Goal: Information Seeking & Learning: Learn about a topic

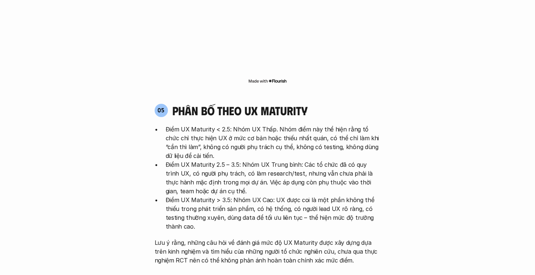
scroll to position [1403, 0]
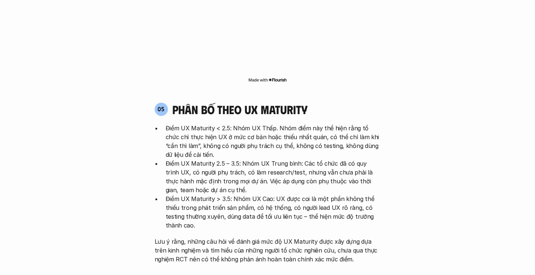
click at [184, 124] on p "Điểm UX Maturity < 2.5: Nhóm UX Thấp. Nhóm điểm này thể hiện rằng tổ chức chỉ t…" at bounding box center [273, 141] width 215 height 35
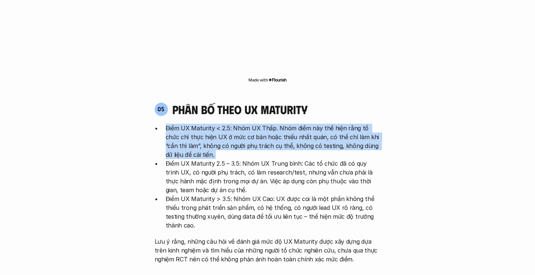
click at [184, 124] on p "Điểm UX Maturity < 2.5: Nhóm UX Thấp. Nhóm điểm này thể hiện rằng tổ chức chỉ t…" at bounding box center [273, 141] width 215 height 35
click at [221, 124] on p "Điểm UX Maturity < 2.5: Nhóm UX Thấp. Nhóm điểm này thể hiện rằng tổ chức chỉ t…" at bounding box center [273, 141] width 215 height 35
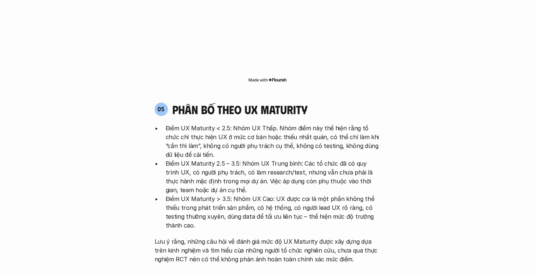
click at [221, 124] on p "Điểm UX Maturity < 2.5: Nhóm UX Thấp. Nhóm điểm này thể hiện rằng tổ chức chỉ t…" at bounding box center [273, 141] width 215 height 35
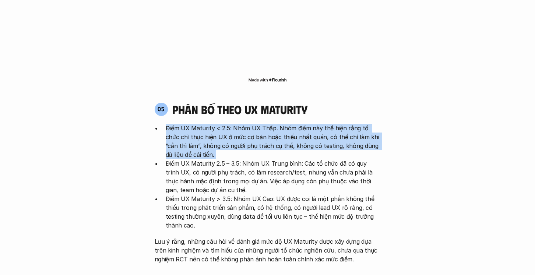
click at [221, 124] on p "Điểm UX Maturity < 2.5: Nhóm UX Thấp. Nhóm điểm này thể hiện rằng tổ chức chỉ t…" at bounding box center [273, 141] width 215 height 35
click at [258, 124] on p "Điểm UX Maturity < 2.5: Nhóm UX Thấp. Nhóm điểm này thể hiện rằng tổ chức chỉ t…" at bounding box center [273, 141] width 215 height 35
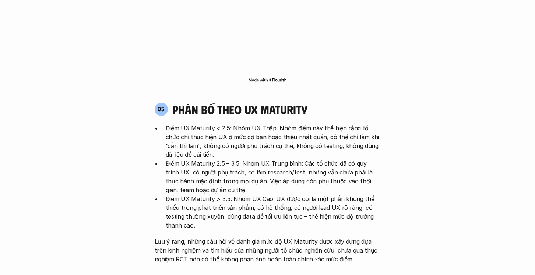
click at [258, 124] on p "Điểm UX Maturity < 2.5: Nhóm UX Thấp. Nhóm điểm này thể hiện rằng tổ chức chỉ t…" at bounding box center [273, 141] width 215 height 35
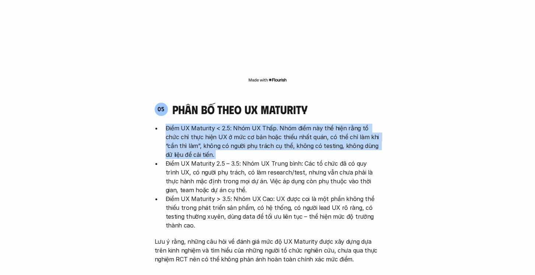
click at [226, 124] on p "Điểm UX Maturity < 2.5: Nhóm UX Thấp. Nhóm điểm này thể hiện rằng tổ chức chỉ t…" at bounding box center [273, 141] width 215 height 35
drag, startPoint x: 275, startPoint y: 93, endPoint x: 263, endPoint y: 123, distance: 32.0
click at [263, 124] on p "Điểm UX Maturity < 2.5: Nhóm UX Thấp. Nhóm điểm này thể hiện rằng tổ chức chỉ t…" at bounding box center [273, 141] width 215 height 35
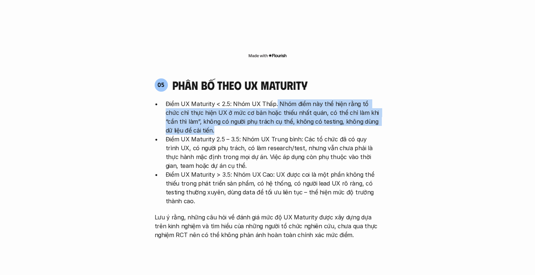
scroll to position [1429, 0]
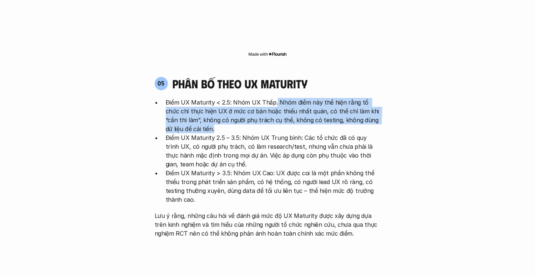
click at [263, 133] on p "Điểm UX Maturity 2.5 – 3.5: Nhóm UX Trung bình: Các tổ chức đã có quy trình UX,…" at bounding box center [273, 150] width 215 height 35
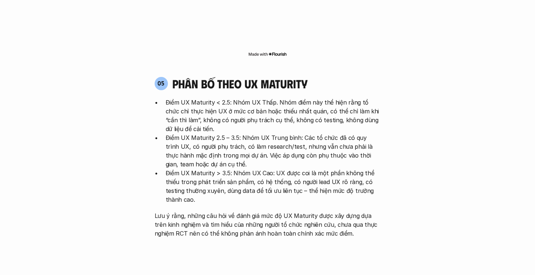
click at [263, 133] on p "Điểm UX Maturity 2.5 – 3.5: Nhóm UX Trung bình: Các tổ chức đã có quy trình UX,…" at bounding box center [273, 150] width 215 height 35
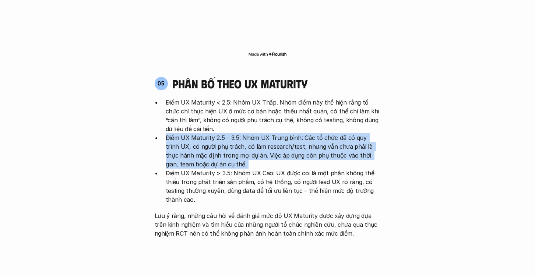
click at [257, 169] on p "Điểm UX Maturity > 3.5: Nhóm UX Cao: UX được coi là một phần không thể thiếu tr…" at bounding box center [273, 186] width 215 height 35
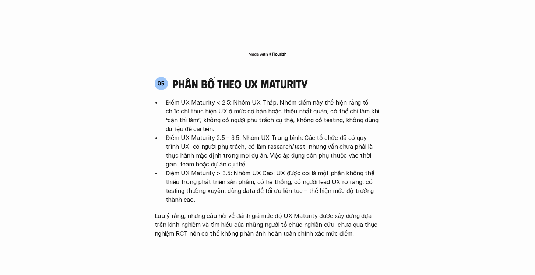
click at [257, 169] on p "Điểm UX Maturity > 3.5: Nhóm UX Cao: UX được coi là một phần không thể thiếu tr…" at bounding box center [273, 186] width 215 height 35
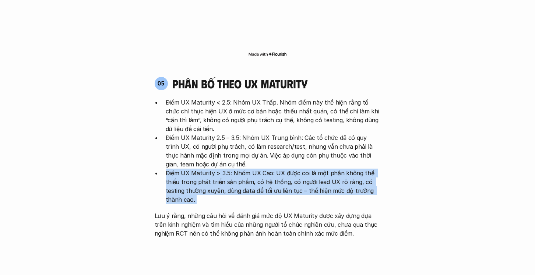
click at [257, 169] on p "Điểm UX Maturity > 3.5: Nhóm UX Cao: UX được coi là một phần không thể thiếu tr…" at bounding box center [273, 186] width 215 height 35
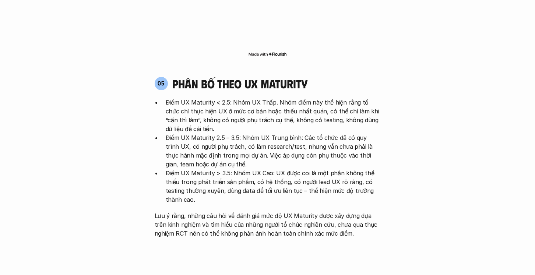
click at [257, 169] on p "Điểm UX Maturity > 3.5: Nhóm UX Cao: UX được coi là một phần không thể thiếu tr…" at bounding box center [273, 186] width 215 height 35
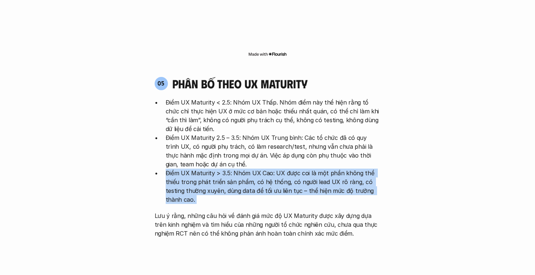
click at [289, 169] on p "Điểm UX Maturity > 3.5: Nhóm UX Cao: UX được coi là một phần không thể thiếu tr…" at bounding box center [273, 186] width 215 height 35
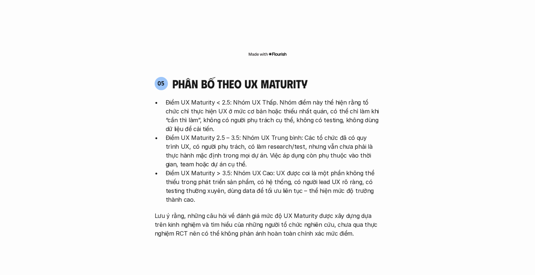
click at [289, 169] on p "Điểm UX Maturity > 3.5: Nhóm UX Cao: UX được coi là một phần không thể thiếu tr…" at bounding box center [273, 186] width 215 height 35
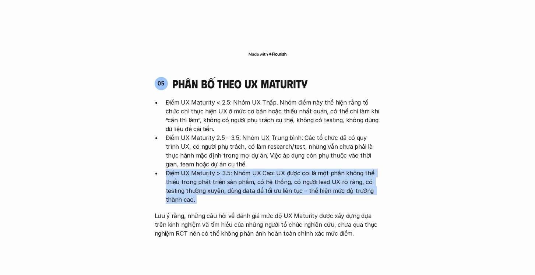
click at [290, 169] on p "Điểm UX Maturity > 3.5: Nhóm UX Cao: UX được coi là một phần không thể thiếu tr…" at bounding box center [273, 186] width 215 height 35
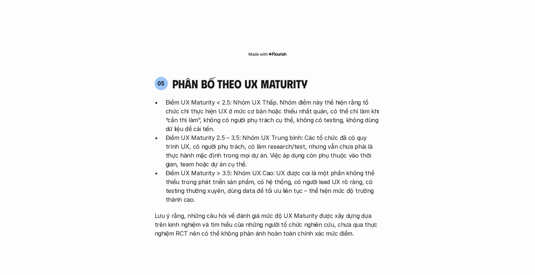
click at [290, 169] on p "Điểm UX Maturity > 3.5: Nhóm UX Cao: UX được coi là một phần không thể thiếu tr…" at bounding box center [273, 186] width 215 height 35
click at [286, 169] on p "Điểm UX Maturity > 3.5: Nhóm UX Cao: UX được coi là một phần không thể thiếu tr…" at bounding box center [273, 186] width 215 height 35
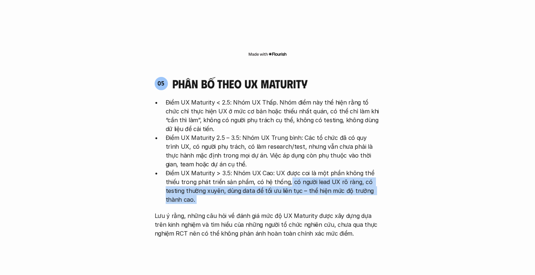
drag, startPoint x: 286, startPoint y: 146, endPoint x: 284, endPoint y: 162, distance: 15.9
click at [284, 169] on p "Điểm UX Maturity > 3.5: Nhóm UX Cao: UX được coi là một phần không thể thiếu tr…" at bounding box center [273, 186] width 215 height 35
click at [272, 169] on p "Điểm UX Maturity > 3.5: Nhóm UX Cao: UX được coi là một phần không thể thiếu tr…" at bounding box center [273, 186] width 215 height 35
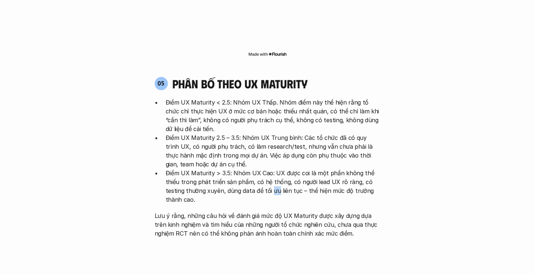
click at [272, 169] on p "Điểm UX Maturity > 3.5: Nhóm UX Cao: UX được coi là một phần không thể thiếu tr…" at bounding box center [273, 186] width 215 height 35
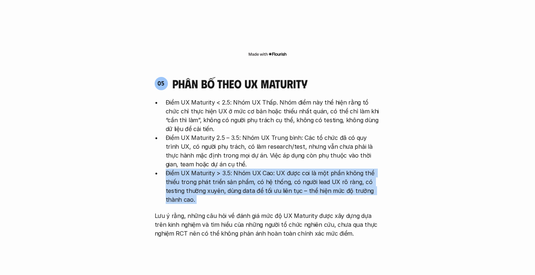
click at [272, 169] on p "Điểm UX Maturity > 3.5: Nhóm UX Cao: UX được coi là một phần không thể thiếu tr…" at bounding box center [273, 186] width 215 height 35
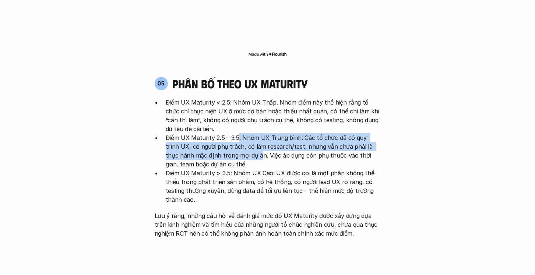
drag, startPoint x: 237, startPoint y: 99, endPoint x: 232, endPoint y: 122, distance: 23.3
click at [232, 133] on p "Điểm UX Maturity 2.5 – 3.5: Nhóm UX Trung bình: Các tổ chức đã có quy trình UX,…" at bounding box center [273, 150] width 215 height 35
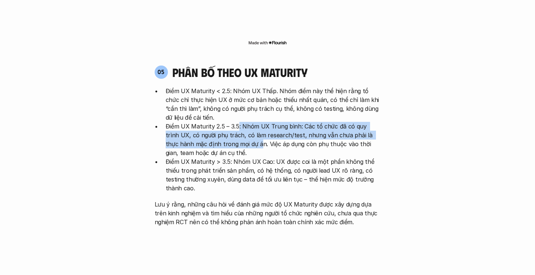
scroll to position [1447, 0]
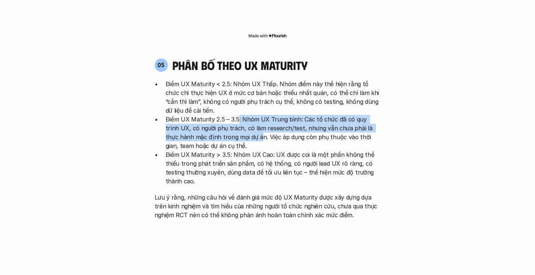
click at [232, 150] on p "Điểm UX Maturity > 3.5: Nhóm UX Cao: UX được coi là một phần không thể thiếu tr…" at bounding box center [273, 167] width 215 height 35
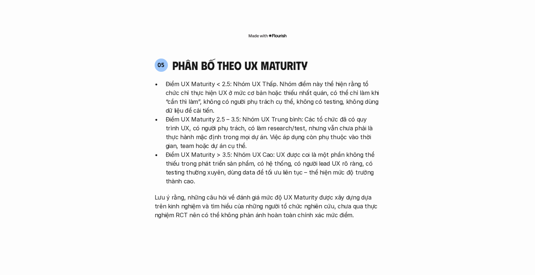
click at [232, 150] on p "Điểm UX Maturity > 3.5: Nhóm UX Cao: UX được coi là một phần không thể thiếu tr…" at bounding box center [273, 167] width 215 height 35
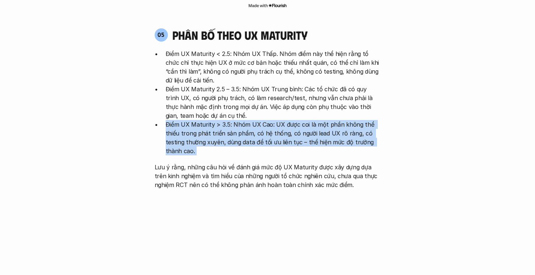
scroll to position [1479, 0]
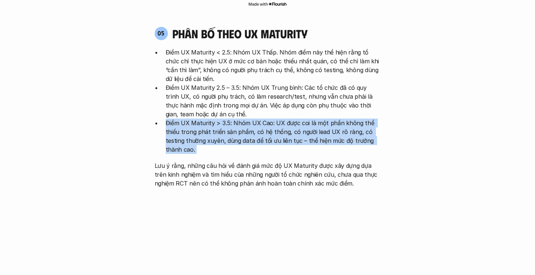
click at [215, 161] on p "Lưu ý rằng, những câu hỏi về đánh giá mức độ UX Maturity được xây dựng dựa trên…" at bounding box center [268, 174] width 226 height 27
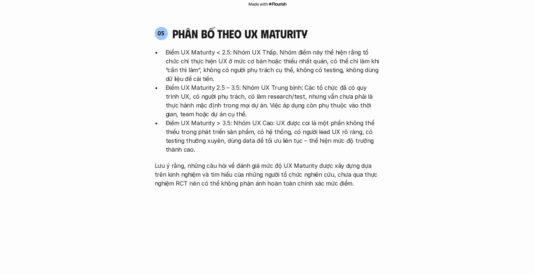
click at [215, 161] on p "Lưu ý rằng, những câu hỏi về đánh giá mức độ UX Maturity được xây dựng dựa trên…" at bounding box center [268, 174] width 226 height 27
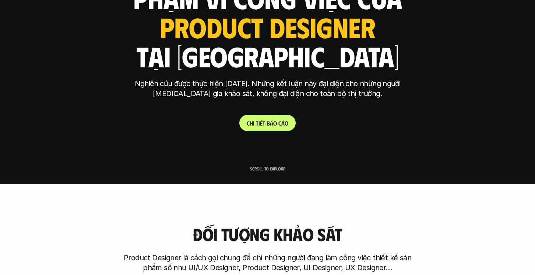
scroll to position [78, 0]
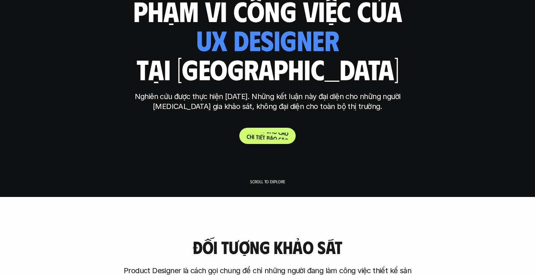
click at [269, 138] on p "C h i t i ế t b á o c á o" at bounding box center [268, 136] width 42 height 7
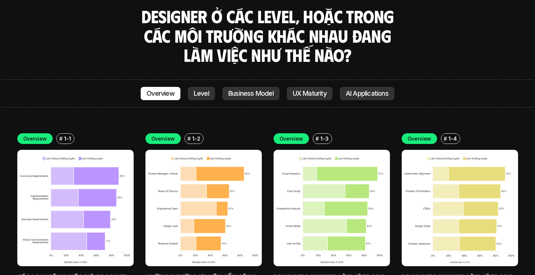
scroll to position [2037, 0]
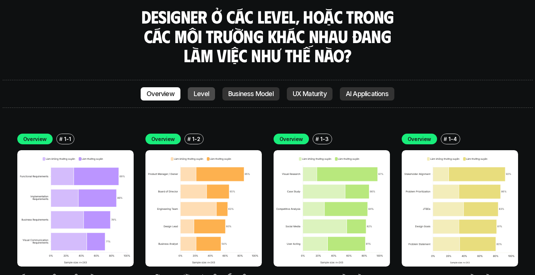
click at [207, 90] on p "Level" at bounding box center [201, 93] width 15 height 7
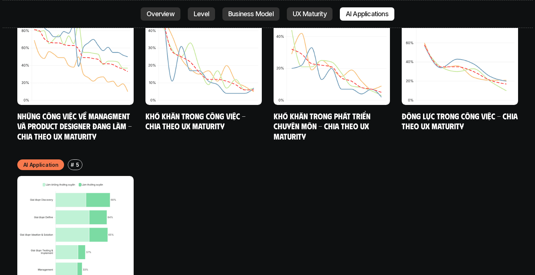
scroll to position [3935, 0]
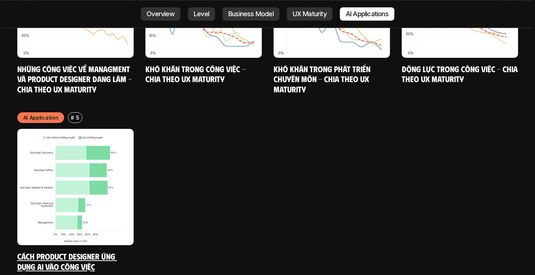
click at [81, 168] on img at bounding box center [75, 187] width 116 height 116
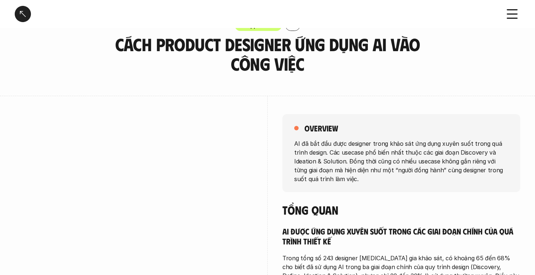
scroll to position [26, 0]
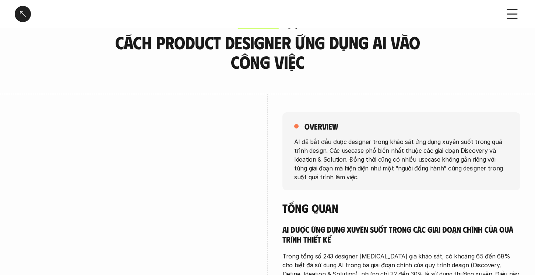
click at [368, 143] on p "AI đã bắt đầu được designer trong khảo sát ứng dụng xuyên suốt trong quá trình …" at bounding box center [401, 159] width 214 height 44
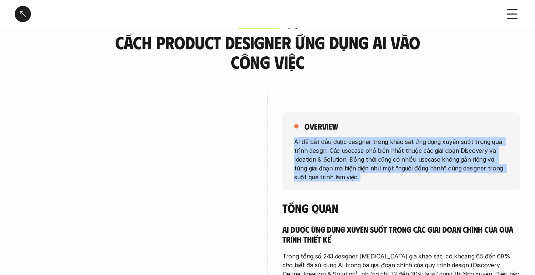
click at [368, 143] on p "AI đã bắt đầu được designer trong khảo sát ứng dụng xuyên suốt trong quá trình …" at bounding box center [401, 159] width 214 height 44
click at [342, 143] on p "AI đã bắt đầu được designer trong khảo sát ứng dụng xuyên suốt trong quá trình …" at bounding box center [401, 159] width 214 height 44
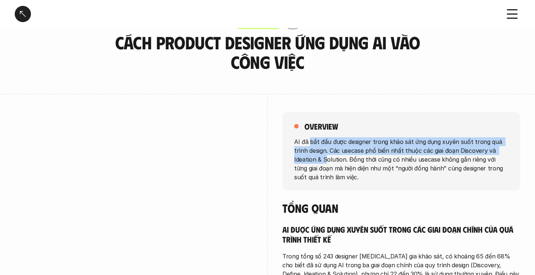
drag, startPoint x: 309, startPoint y: 139, endPoint x: 326, endPoint y: 159, distance: 26.1
click at [326, 159] on p "AI đã bắt đầu được designer trong khảo sát ứng dụng xuyên suốt trong quá trình …" at bounding box center [401, 159] width 214 height 44
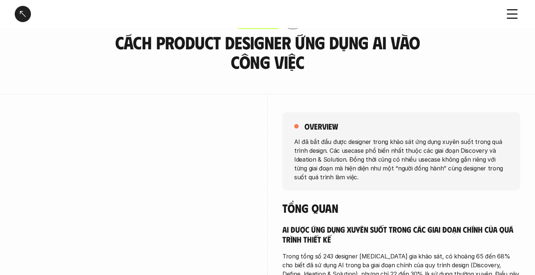
click at [285, 143] on div "overview AI đã bắt đầu được designer trong khảo sát ứng dụng xuyên suốt trong q…" at bounding box center [402, 151] width 238 height 78
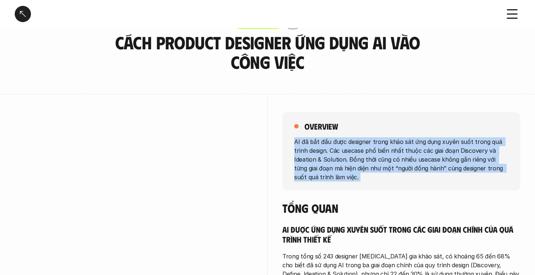
click at [285, 143] on div "overview AI đã bắt đầu được designer trong khảo sát ứng dụng xuyên suốt trong q…" at bounding box center [402, 151] width 238 height 78
click at [337, 156] on p "AI đã bắt đầu được designer trong khảo sát ứng dụng xuyên suốt trong quá trình …" at bounding box center [401, 159] width 214 height 44
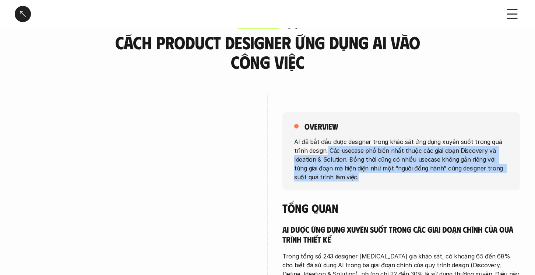
drag, startPoint x: 328, startPoint y: 151, endPoint x: 338, endPoint y: 178, distance: 29.1
click at [405, 181] on div "overview AI đã bắt đầu được designer trong khảo sát ứng dụng xuyên suốt trong q…" at bounding box center [402, 151] width 238 height 78
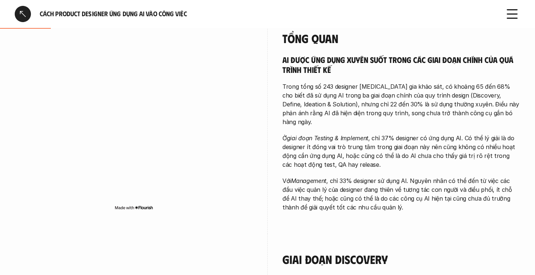
scroll to position [196, 0]
click at [313, 90] on p "Trong tổng số 243 designer tham gia khảo sát, có khoảng 65 đến 68% cho biết đã …" at bounding box center [402, 104] width 238 height 44
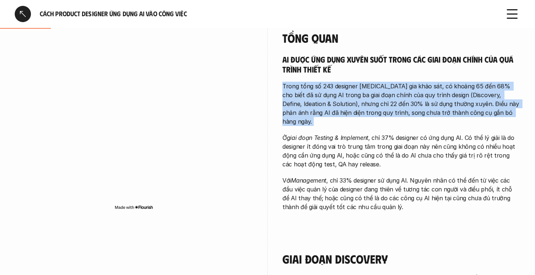
click at [313, 90] on p "Trong tổng số 243 designer tham gia khảo sát, có khoảng 65 đến 68% cho biết đã …" at bounding box center [402, 104] width 238 height 44
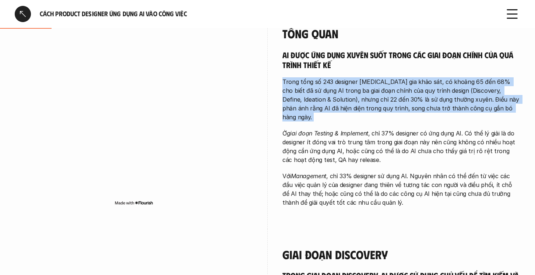
scroll to position [203, 0]
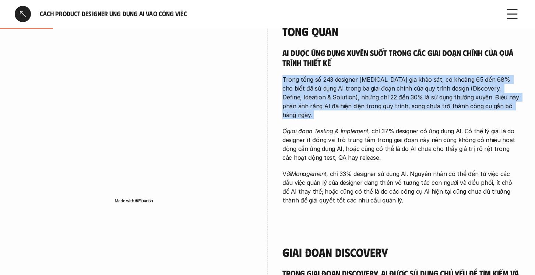
click at [308, 89] on p "Trong tổng số 243 designer tham gia khảo sát, có khoảng 65 đến 68% cho biết đã …" at bounding box center [402, 97] width 238 height 44
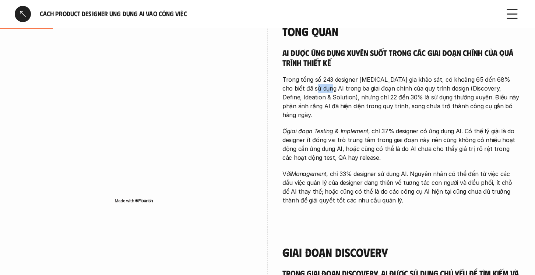
click at [308, 89] on p "Trong tổng số 243 designer tham gia khảo sát, có khoảng 65 đến 68% cho biết đã …" at bounding box center [402, 97] width 238 height 44
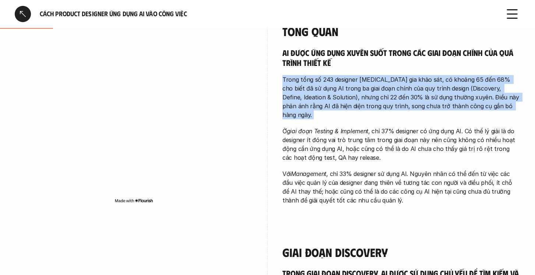
click at [308, 89] on p "Trong tổng số 243 designer tham gia khảo sát, có khoảng 65 đến 68% cho biết đã …" at bounding box center [402, 97] width 238 height 44
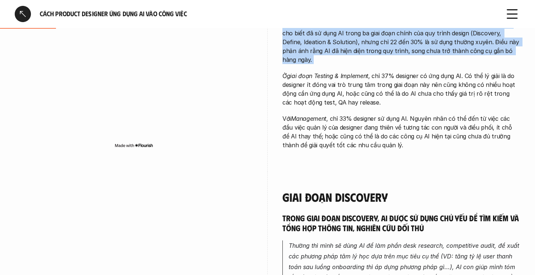
scroll to position [272, 0]
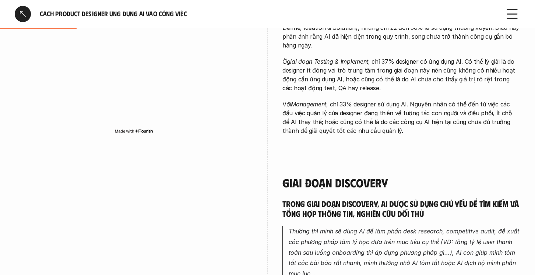
click at [378, 63] on p "Ở giai đoạn Testing & Implement , chỉ 37% designer có ứng dụng AI. Có thể lý gi…" at bounding box center [402, 74] width 238 height 35
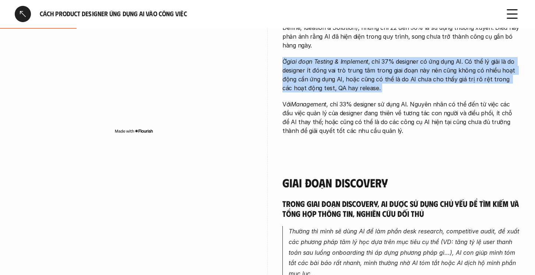
click at [378, 63] on p "Ở giai đoạn Testing & Implement , chỉ 37% designer có ứng dụng AI. Có thể lý gi…" at bounding box center [402, 74] width 238 height 35
click at [335, 58] on em "giai đoạn Testing & Implement" at bounding box center [327, 61] width 81 height 7
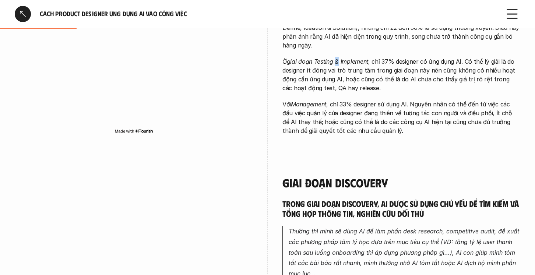
click at [335, 58] on em "giai đoạn Testing & Implement" at bounding box center [327, 61] width 81 height 7
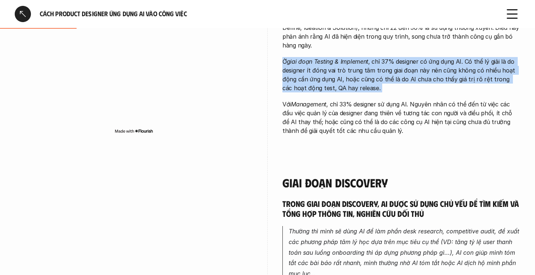
click at [335, 57] on p "Ở giai đoạn Testing & Implement , chỉ 37% designer có ứng dụng AI. Có thể lý gi…" at bounding box center [402, 74] width 238 height 35
click at [407, 57] on p "Ở giai đoạn Testing & Implement , chỉ 37% designer có ứng dụng AI. Có thể lý gi…" at bounding box center [402, 74] width 238 height 35
click at [324, 61] on p "Ở giai đoạn Testing & Implement , chỉ 37% designer có ứng dụng AI. Có thể lý gi…" at bounding box center [402, 74] width 238 height 35
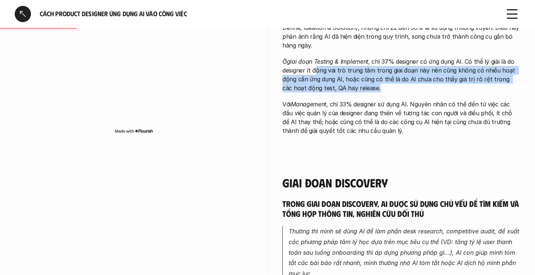
drag, startPoint x: 315, startPoint y: 60, endPoint x: 420, endPoint y: 80, distance: 107.2
click at [420, 80] on p "Ở giai đoạn Testing & Implement , chỉ 37% designer có ứng dụng AI. Có thể lý gi…" at bounding box center [402, 74] width 238 height 35
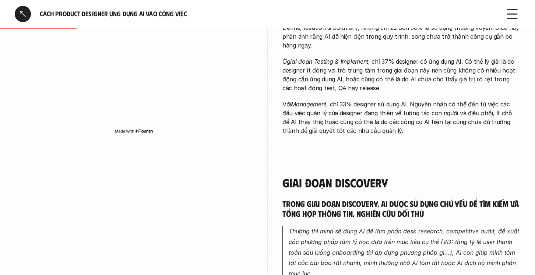
click at [345, 100] on p "Với Management , chỉ 33% designer sử dụng AI. Nguyên nhân có thể đến từ việc cá…" at bounding box center [402, 117] width 238 height 35
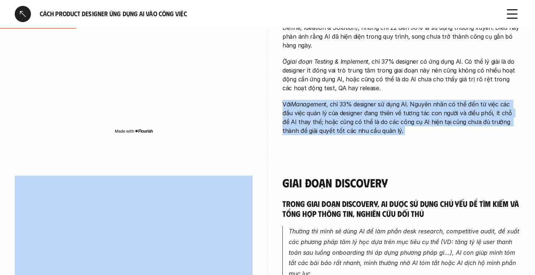
click at [345, 100] on p "Với Management , chỉ 33% designer sử dụng AI. Nguyên nhân có thể đến từ việc cá…" at bounding box center [402, 117] width 238 height 35
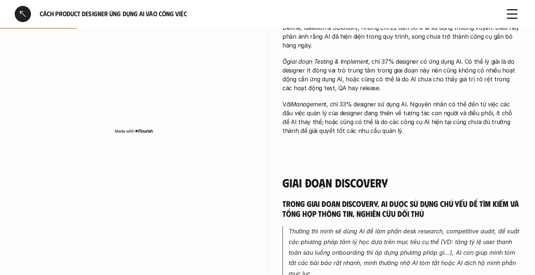
click at [299, 101] on p "Với Management , chỉ 33% designer sử dụng AI. Nguyên nhân có thể đến từ việc cá…" at bounding box center [402, 117] width 238 height 35
click at [337, 100] on p "Với Management , chỉ 33% designer sử dụng AI. Nguyên nhân có thể đến từ việc cá…" at bounding box center [402, 117] width 238 height 35
drag, startPoint x: 329, startPoint y: 96, endPoint x: 410, endPoint y: 95, distance: 81.8
click at [410, 100] on p "Với Management , chỉ 33% designer sử dụng AI. Nguyên nhân có thể đến từ việc cá…" at bounding box center [402, 117] width 238 height 35
click at [414, 100] on p "Với Management , chỉ 33% designer sử dụng AI. Nguyên nhân có thể đến từ việc cá…" at bounding box center [402, 117] width 238 height 35
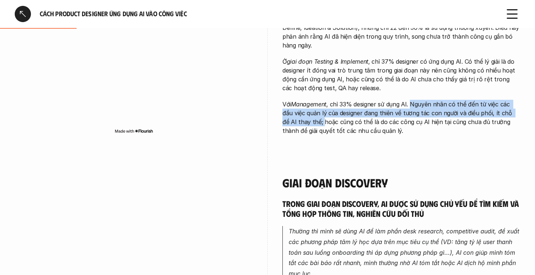
drag, startPoint x: 414, startPoint y: 94, endPoint x: 314, endPoint y: 112, distance: 101.3
click at [314, 112] on p "Với Management , chỉ 33% designer sử dụng AI. Nguyên nhân có thể đến từ việc cá…" at bounding box center [402, 117] width 238 height 35
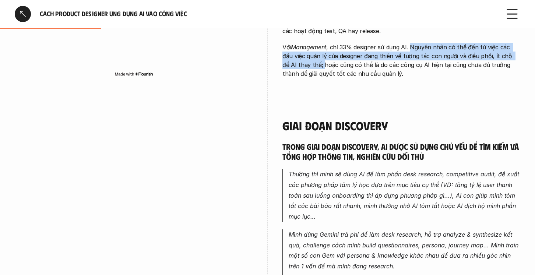
scroll to position [345, 0]
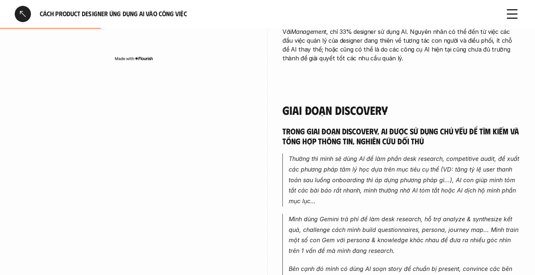
click at [288, 126] on h5 "Trong giai đoạn Discovery, AI được sử dụng chủ yếu để tìm kiếm và tổng hợp thôn…" at bounding box center [402, 136] width 238 height 20
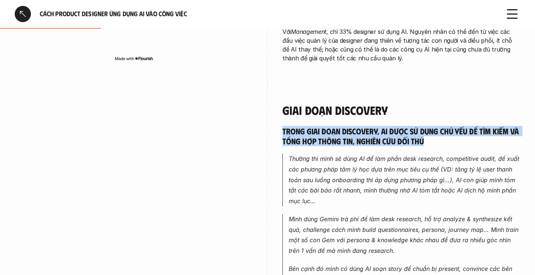
click at [288, 126] on h5 "Trong giai đoạn Discovery, AI được sử dụng chủ yếu để tìm kiếm và tổng hợp thôn…" at bounding box center [402, 136] width 238 height 20
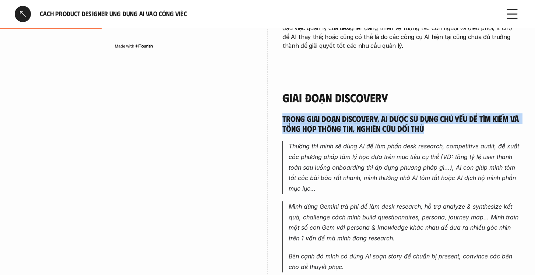
scroll to position [381, 0]
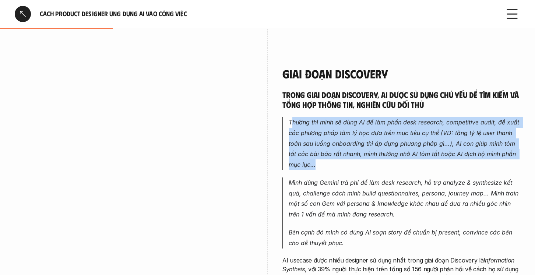
drag, startPoint x: 293, startPoint y: 113, endPoint x: 350, endPoint y: 152, distance: 68.9
click at [350, 152] on p "Thường thì mình sẽ dùng AI để làm phần desk research, competitive audit, đề xuấ…" at bounding box center [405, 143] width 232 height 53
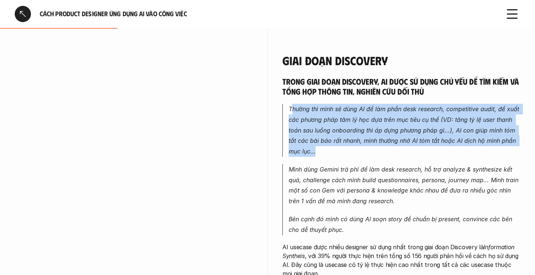
scroll to position [396, 0]
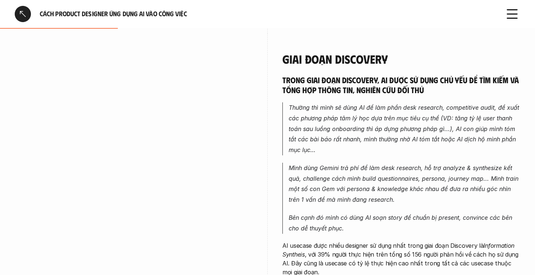
click at [329, 164] on em "Mình dùng Gemini trả phí để làm desk research, hỗ trợ analyze & synthesize kết …" at bounding box center [405, 183] width 232 height 39
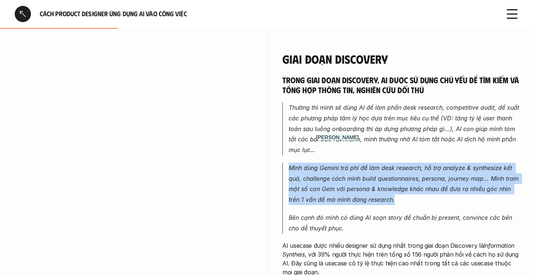
click at [329, 164] on em "Mình dùng Gemini trả phí để làm desk research, hỗ trợ analyze & synthesize kết …" at bounding box center [405, 183] width 232 height 39
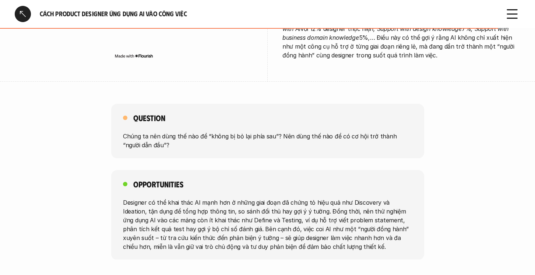
scroll to position [1560, 0]
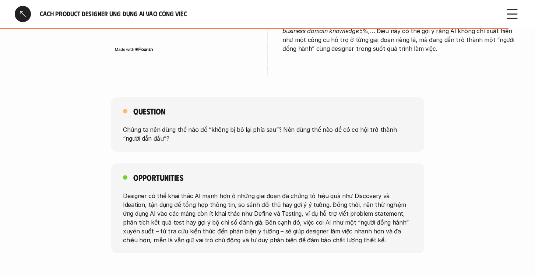
click at [158, 125] on p "Chúng ta nên dùng thế nào để “không bị bỏ lại phía sau”? Nên dùng thế nào để có…" at bounding box center [268, 134] width 290 height 18
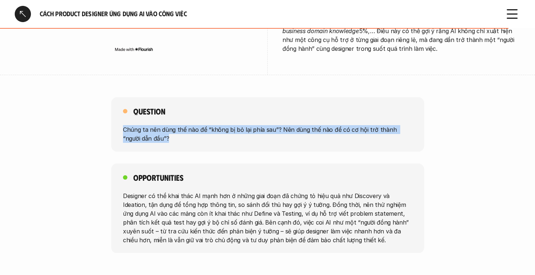
click at [158, 125] on p "Chúng ta nên dùng thế nào để “không bị bỏ lại phía sau”? Nên dùng thế nào để có…" at bounding box center [268, 134] width 290 height 18
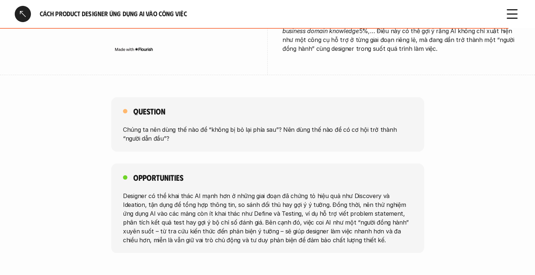
click at [204, 191] on p "Designer có thể khai thác AI mạnh hơn ở những giai đoạn đã chứng tỏ hiệu quả nh…" at bounding box center [268, 217] width 290 height 53
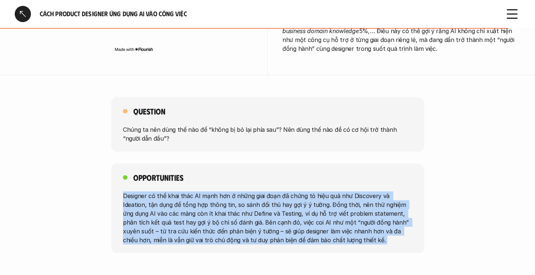
click at [204, 191] on p "Designer có thể khai thác AI mạnh hơn ở những giai đoạn đã chứng tỏ hiệu quả nh…" at bounding box center [268, 217] width 290 height 53
click at [176, 191] on p "Designer có thể khai thác AI mạnh hơn ở những giai đoạn đã chứng tỏ hiệu quả nh…" at bounding box center [268, 217] width 290 height 53
click at [292, 191] on p "Designer có thể khai thác AI mạnh hơn ở những giai đoạn đã chứng tỏ hiệu quả nh…" at bounding box center [268, 217] width 290 height 53
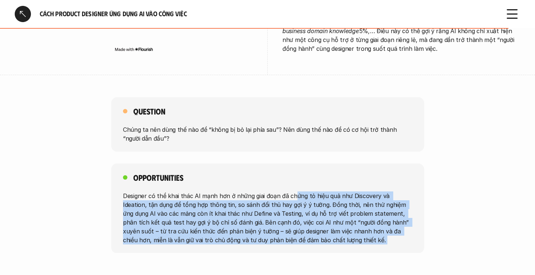
click at [292, 191] on p "Designer có thể khai thác AI mạnh hơn ở những giai đoạn đã chứng tỏ hiệu quả nh…" at bounding box center [268, 217] width 290 height 53
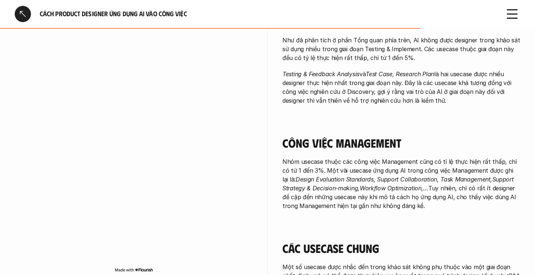
click at [326, 176] on em "Design Evaluation Standards, Support Collaboration, Task Management,Support Str…" at bounding box center [399, 184] width 233 height 16
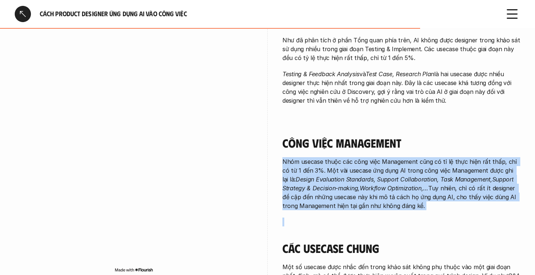
click at [326, 176] on em "Design Evaluation Standards, Support Collaboration, Task Management,Support Str…" at bounding box center [399, 184] width 233 height 16
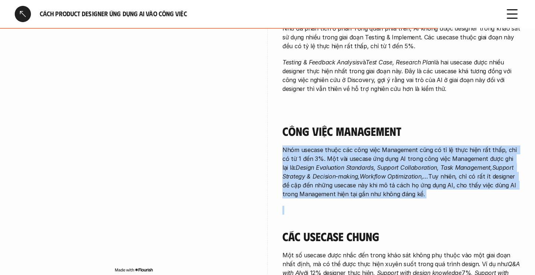
scroll to position [1358, 0]
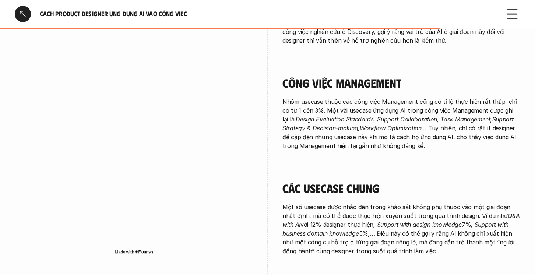
click at [333, 203] on p "Một số usecase được nhắc đến trong khảo sát không phụ thuộc vào một giai đoạn n…" at bounding box center [402, 229] width 238 height 53
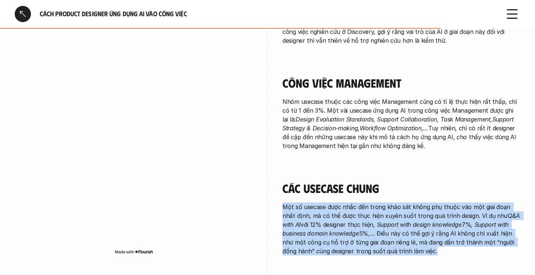
click at [333, 203] on p "Một số usecase được nhắc đến trong khảo sát không phụ thuộc vào một giai đoạn n…" at bounding box center [402, 229] width 238 height 53
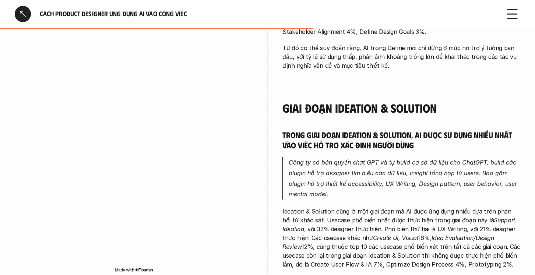
scroll to position [999, 0]
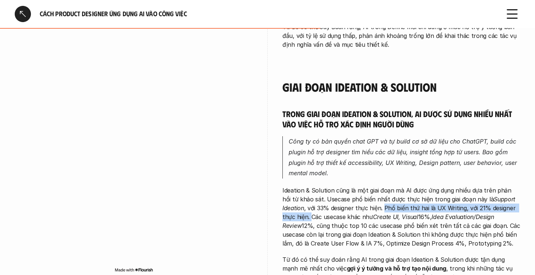
drag, startPoint x: 384, startPoint y: 189, endPoint x: 311, endPoint y: 200, distance: 73.7
click at [311, 200] on p "Ideation & Solution cũng là một giai đoạn mà AI được ứng dụng nhiều dựa trên ph…" at bounding box center [402, 217] width 238 height 62
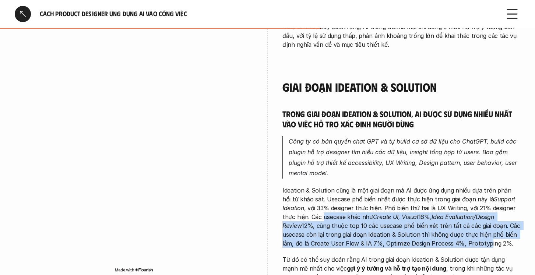
drag, startPoint x: 325, startPoint y: 200, endPoint x: 420, endPoint y: 221, distance: 97.9
click at [451, 228] on p "Ideation & Solution cũng là một giai đoạn mà AI được ứng dụng nhiều dựa trên ph…" at bounding box center [402, 217] width 238 height 62
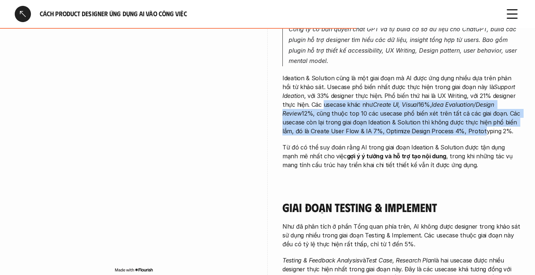
scroll to position [1117, 0]
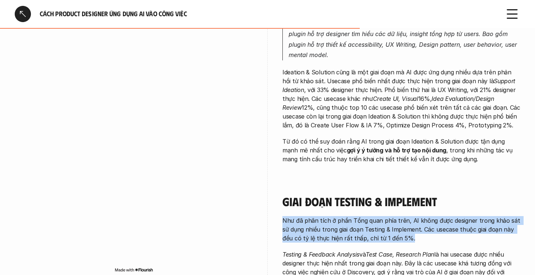
drag, startPoint x: 279, startPoint y: 200, endPoint x: 383, endPoint y: 229, distance: 108.2
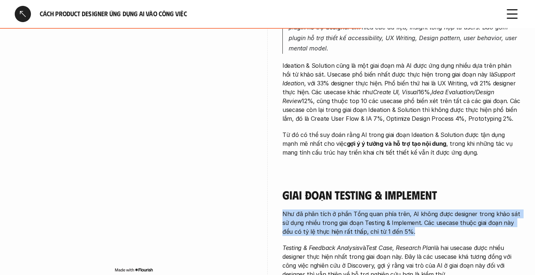
scroll to position [1125, 0]
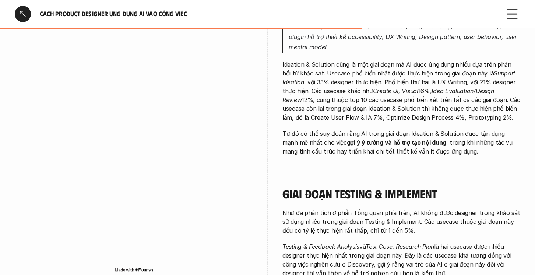
click at [291, 243] on em "Testing & Feedback Analysis" at bounding box center [321, 246] width 77 height 7
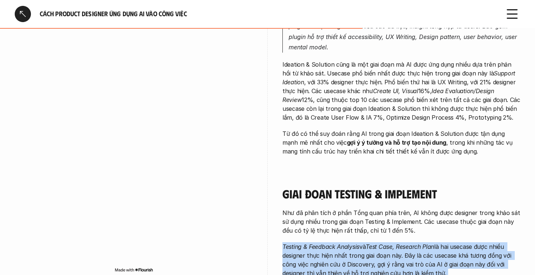
click at [291, 243] on em "Testing & Feedback Analysis" at bounding box center [321, 246] width 77 height 7
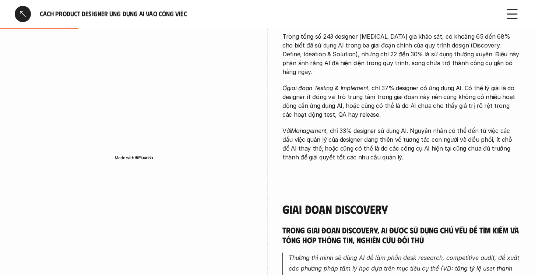
scroll to position [402, 0]
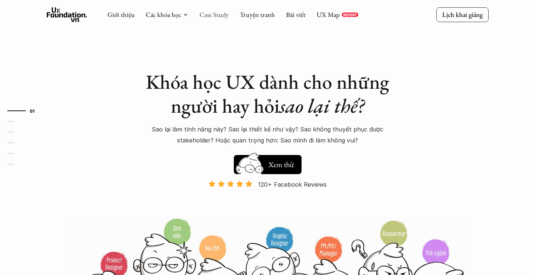
click at [214, 17] on link "Case Study" at bounding box center [214, 14] width 29 height 8
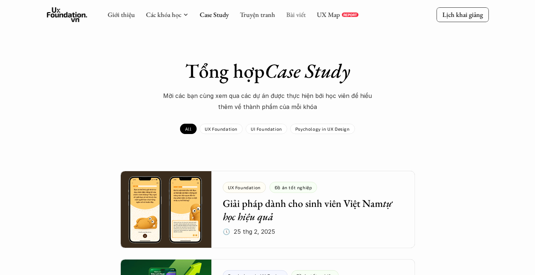
click at [293, 16] on link "Bài viết" at bounding box center [296, 14] width 20 height 8
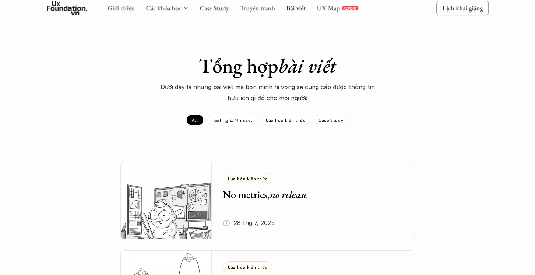
scroll to position [91, 0]
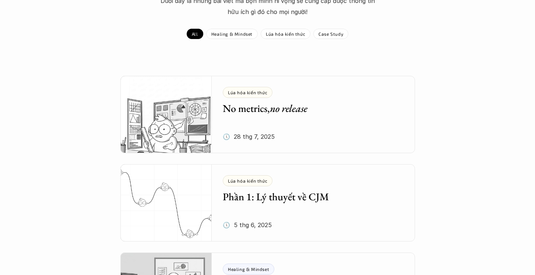
click at [169, 111] on img at bounding box center [166, 114] width 92 height 77
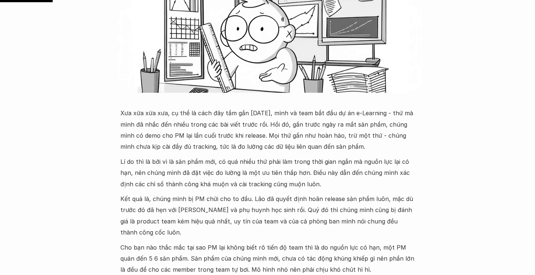
scroll to position [242, 0]
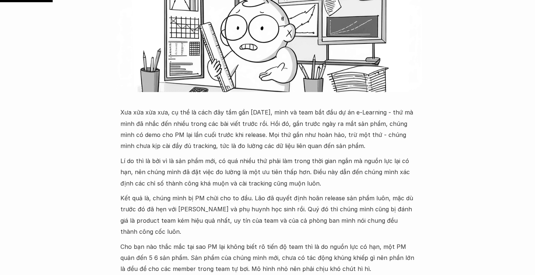
click at [156, 110] on p "Xưa xửa xừa xưa, cụ thể là cách đây tầm gần [DATE], mình và team bắt đầu dự án …" at bounding box center [267, 129] width 295 height 45
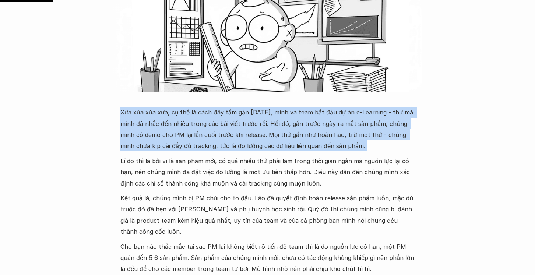
click at [156, 110] on p "Xưa xửa xừa xưa, cụ thể là cách đây tầm gần [DATE], mình và team bắt đầu dự án …" at bounding box center [267, 129] width 295 height 45
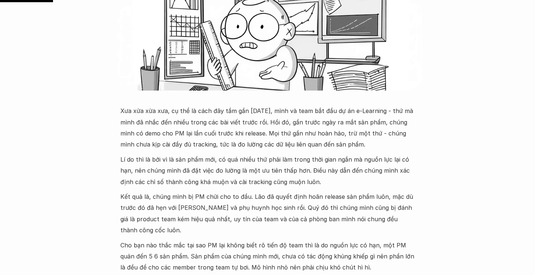
click at [214, 164] on p "Lí do thì là bởi vì là sản phẩm mới, có quá nhiều thứ phải làm trong thời gian …" at bounding box center [267, 171] width 295 height 34
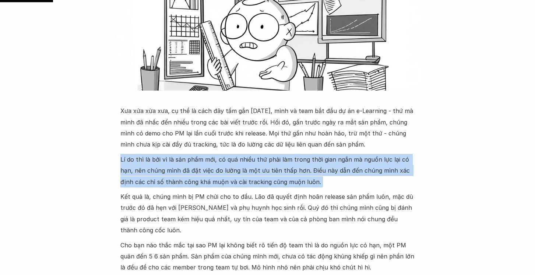
click at [214, 164] on p "Lí do thì là bởi vì là sản phẩm mới, có quá nhiều thứ phải làm trong thời gian …" at bounding box center [267, 171] width 295 height 34
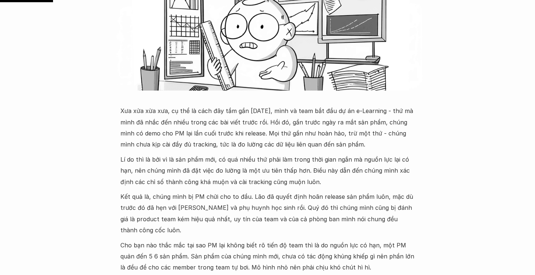
click at [179, 126] on p "Xưa xửa xừa xưa, cụ thể là cách đây tầm gần [DATE], mình và team bắt đầu dự án …" at bounding box center [267, 127] width 295 height 45
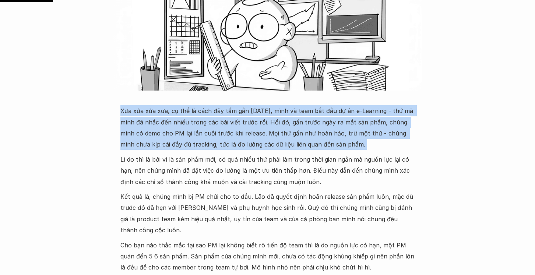
click at [179, 126] on p "Xưa xửa xừa xưa, cụ thể là cách đây tầm gần [DATE], mình và team bắt đầu dự án …" at bounding box center [267, 127] width 295 height 45
click at [163, 125] on p "Xưa xửa xừa xưa, cụ thể là cách đây tầm gần [DATE], mình và team bắt đầu dự án …" at bounding box center [267, 127] width 295 height 45
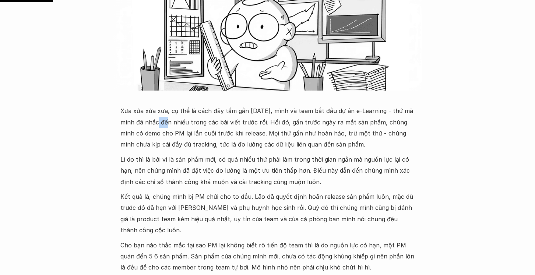
click at [163, 125] on p "Xưa xửa xừa xưa, cụ thể là cách đây tầm gần [DATE], mình và team bắt đầu dự án …" at bounding box center [267, 127] width 295 height 45
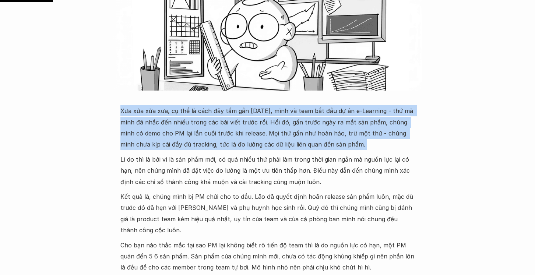
click at [163, 125] on p "Xưa xửa xừa xưa, cụ thể là cách đây tầm gần [DATE], mình và team bắt đầu dự án …" at bounding box center [267, 127] width 295 height 45
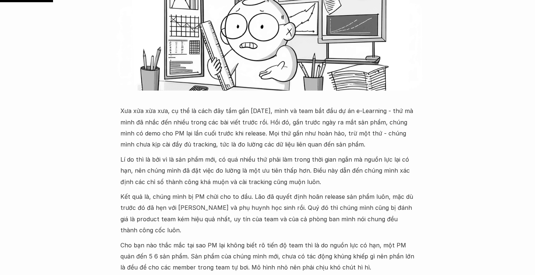
click at [188, 173] on p "Lí do thì là bởi vì là sản phẩm mới, có quá nhiều thứ phải làm trong thời gian …" at bounding box center [267, 171] width 295 height 34
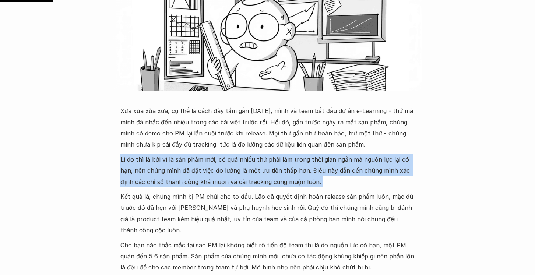
click at [188, 173] on p "Lí do thì là bởi vì là sản phẩm mới, có quá nhiều thứ phải làm trong thời gian …" at bounding box center [267, 171] width 295 height 34
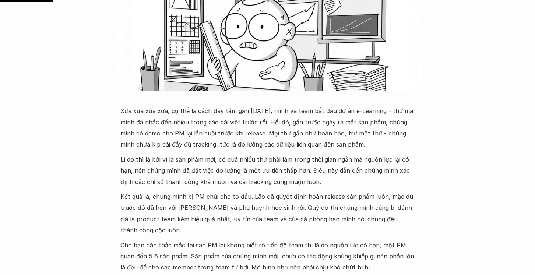
click at [281, 137] on p "Xưa xửa xừa xưa, cụ thể là cách đây tầm gần [DATE], mình và team bắt đầu dự án …" at bounding box center [267, 127] width 295 height 45
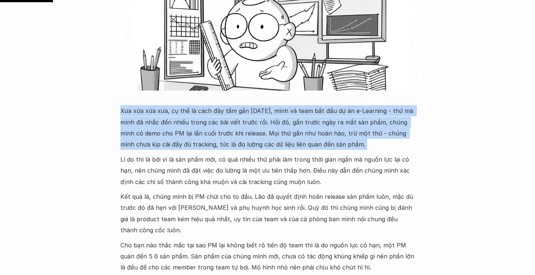
click at [281, 137] on p "Xưa xửa xừa xưa, cụ thể là cách đây tầm gần [DATE], mình và team bắt đầu dự án …" at bounding box center [267, 127] width 295 height 45
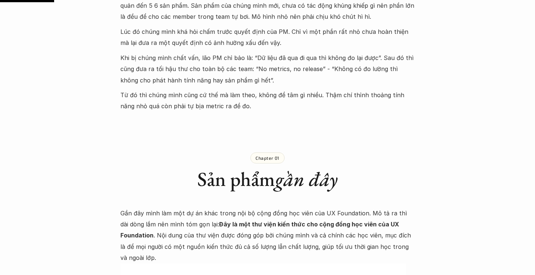
scroll to position [577, 0]
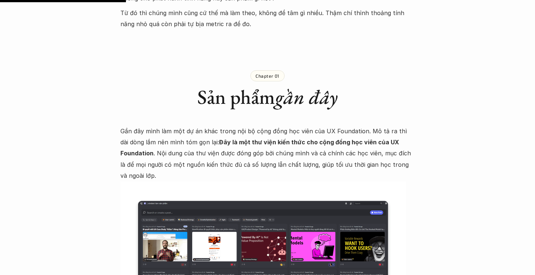
click at [154, 111] on div "Chapter 01 Sản phẩm gần đây Gần đây mình làm một dự án khác trong nội bộ cộng đ…" at bounding box center [267, 271] width 295 height 452
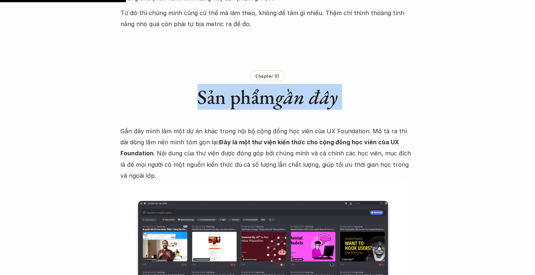
click at [154, 111] on div "Chapter 01 Sản phẩm gần đây Gần đây mình làm một dự án khác trong nội bộ cộng đ…" at bounding box center [267, 271] width 295 height 452
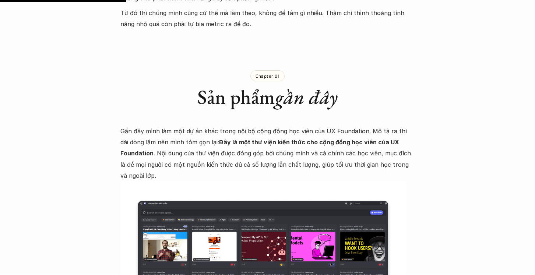
click at [150, 126] on p "Gần đây mình làm một dự án khác trong nội bộ cộng đồng học viên của UX Foundati…" at bounding box center [267, 154] width 295 height 56
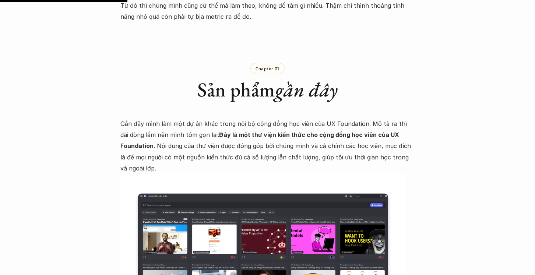
scroll to position [585, 0]
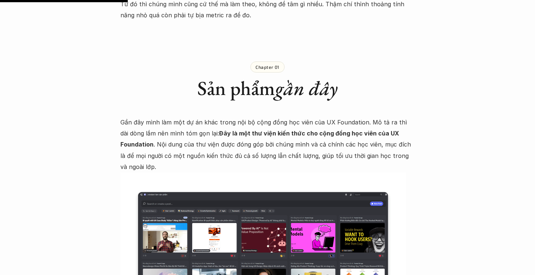
click at [256, 104] on div "Chapter 01 Sản phẩm gần đây Gần đây mình làm một dự án khác trong nội bộ cộng đ…" at bounding box center [267, 262] width 295 height 452
click at [215, 117] on p "Gần đây mình làm một dự án khác trong nội bộ cộng đồng học viên của UX Foundati…" at bounding box center [267, 145] width 295 height 56
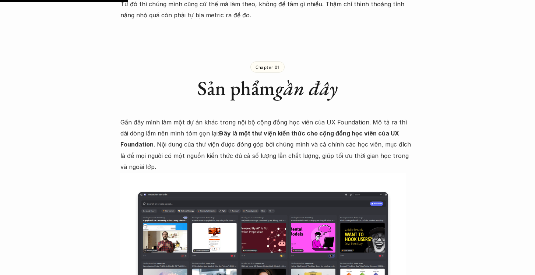
click at [190, 117] on p "Gần đây mình làm một dự án khác trong nội bộ cộng đồng học viên của UX Foundati…" at bounding box center [267, 145] width 295 height 56
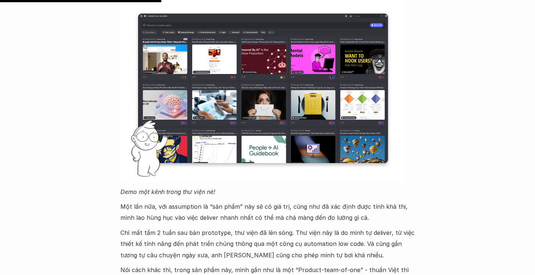
scroll to position [778, 0]
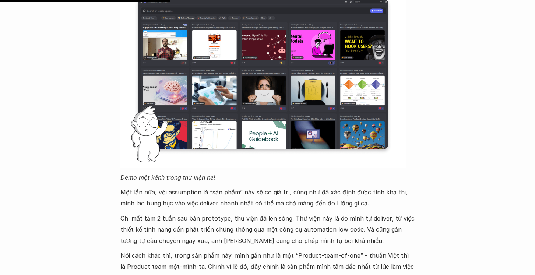
click at [132, 160] on div "Gần đây mình làm một dự án khác trong nội bộ cộng đồng học viên của UX Foundati…" at bounding box center [267, 109] width 295 height 371
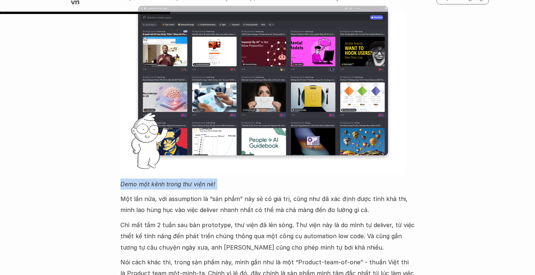
scroll to position [779, 0]
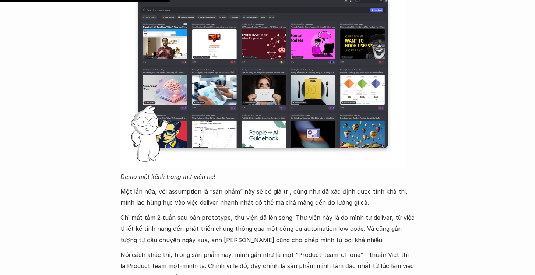
click at [152, 186] on p "Một lần nữa, với assumption là “sản phẩm” này sẽ có giá trị, cũng như đã xác đị…" at bounding box center [267, 197] width 295 height 22
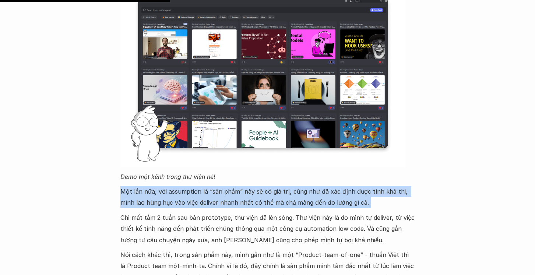
click at [152, 186] on p "Một lần nữa, với assumption là “sản phẩm” này sẽ có giá trị, cũng như đã xác đị…" at bounding box center [267, 197] width 295 height 22
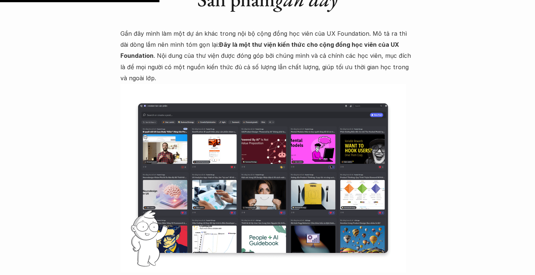
scroll to position [789, 0]
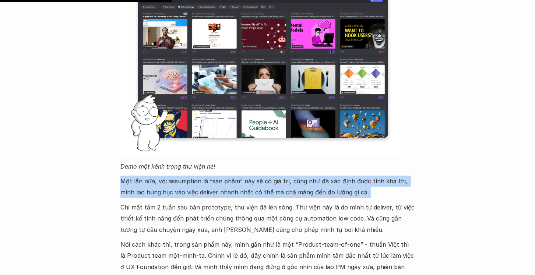
click at [159, 176] on p "Một lần nữa, với assumption là “sản phẩm” này sẽ có giá trị, cũng như đã xác đị…" at bounding box center [267, 187] width 295 height 22
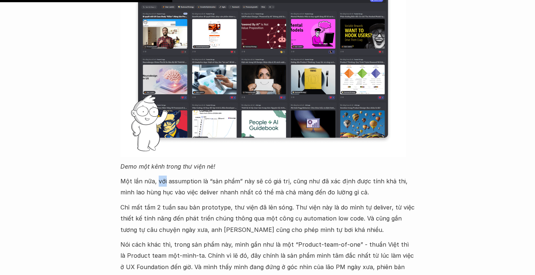
click at [159, 176] on p "Một lần nữa, với assumption là “sản phẩm” này sẽ có giá trị, cũng như đã xác đị…" at bounding box center [267, 187] width 295 height 22
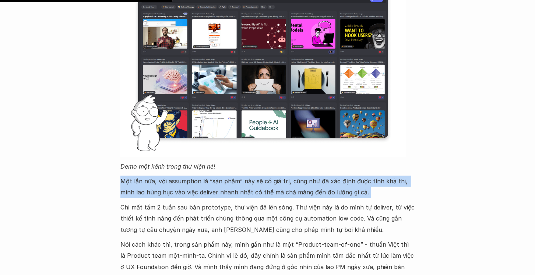
click at [159, 176] on p "Một lần nữa, với assumption là “sản phẩm” này sẽ có giá trị, cũng như đã xác đị…" at bounding box center [267, 187] width 295 height 22
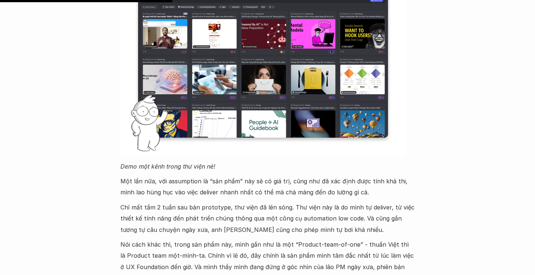
click at [171, 203] on p "Chỉ mất tầm 2 tuần sau bản prototype, thư viện đã lên sóng. Thư viện này là do …" at bounding box center [267, 219] width 295 height 34
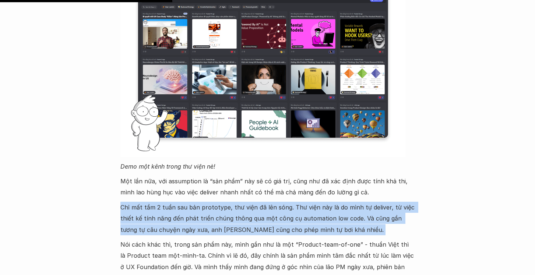
click at [171, 203] on p "Chỉ mất tầm 2 tuần sau bản prototype, thư viện đã lên sóng. Thư viện này là do …" at bounding box center [267, 219] width 295 height 34
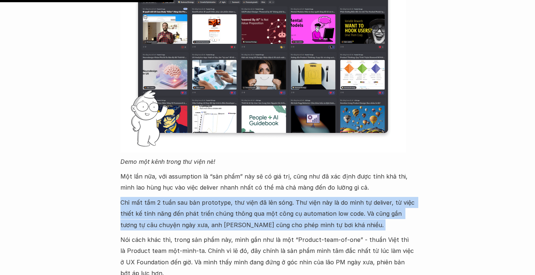
scroll to position [796, 0]
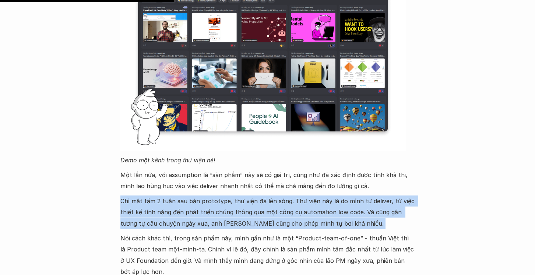
click at [315, 200] on p "Chỉ mất tầm 2 tuần sau bản prototype, thư viện đã lên sóng. Thư viện này là do …" at bounding box center [267, 213] width 295 height 34
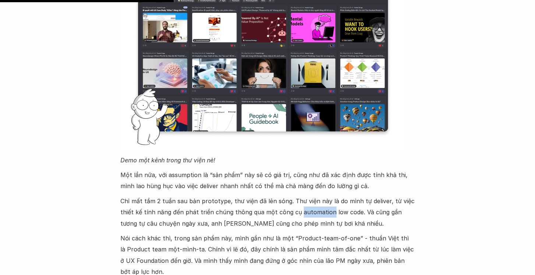
click at [315, 200] on p "Chỉ mất tầm 2 tuần sau bản prototype, thư viện đã lên sóng. Thư viện này là do …" at bounding box center [267, 213] width 295 height 34
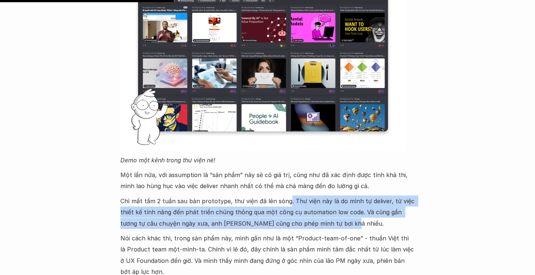
drag, startPoint x: 285, startPoint y: 190, endPoint x: 364, endPoint y: 213, distance: 82.1
click at [364, 213] on p "Chỉ mất tầm 2 tuần sau bản prototype, thư viện đã lên sóng. Thư viện này là do …" at bounding box center [267, 213] width 295 height 34
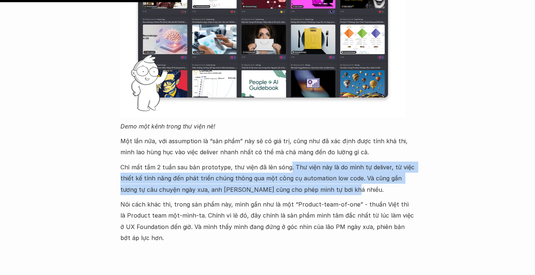
scroll to position [831, 0]
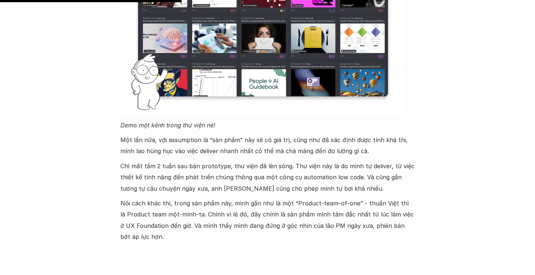
click at [180, 161] on p "Chỉ mất tầm 2 tuần sau bản prototype, thư viện đã lên sóng. Thư viện này là do …" at bounding box center [267, 178] width 295 height 34
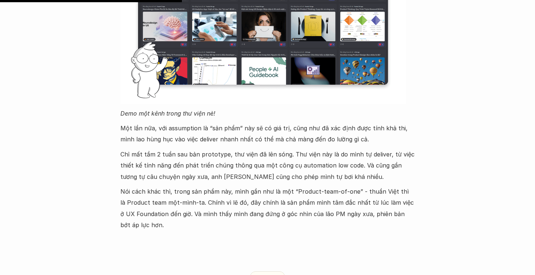
scroll to position [845, 0]
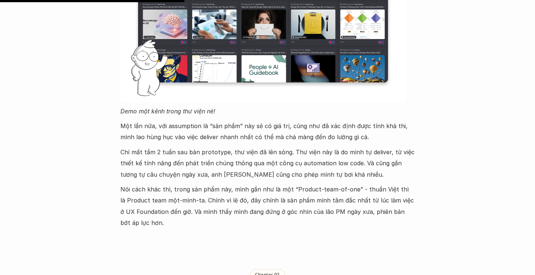
click at [122, 184] on p "Nói cách khác thì, trong sản phẩm này, mình gần như là một “Product-team-of-one…" at bounding box center [267, 206] width 295 height 45
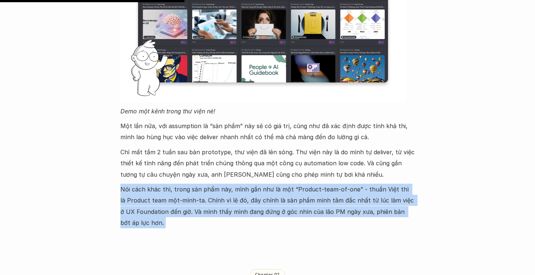
click at [122, 184] on p "Nói cách khác thì, trong sản phẩm này, mình gần như là một “Product-team-of-one…" at bounding box center [267, 206] width 295 height 45
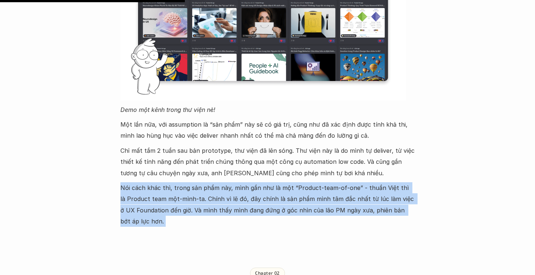
scroll to position [848, 0]
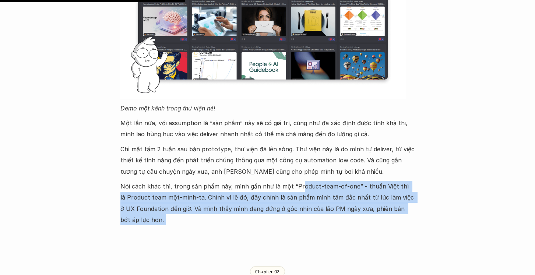
click at [298, 181] on p "Nói cách khác thì, trong sản phẩm này, mình gần như là một “Product-team-of-one…" at bounding box center [267, 203] width 295 height 45
click at [296, 181] on p "Nói cách khác thì, trong sản phẩm này, mình gần như là một “Product-team-of-one…" at bounding box center [267, 203] width 295 height 45
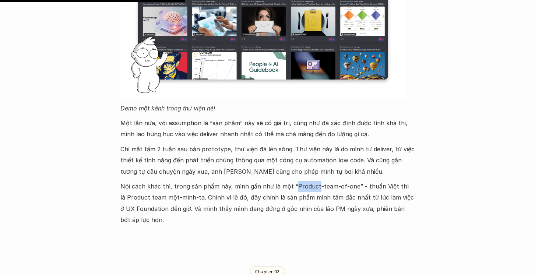
click at [296, 181] on p "Nói cách khác thì, trong sản phẩm này, mình gần như là một “Product-team-of-one…" at bounding box center [267, 203] width 295 height 45
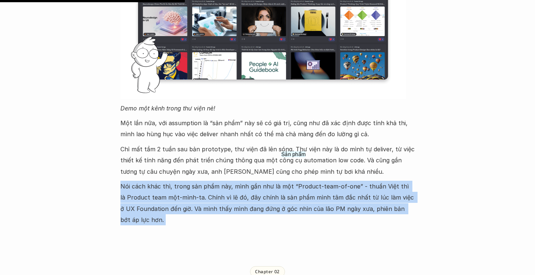
click at [296, 181] on p "Nói cách khác thì, trong sản phẩm này, mình gần như là một “Product-team-of-one…" at bounding box center [267, 203] width 295 height 45
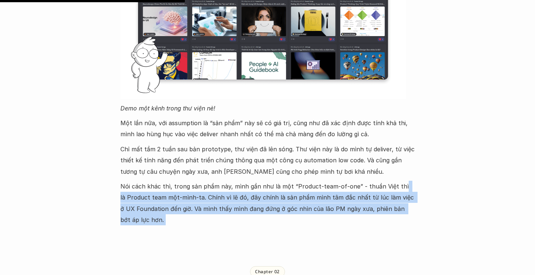
drag, startPoint x: 396, startPoint y: 180, endPoint x: 392, endPoint y: 180, distance: 3.7
click at [396, 181] on p "Nói cách khác thì, trong sản phẩm này, mình gần như là một “Product-team-of-one…" at bounding box center [267, 203] width 295 height 45
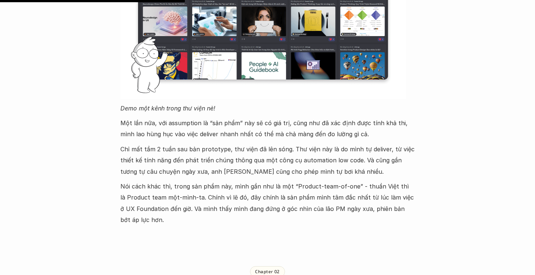
click at [179, 181] on p "Nói cách khác thì, trong sản phẩm này, mình gần như là một “Product-team-of-one…" at bounding box center [267, 203] width 295 height 45
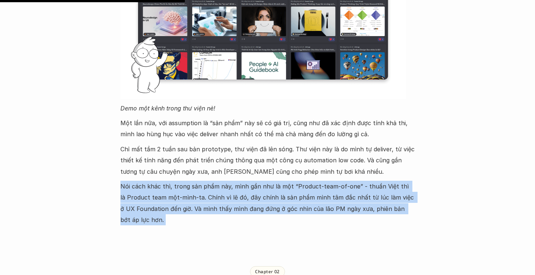
click at [179, 181] on p "Nói cách khác thì, trong sản phẩm này, mình gần như là một “Product-team-of-one…" at bounding box center [267, 203] width 295 height 45
click at [231, 188] on p "Nói cách khác thì, trong sản phẩm này, mình gần như là một “Product-team-of-one…" at bounding box center [267, 203] width 295 height 45
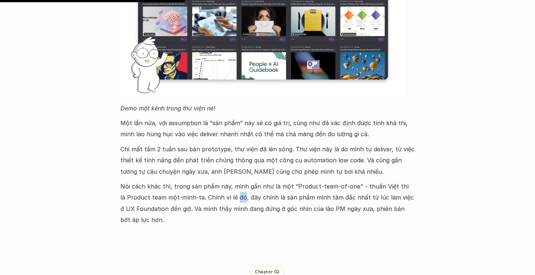
click at [231, 188] on p "Nói cách khác thì, trong sản phẩm này, mình gần như là một “Product-team-of-one…" at bounding box center [267, 203] width 295 height 45
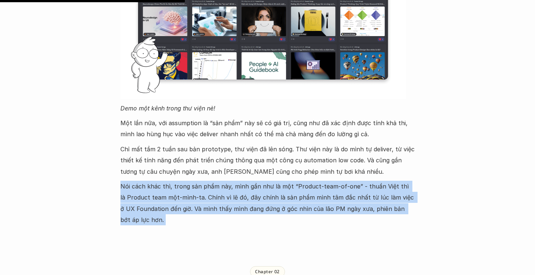
click at [231, 188] on p "Nói cách khác thì, trong sản phẩm này, mình gần như là một “Product-team-of-one…" at bounding box center [267, 203] width 295 height 45
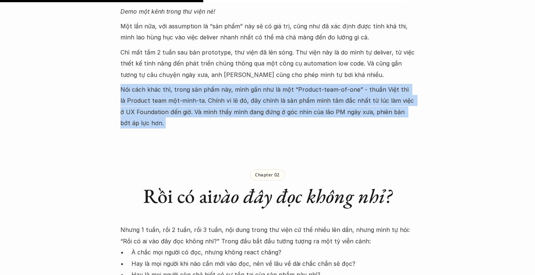
scroll to position [946, 0]
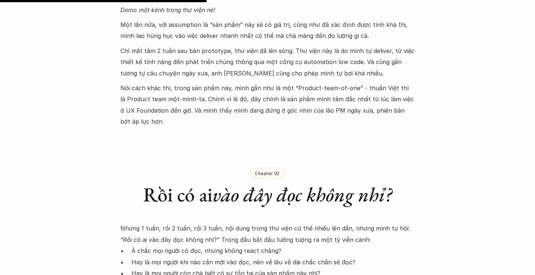
click at [230, 188] on em "vào đây đọc không nhỉ?" at bounding box center [302, 195] width 179 height 26
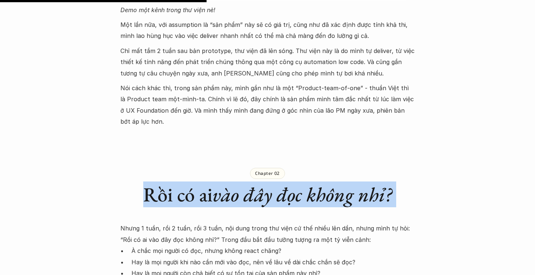
click at [230, 188] on em "vào đây đọc không nhỉ?" at bounding box center [302, 195] width 179 height 26
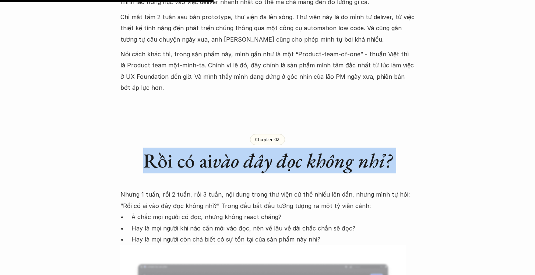
scroll to position [983, 0]
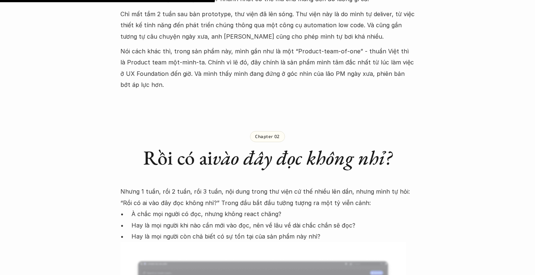
click at [190, 186] on p "Nhưng 1 tuần, rồi 2 tuần, rồi 3 tuần, nội dung trong thư viện cứ thế nhiều lên …" at bounding box center [267, 197] width 295 height 22
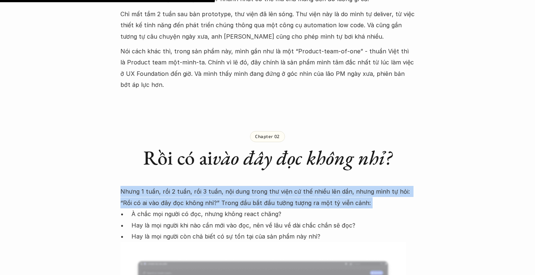
click at [190, 186] on p "Nhưng 1 tuần, rồi 2 tuần, rồi 3 tuần, nội dung trong thư viện cứ thế nhiều lên …" at bounding box center [267, 197] width 295 height 22
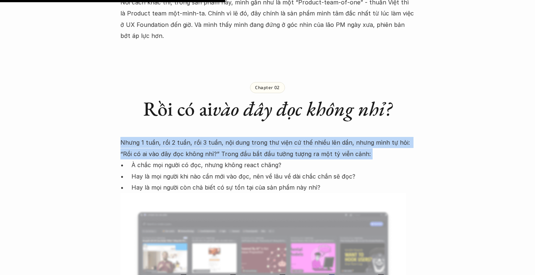
scroll to position [1032, 0]
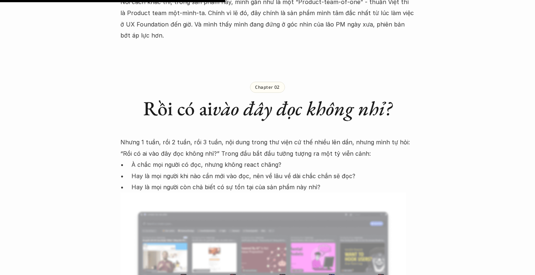
click at [201, 171] on p "Hay là mọi người khi nào cần mới vào đọc, nên về lâu về dài chắc chắn sẽ đọc?" at bounding box center [274, 176] width 284 height 11
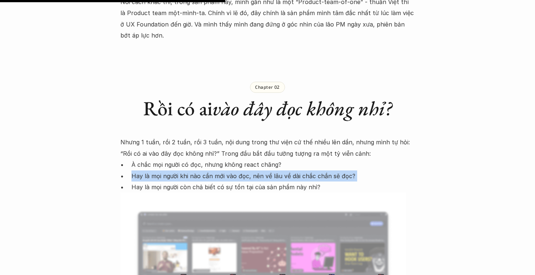
click at [201, 171] on p "Hay là mọi người khi nào cần mới vào đọc, nên về lâu về dài chắc chắn sẽ đọc?" at bounding box center [274, 176] width 284 height 11
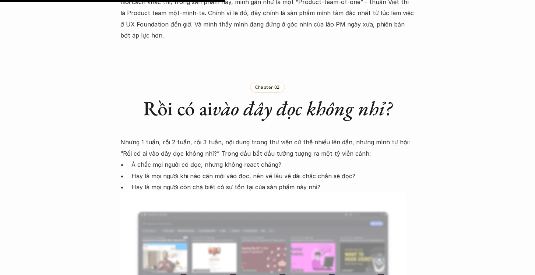
click at [211, 159] on p "À chắc mọi người có đọc, nhưng không react chăng?" at bounding box center [274, 164] width 284 height 11
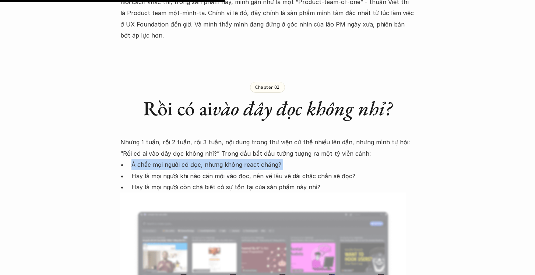
click at [211, 159] on p "À chắc mọi người có đọc, nhưng không react chăng?" at bounding box center [274, 164] width 284 height 11
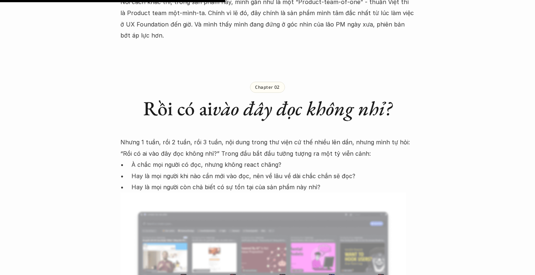
click at [185, 171] on p "Hay là mọi người khi nào cần mới vào đọc, nên về lâu về dài chắc chắn sẽ đọc?" at bounding box center [274, 176] width 284 height 11
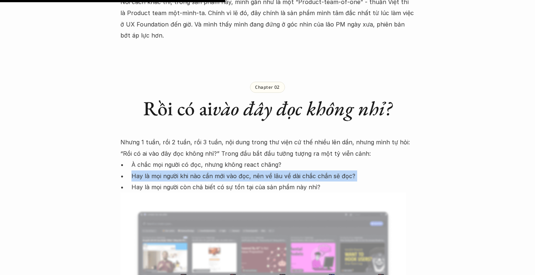
click at [185, 171] on p "Hay là mọi người khi nào cần mới vào đọc, nên về lâu về dài chắc chắn sẽ đọc?" at bounding box center [274, 176] width 284 height 11
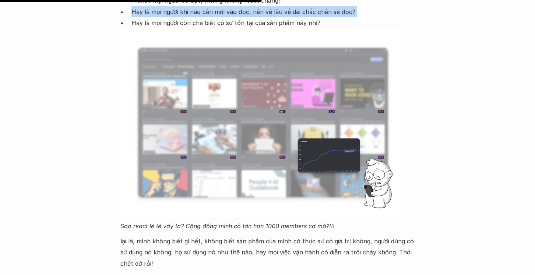
scroll to position [1255, 0]
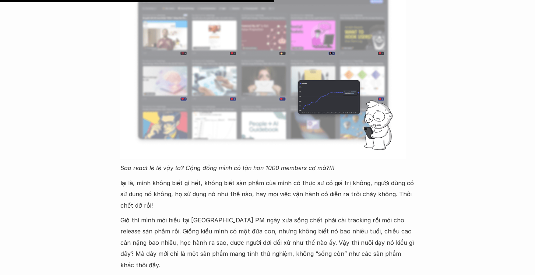
click at [170, 164] on em "Sao react lẻ tẻ vậy ta? Cộng đồng mình có tận hơn 1000 members cơ mà?!!!" at bounding box center [227, 167] width 214 height 7
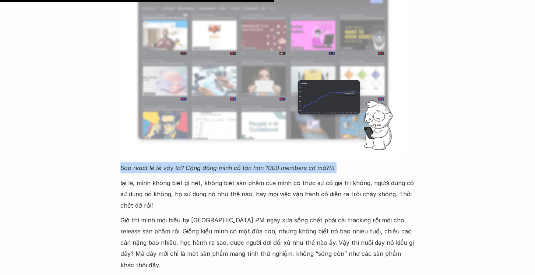
click at [170, 164] on em "Sao react lẻ tẻ vậy ta? Cộng đồng mình có tận hơn 1000 members cơ mà?!!!" at bounding box center [227, 167] width 214 height 7
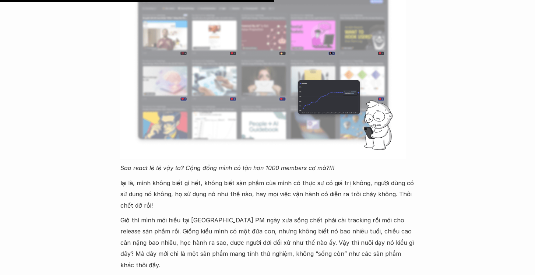
click at [212, 164] on em "Sao react lẻ tẻ vậy ta? Cộng đồng mình có tận hơn 1000 members cơ mà?!!!" at bounding box center [227, 167] width 214 height 7
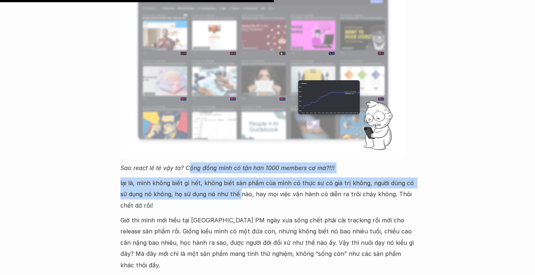
drag, startPoint x: 187, startPoint y: 158, endPoint x: 237, endPoint y: 179, distance: 54.3
click at [237, 179] on div "Nhưng 1 tuần, rồi 2 tuần, rồi 3 tuần, nội dung trong thư viện cứ thế nhiều lên …" at bounding box center [267, 92] width 295 height 357
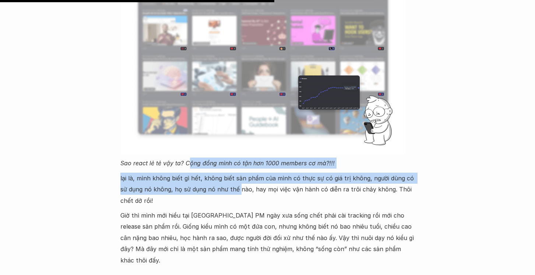
scroll to position [1260, 0]
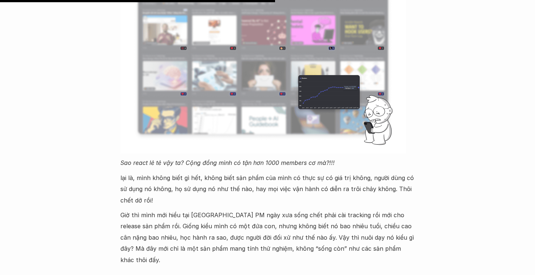
click at [169, 172] on p "lại là, mình không biết gì hết, không biết sản phẩm của mình có thực sự có giá …" at bounding box center [267, 189] width 295 height 34
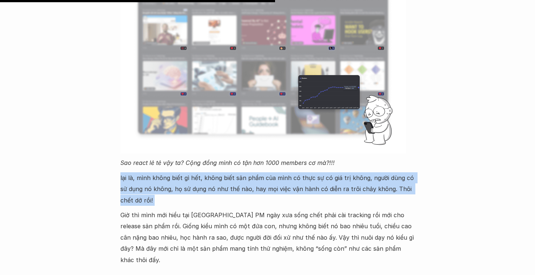
click at [169, 172] on p "lại là, mình không biết gì hết, không biết sản phẩm của mình có thực sự có giá …" at bounding box center [267, 189] width 295 height 34
click at [153, 172] on p "lại là, mình không biết gì hết, không biết sản phẩm của mình có thực sự có giá …" at bounding box center [267, 189] width 295 height 34
drag, startPoint x: 206, startPoint y: 165, endPoint x: 173, endPoint y: 190, distance: 41.0
click at [181, 189] on p "lại là, mình không biết gì hết, không biết sản phẩm của mình có thực sự có giá …" at bounding box center [267, 189] width 295 height 34
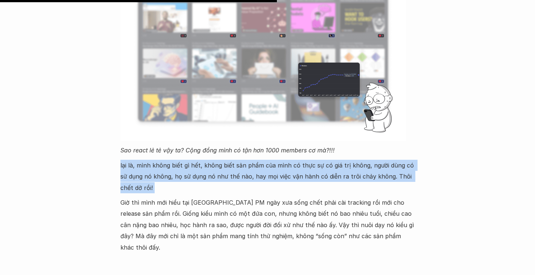
scroll to position [1296, 0]
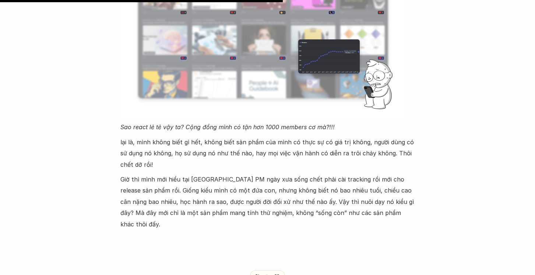
click at [168, 178] on p "Giờ thì mình mới hiểu tại [GEOGRAPHIC_DATA] PM ngày xưa sống chết phải cài trac…" at bounding box center [267, 202] width 295 height 56
click at [168, 177] on p "Giờ thì mình mới hiểu tại [GEOGRAPHIC_DATA] PM ngày xưa sống chết phải cài trac…" at bounding box center [267, 202] width 295 height 56
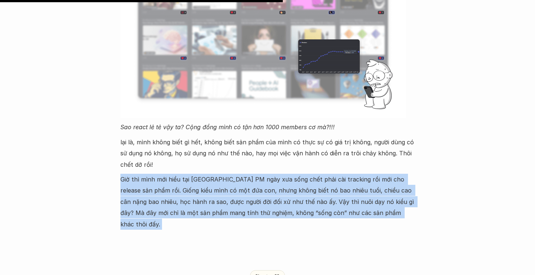
click at [168, 177] on p "Giờ thì mình mới hiểu tại [GEOGRAPHIC_DATA] PM ngày xưa sống chết phải cài trac…" at bounding box center [267, 202] width 295 height 56
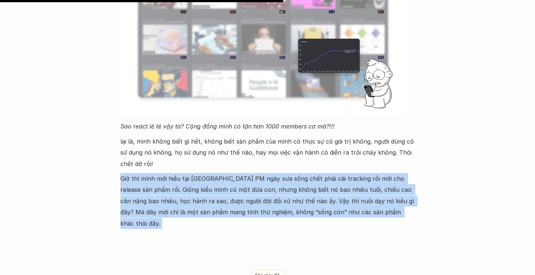
scroll to position [1297, 0]
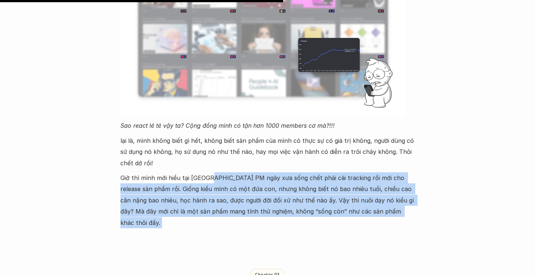
click at [206, 172] on p "Giờ thì mình mới hiểu tại [GEOGRAPHIC_DATA] PM ngày xưa sống chết phải cài trac…" at bounding box center [267, 200] width 295 height 56
drag, startPoint x: 251, startPoint y: 170, endPoint x: 320, endPoint y: 168, distance: 68.5
click at [319, 172] on p "Giờ thì mình mới hiểu tại [GEOGRAPHIC_DATA] PM ngày xưa sống chết phải cài trac…" at bounding box center [267, 200] width 295 height 56
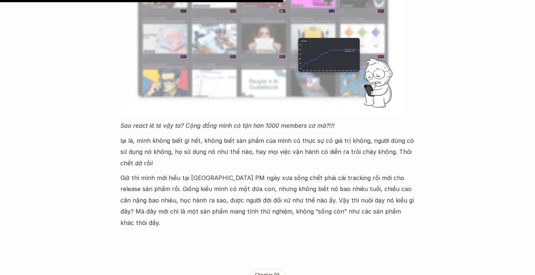
click at [320, 172] on p "Giờ thì mình mới hiểu tại [GEOGRAPHIC_DATA] PM ngày xưa sống chết phải cài trac…" at bounding box center [267, 200] width 295 height 56
drag, startPoint x: 321, startPoint y: 166, endPoint x: 163, endPoint y: 158, distance: 158.3
click at [163, 158] on div "Nhưng 1 tuần, rồi 2 tuần, rồi 3 tuần, nội dung trong thư viện cứ thế nhiều lên …" at bounding box center [267, 50] width 295 height 357
click at [394, 172] on p "Giờ thì mình mới hiểu tại [GEOGRAPHIC_DATA] PM ngày xưa sống chết phải cài trac…" at bounding box center [267, 200] width 295 height 56
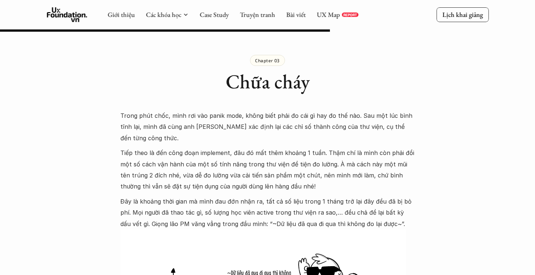
scroll to position [1510, 0]
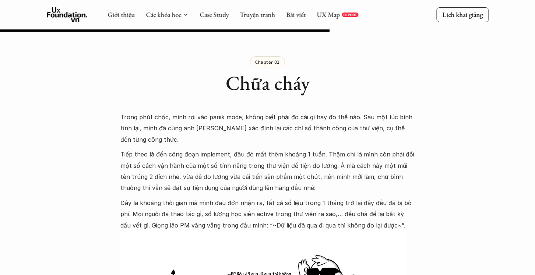
click at [150, 112] on p "Trong phút chốc, mình rơi vào panik mode, không biết phải đo cái gì hay đo thế …" at bounding box center [267, 129] width 295 height 34
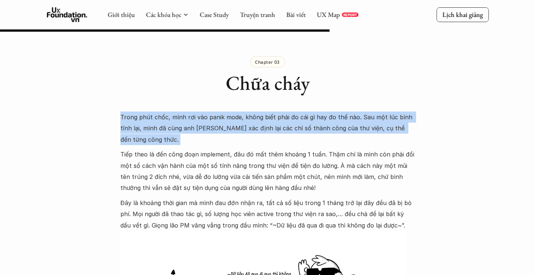
click at [150, 112] on p "Trong phút chốc, mình rơi vào panik mode, không biết phải đo cái gì hay đo thế …" at bounding box center [267, 129] width 295 height 34
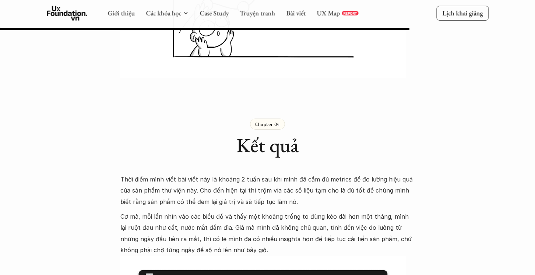
scroll to position [1843, 0]
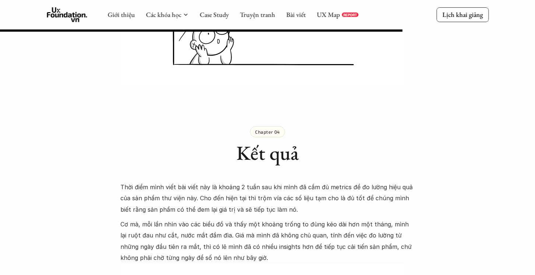
click at [294, 141] on h1 "Kết quả" at bounding box center [267, 153] width 295 height 24
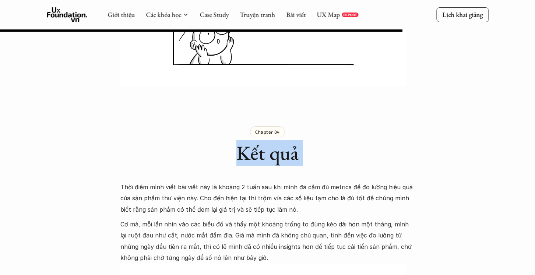
click at [294, 141] on h1 "Kết quả" at bounding box center [267, 153] width 295 height 24
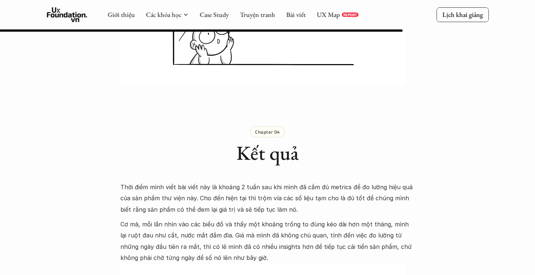
click at [123, 182] on p "Thời điểm mình viết bài viết này là khoảng 2 tuần sau khi mình đã cắm đủ metric…" at bounding box center [267, 199] width 295 height 34
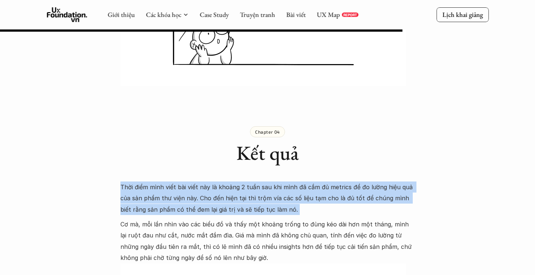
click at [123, 182] on p "Thời điểm mình viết bài viết này là khoảng 2 tuần sau khi mình đã cắm đủ metric…" at bounding box center [267, 199] width 295 height 34
click at [195, 182] on p "Thời điểm mình viết bài viết này là khoảng 2 tuần sau khi mình đã cắm đủ metric…" at bounding box center [267, 199] width 295 height 34
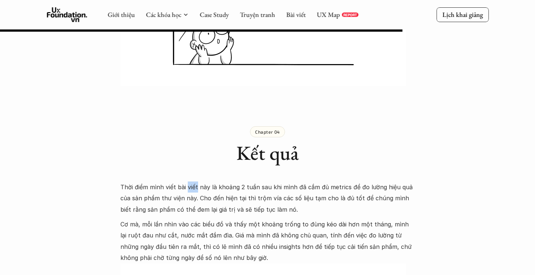
click at [195, 182] on p "Thời điểm mình viết bài viết này là khoảng 2 tuần sau khi mình đã cắm đủ metric…" at bounding box center [267, 199] width 295 height 34
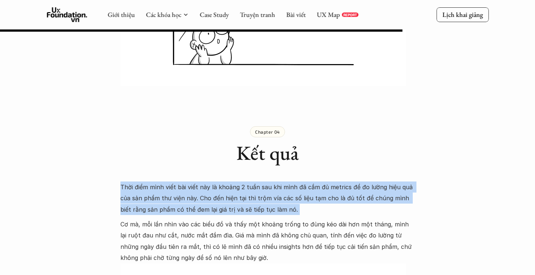
click at [195, 182] on p "Thời điểm mình viết bài viết này là khoảng 2 tuần sau khi mình đã cắm đủ metric…" at bounding box center [267, 199] width 295 height 34
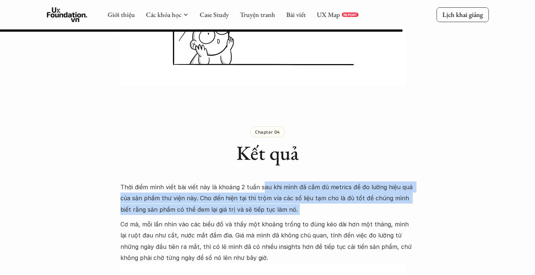
click at [260, 182] on p "Thời điểm mình viết bài viết này là khoảng 2 tuần sau khi mình đã cắm đủ metric…" at bounding box center [267, 199] width 295 height 34
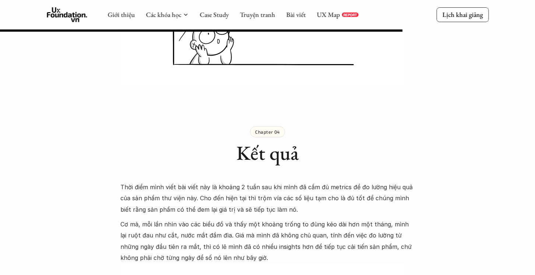
click at [221, 182] on p "Thời điểm mình viết bài viết này là khoảng 2 tuần sau khi mình đã cắm đủ metric…" at bounding box center [267, 199] width 295 height 34
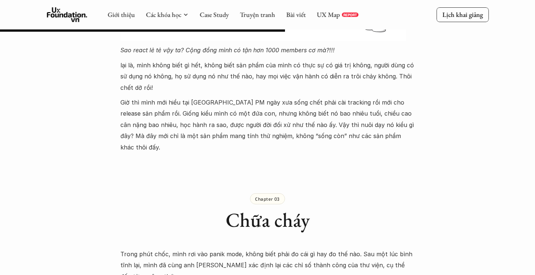
scroll to position [1555, 0]
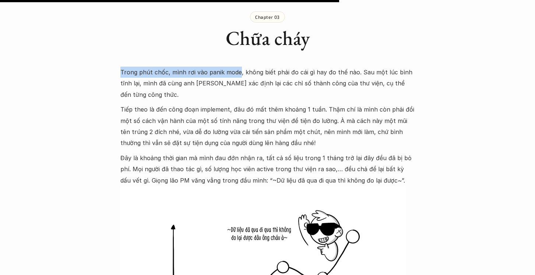
drag, startPoint x: 120, startPoint y: 49, endPoint x: 238, endPoint y: 55, distance: 118.4
click at [238, 67] on p "Trong phút chốc, mình rơi vào panik mode, không biết phải đo cái gì hay đo thế …" at bounding box center [267, 84] width 295 height 34
click at [210, 67] on p "Trong phút chốc, mình rơi vào panik mode, không biết phải đo cái gì hay đo thế …" at bounding box center [267, 84] width 295 height 34
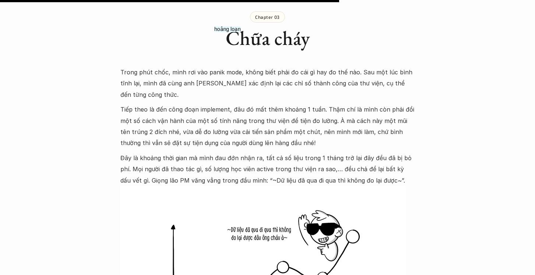
click at [231, 67] on p "Trong phút chốc, mình rơi vào panik mode, không biết phải đo cái gì hay đo thế …" at bounding box center [267, 84] width 295 height 34
click at [257, 67] on p "Trong phút chốc, mình rơi vào panik mode, không biết phải đo cái gì hay đo thế …" at bounding box center [267, 84] width 295 height 34
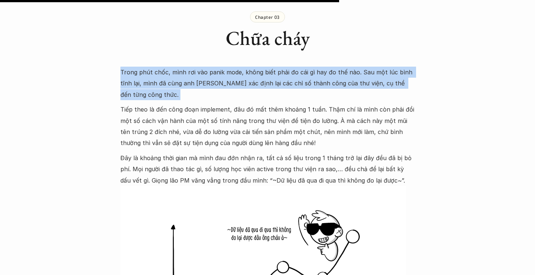
click at [257, 67] on p "Trong phút chốc, mình rơi vào panik mode, không biết phải đo cái gì hay đo thế …" at bounding box center [267, 84] width 295 height 34
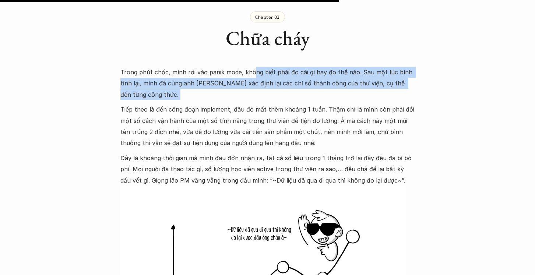
click at [252, 67] on p "Trong phút chốc, mình rơi vào panik mode, không biết phải đo cái gì hay đo thế …" at bounding box center [267, 84] width 295 height 34
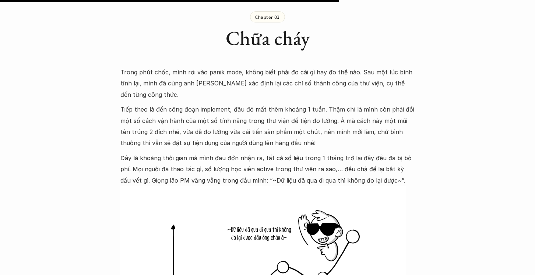
click at [252, 67] on p "Trong phút chốc, mình rơi vào panik mode, không biết phải đo cái gì hay đo thế …" at bounding box center [267, 84] width 295 height 34
click at [383, 67] on p "Trong phút chốc, mình rơi vào panik mode, không biết phải đo cái gì hay đo thế …" at bounding box center [267, 84] width 295 height 34
click at [189, 67] on p "Trong phút chốc, mình rơi vào panik mode, không biết phải đo cái gì hay đo thế …" at bounding box center [267, 84] width 295 height 34
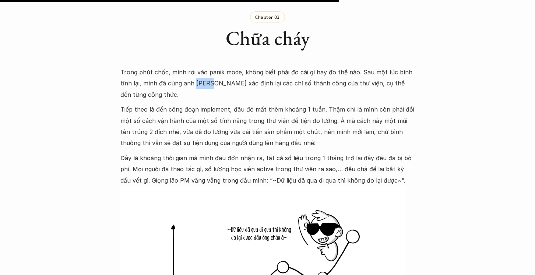
click at [189, 67] on p "Trong phút chốc, mình rơi vào panik mode, không biết phải đo cái gì hay đo thế …" at bounding box center [267, 84] width 295 height 34
click at [266, 67] on p "Trong phút chốc, mình rơi vào panik mode, không biết phải đo cái gì hay đo thế …" at bounding box center [267, 84] width 295 height 34
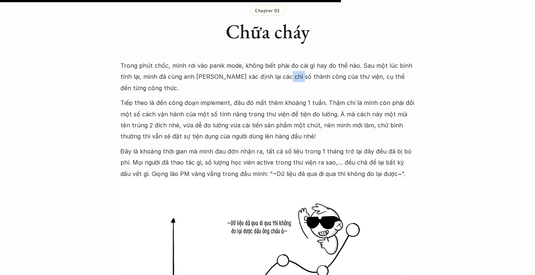
scroll to position [1562, 0]
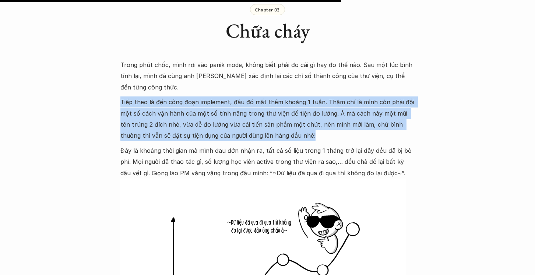
drag, startPoint x: 119, startPoint y: 68, endPoint x: 292, endPoint y: 105, distance: 176.7
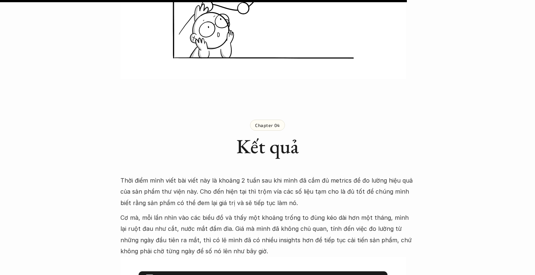
scroll to position [1866, 0]
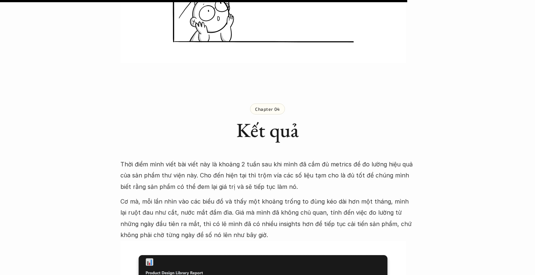
click at [143, 159] on p "Thời điểm mình viết bài viết này là khoảng 2 tuần sau khi mình đã cắm đủ metric…" at bounding box center [267, 176] width 295 height 34
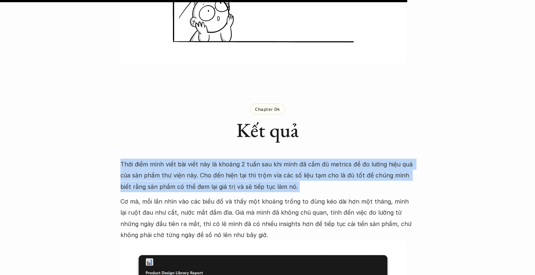
click at [143, 159] on p "Thời điểm mình viết bài viết này là khoảng 2 tuần sau khi mình đã cắm đủ metric…" at bounding box center [267, 176] width 295 height 34
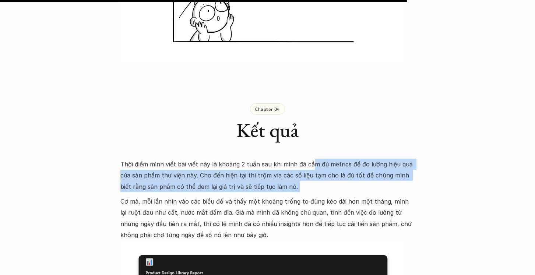
click at [312, 159] on p "Thời điểm mình viết bài viết này là khoảng 2 tuần sau khi mình đã cắm đủ metric…" at bounding box center [267, 176] width 295 height 34
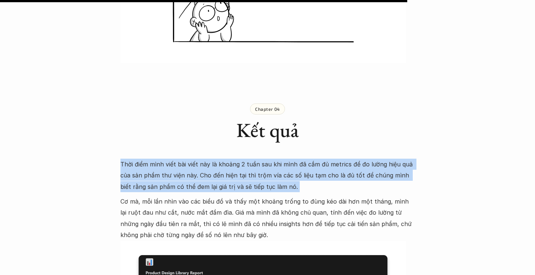
click at [312, 159] on p "Thời điểm mình viết bài viết này là khoảng 2 tuần sau khi mình đã cắm đủ metric…" at bounding box center [267, 176] width 295 height 34
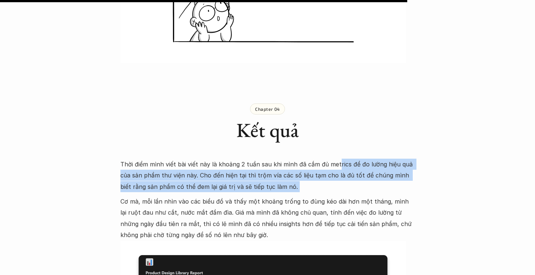
click at [335, 159] on p "Thời điểm mình viết bài viết này là khoảng 2 tuần sau khi mình đã cắm đủ metric…" at bounding box center [267, 176] width 295 height 34
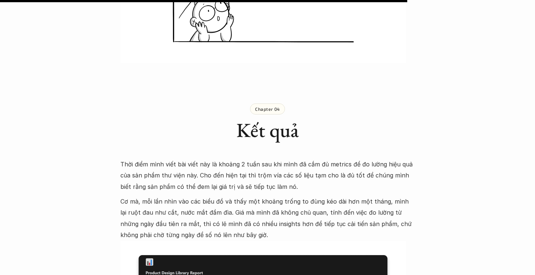
click at [327, 159] on p "Thời điểm mình viết bài viết này là khoảng 2 tuần sau khi mình đã cắm đủ metric…" at bounding box center [267, 176] width 295 height 34
click at [242, 159] on p "Thời điểm mình viết bài viết này là khoảng 2 tuần sau khi mình đã cắm đủ metric…" at bounding box center [267, 176] width 295 height 34
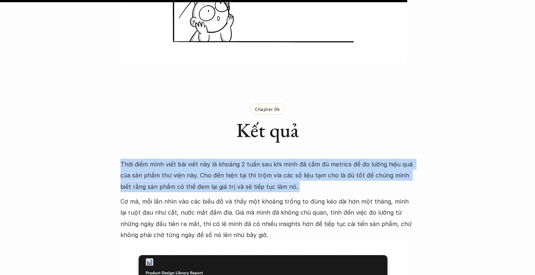
click at [242, 159] on p "Thời điểm mình viết bài viết này là khoảng 2 tuần sau khi mình đã cắm đủ metric…" at bounding box center [267, 176] width 295 height 34
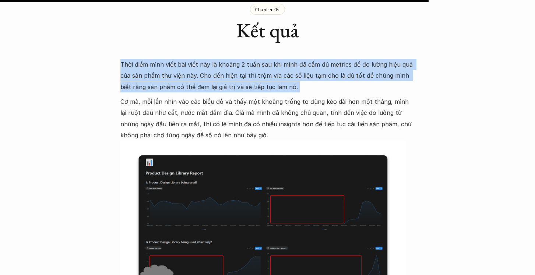
scroll to position [2017, 0]
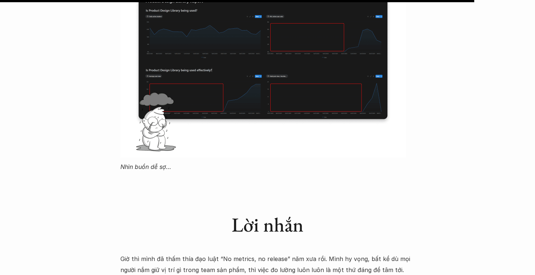
scroll to position [2176, 0]
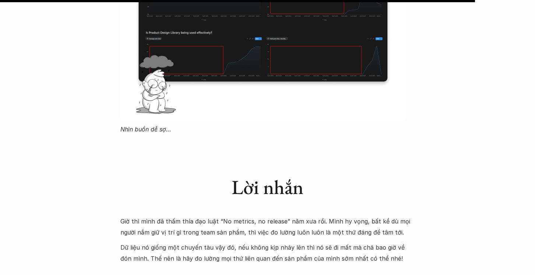
click at [173, 242] on p "Dữ liệu nó giống một chuyến tàu vậy đó, nếu không kịp nhảy lên thì nó sẽ đi mất…" at bounding box center [267, 253] width 295 height 22
click at [146, 216] on p "Giờ thì mình đã thấm thía đạo luật “No metrics, no release” năm xưa rồi. Mình h…" at bounding box center [267, 227] width 295 height 22
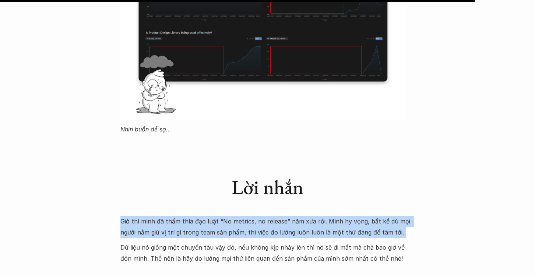
click at [146, 216] on p "Giờ thì mình đã thấm thía đạo luật “No metrics, no release” năm xưa rồi. Mình h…" at bounding box center [267, 227] width 295 height 22
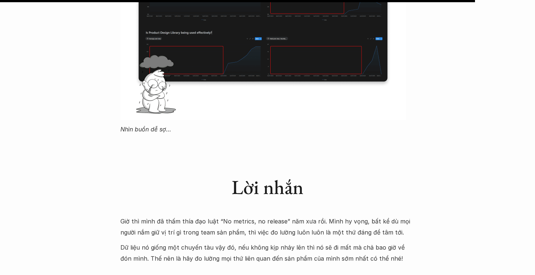
click at [214, 242] on p "Dữ liệu nó giống một chuyến tàu vậy đó, nếu không kịp nhảy lên thì nó sẽ đi mất…" at bounding box center [267, 253] width 295 height 22
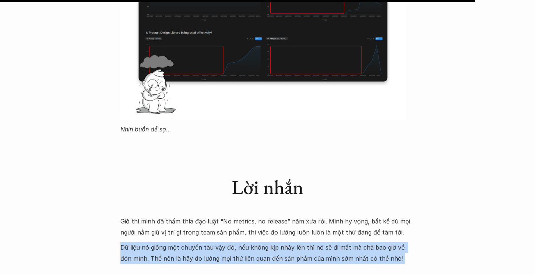
click at [214, 242] on p "Dữ liệu nó giống một chuyến tàu vậy đó, nếu không kịp nhảy lên thì nó sẽ đi mất…" at bounding box center [267, 253] width 295 height 22
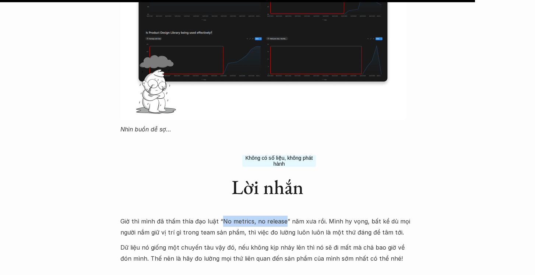
drag, startPoint x: 218, startPoint y: 187, endPoint x: 279, endPoint y: 186, distance: 61.2
click at [279, 216] on p "Giờ thì mình đã thấm thía đạo luật “No metrics, no release” năm xưa rồi. Mình h…" at bounding box center [267, 227] width 295 height 22
click at [295, 216] on p "Giờ thì mình đã thấm thía đạo luật “No metrics, no release” năm xưa rồi. Mình h…" at bounding box center [267, 227] width 295 height 22
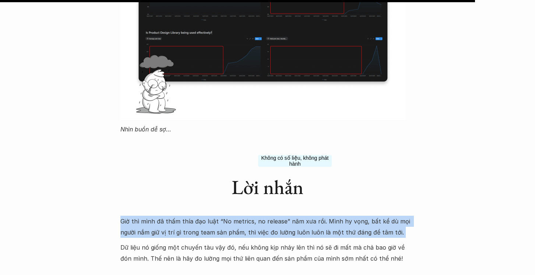
click at [295, 216] on p "Giờ thì mình đã thấm thía đạo luật “No metrics, no release” năm xưa rồi. Mình h…" at bounding box center [267, 227] width 295 height 22
click at [203, 216] on p "Giờ thì mình đã thấm thía đạo luật “No metrics, no release” năm xưa rồi. Mình h…" at bounding box center [267, 227] width 295 height 22
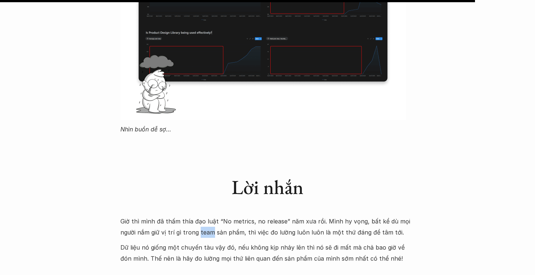
click at [203, 216] on p "Giờ thì mình đã thấm thía đạo luật “No metrics, no release” năm xưa rồi. Mình h…" at bounding box center [267, 227] width 295 height 22
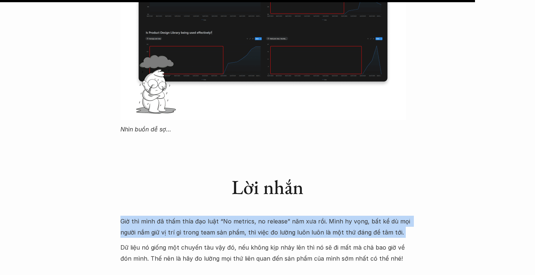
click at [203, 216] on p "Giờ thì mình đã thấm thía đạo luật “No metrics, no release” năm xưa rồi. Mình h…" at bounding box center [267, 227] width 295 height 22
click at [280, 216] on p "Giờ thì mình đã thấm thía đạo luật “No metrics, no release” năm xưa rồi. Mình h…" at bounding box center [267, 227] width 295 height 22
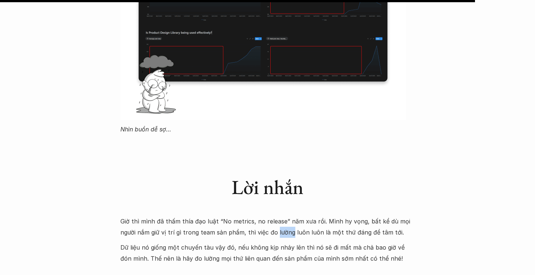
click at [280, 216] on p "Giờ thì mình đã thấm thía đạo luật “No metrics, no release” năm xưa rồi. Mình h…" at bounding box center [267, 227] width 295 height 22
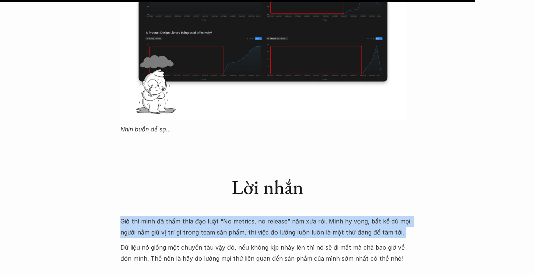
click at [280, 216] on p "Giờ thì mình đã thấm thía đạo luật “No metrics, no release” năm xưa rồi. Mình h…" at bounding box center [267, 227] width 295 height 22
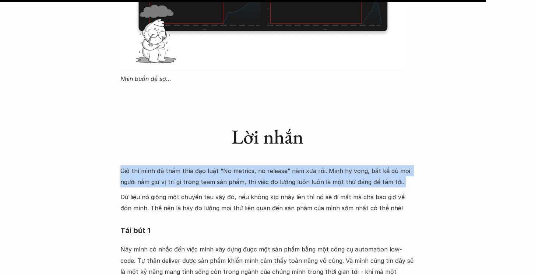
scroll to position [2227, 0]
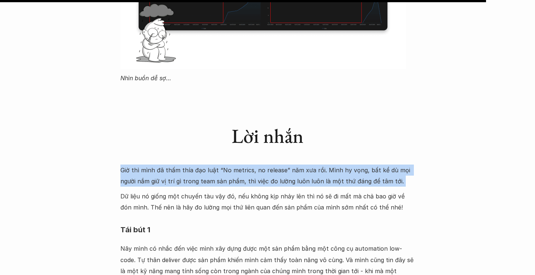
click at [196, 165] on p "Giờ thì mình đã thấm thía đạo luật “No metrics, no release” năm xưa rồi. Mình h…" at bounding box center [267, 176] width 295 height 22
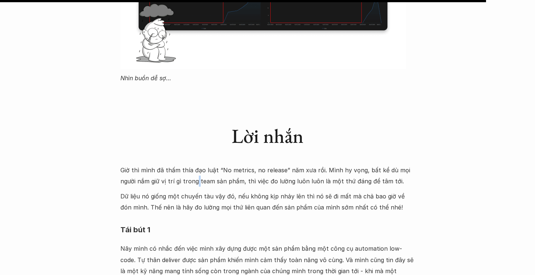
click at [196, 165] on p "Giờ thì mình đã thấm thía đạo luật “No metrics, no release” năm xưa rồi. Mình h…" at bounding box center [267, 176] width 295 height 22
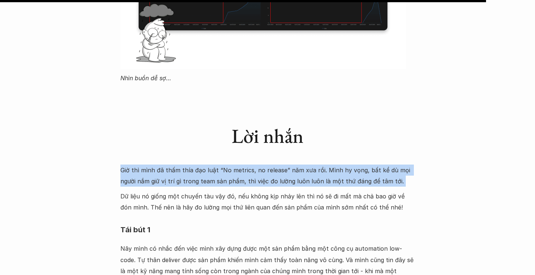
click at [196, 165] on p "Giờ thì mình đã thấm thía đạo luật “No metrics, no release” năm xưa rồi. Mình h…" at bounding box center [267, 176] width 295 height 22
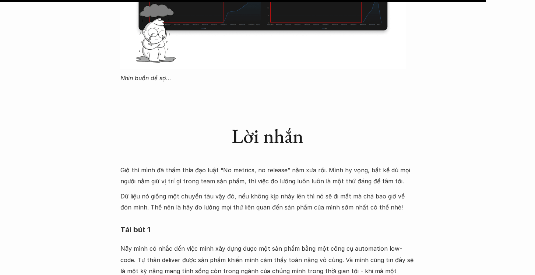
click at [159, 191] on p "Dữ liệu nó giống một chuyến tàu vậy đó, nếu không kịp nhảy lên thì nó sẽ đi mất…" at bounding box center [267, 202] width 295 height 22
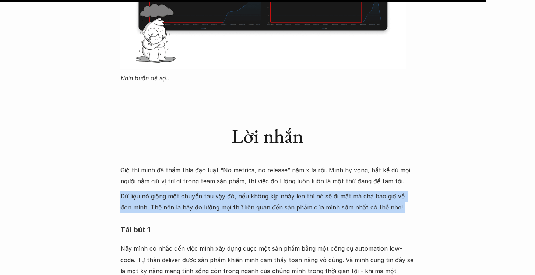
click at [159, 191] on p "Dữ liệu nó giống một chuyến tàu vậy đó, nếu không kịp nhảy lên thì nó sẽ đi mất…" at bounding box center [267, 202] width 295 height 22
click at [271, 191] on p "Dữ liệu nó giống một chuyến tàu vậy đó, nếu không kịp nhảy lên thì nó sẽ đi mất…" at bounding box center [267, 202] width 295 height 22
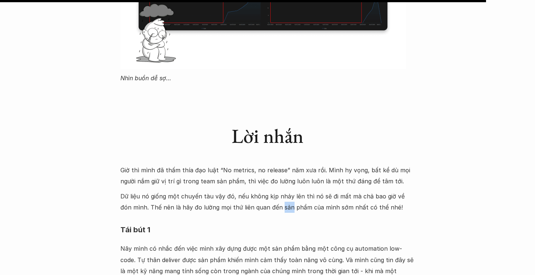
click at [271, 191] on p "Dữ liệu nó giống một chuyến tàu vậy đó, nếu không kịp nhảy lên thì nó sẽ đi mất…" at bounding box center [267, 202] width 295 height 22
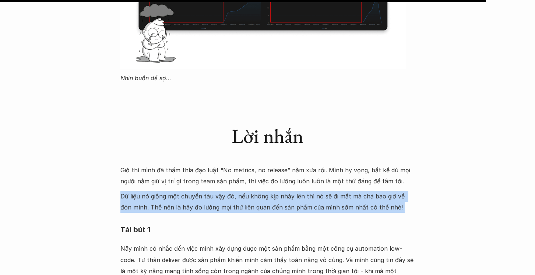
click at [271, 191] on p "Dữ liệu nó giống một chuyến tàu vậy đó, nếu không kịp nhảy lên thì nó sẽ đi mất…" at bounding box center [267, 202] width 295 height 22
click at [197, 191] on p "Dữ liệu nó giống một chuyến tàu vậy đó, nếu không kịp nhảy lên thì nó sẽ đi mất…" at bounding box center [267, 202] width 295 height 22
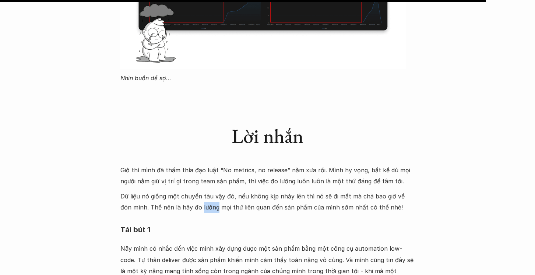
click at [197, 191] on p "Dữ liệu nó giống một chuyến tàu vậy đó, nếu không kịp nhảy lên thì nó sẽ đi mất…" at bounding box center [267, 202] width 295 height 22
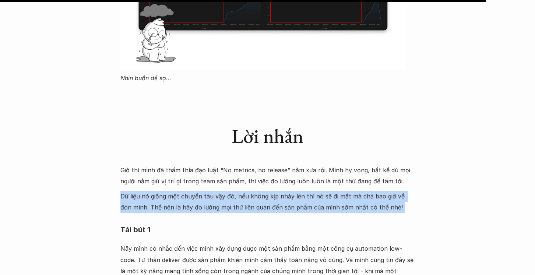
click at [197, 191] on p "Dữ liệu nó giống một chuyến tàu vậy đó, nếu không kịp nhảy lên thì nó sẽ đi mất…" at bounding box center [267, 202] width 295 height 22
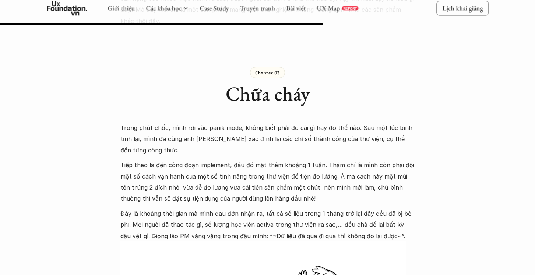
scroll to position [1500, 0]
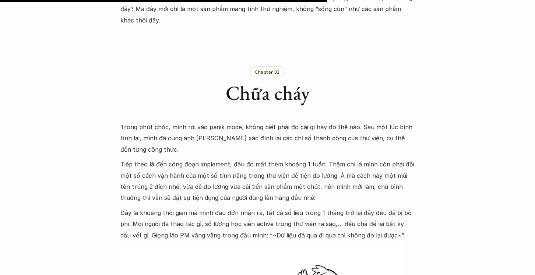
click at [210, 159] on p "Tiếp theo là đến công đoạn implement, đâu đó mất thêm khoảng 1 tuần. Thậm chí l…" at bounding box center [267, 181] width 295 height 45
click at [259, 159] on p "Tiếp theo là đến công đoạn implement, đâu đó mất thêm khoảng 1 tuần. Thậm chí l…" at bounding box center [267, 181] width 295 height 45
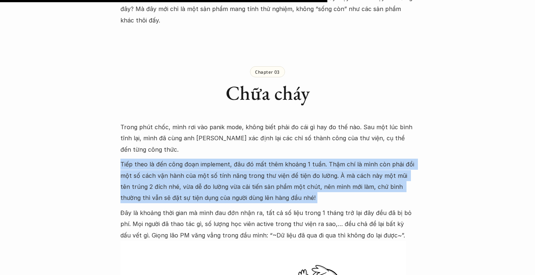
click at [259, 159] on p "Tiếp theo là đến công đoạn implement, đâu đó mất thêm khoảng 1 tuần. Thậm chí l…" at bounding box center [267, 181] width 295 height 45
click at [336, 159] on p "Tiếp theo là đến công đoạn implement, đâu đó mất thêm khoảng 1 tuần. Thậm chí l…" at bounding box center [267, 181] width 295 height 45
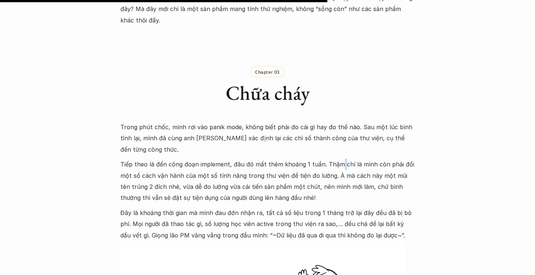
click at [336, 159] on p "Tiếp theo là đến công đoạn implement, đâu đó mất thêm khoảng 1 tuần. Thậm chí l…" at bounding box center [267, 181] width 295 height 45
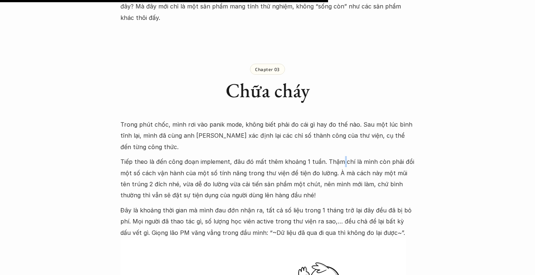
scroll to position [1503, 0]
click at [179, 156] on p "Tiếp theo là đến công đoạn implement, đâu đó mất thêm khoảng 1 tuần. Thậm chí l…" at bounding box center [267, 178] width 295 height 45
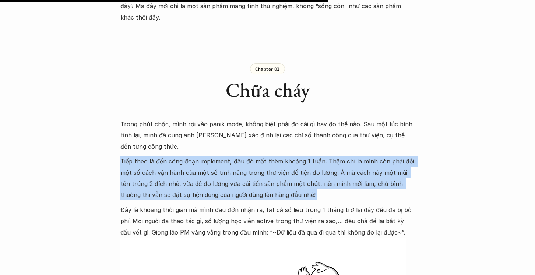
click at [179, 156] on p "Tiếp theo là đến công đoạn implement, đâu đó mất thêm khoảng 1 tuần. Thậm chí l…" at bounding box center [267, 178] width 295 height 45
click at [228, 156] on p "Tiếp theo là đến công đoạn implement, đâu đó mất thêm khoảng 1 tuần. Thậm chí l…" at bounding box center [267, 178] width 295 height 45
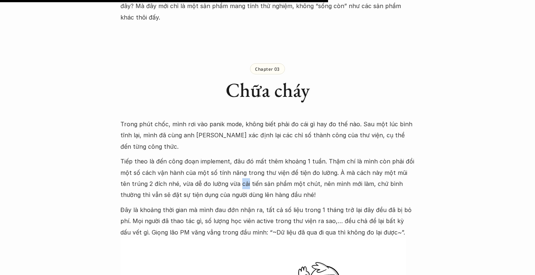
click at [228, 156] on p "Tiếp theo là đến công đoạn implement, đâu đó mất thêm khoảng 1 tuần. Thậm chí l…" at bounding box center [267, 178] width 295 height 45
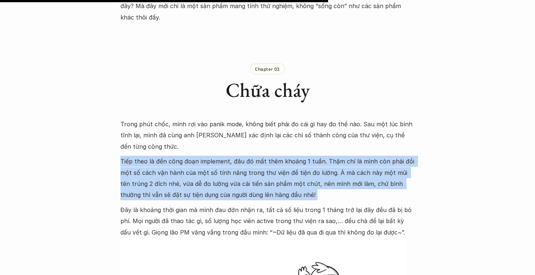
click at [228, 156] on p "Tiếp theo là đến công đoạn implement, đâu đó mất thêm khoảng 1 tuần. Thậm chí l…" at bounding box center [267, 178] width 295 height 45
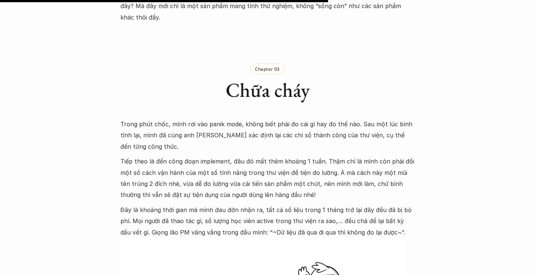
click at [188, 204] on p "Đây là khoảng thời gian mà mình đau đớn nhận ra, tất cả số liệu trong 1 tháng t…" at bounding box center [267, 221] width 295 height 34
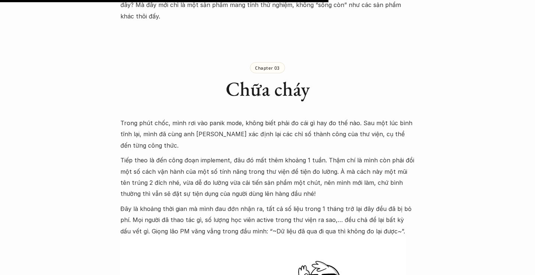
scroll to position [1504, 0]
click at [193, 203] on p "Đây là khoảng thời gian mà mình đau đớn nhận ra, tất cả số liệu trong 1 tháng t…" at bounding box center [267, 220] width 295 height 34
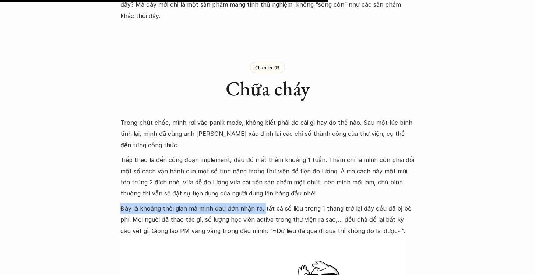
drag, startPoint x: 111, startPoint y: 175, endPoint x: 262, endPoint y: 175, distance: 151.0
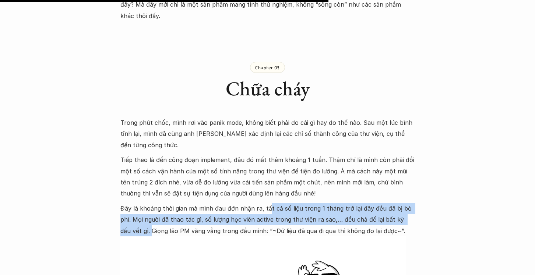
drag, startPoint x: 265, startPoint y: 174, endPoint x: 386, endPoint y: 187, distance: 122.6
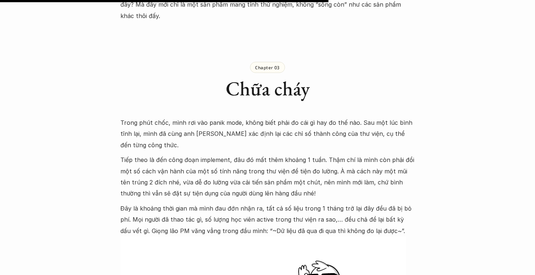
click at [243, 203] on p "Đây là khoảng thời gian mà mình đau đớn nhận ra, tất cả số liệu trong 1 tháng t…" at bounding box center [267, 220] width 295 height 34
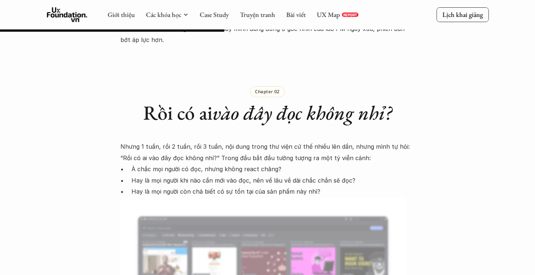
scroll to position [1026, 0]
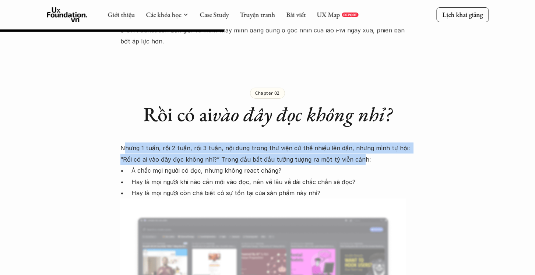
drag, startPoint x: 148, startPoint y: 144, endPoint x: 305, endPoint y: 150, distance: 157.0
click at [338, 151] on p "Nhưng 1 tuần, rồi 2 tuần, rồi 3 tuần, nội dung trong thư viện cứ thế nhiều lên …" at bounding box center [267, 154] width 295 height 22
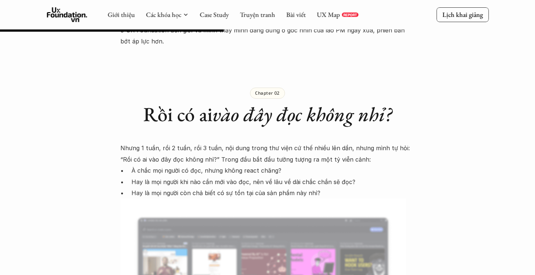
click at [158, 165] on p "À chắc mọi người có đọc, nhưng không react chăng?" at bounding box center [274, 170] width 284 height 11
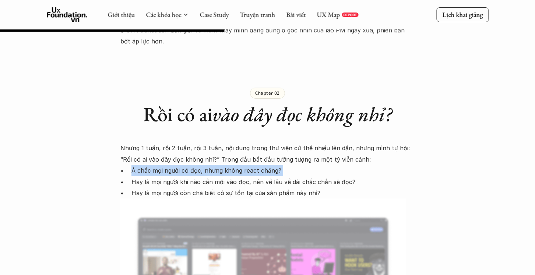
click at [158, 165] on p "À chắc mọi người có đọc, nhưng không react chăng?" at bounding box center [274, 170] width 284 height 11
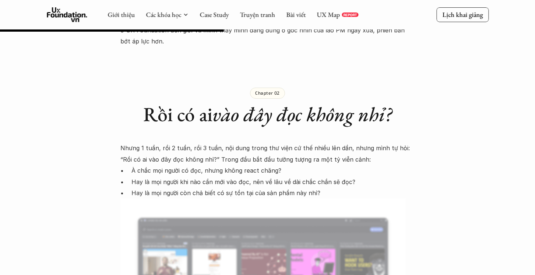
click at [178, 176] on p "Hay là mọi người khi nào cần mới vào đọc, nên về lâu về dài chắc chắn sẽ đọc?" at bounding box center [274, 181] width 284 height 11
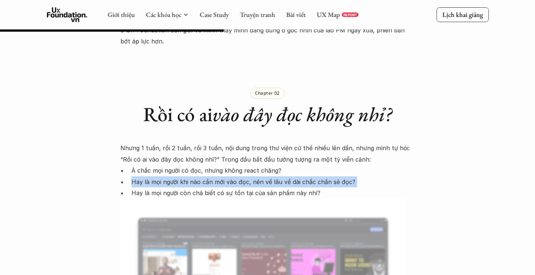
click at [178, 176] on p "Hay là mọi người khi nào cần mới vào đọc, nên về lâu về dài chắc chắn sẽ đọc?" at bounding box center [274, 181] width 284 height 11
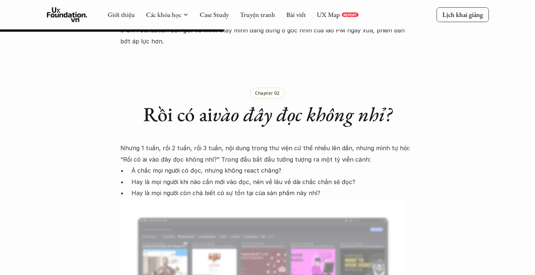
click at [219, 188] on p "Hay là mọi người còn chả biết có sự tồn tại của sản phẩm này nhỉ?" at bounding box center [274, 193] width 284 height 11
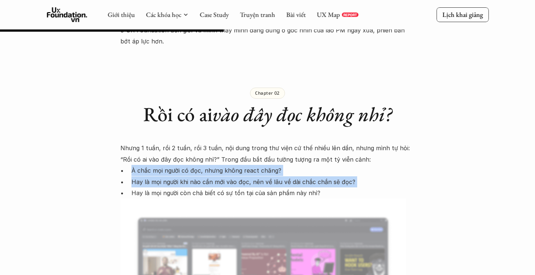
click at [219, 188] on p "Hay là mọi người còn chả biết có sự tồn tại của sản phẩm này nhỉ?" at bounding box center [274, 193] width 284 height 11
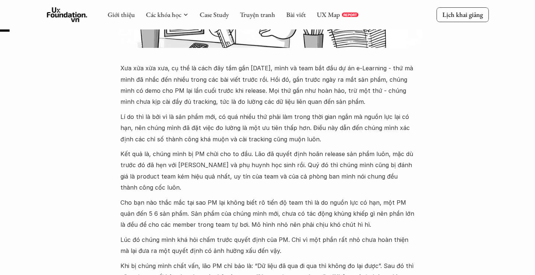
scroll to position [288, 0]
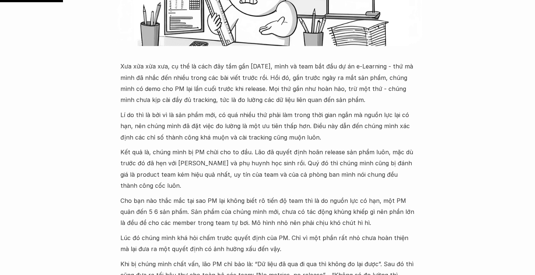
click at [172, 62] on p "Xưa xửa xừa xưa, cụ thể là cách đây tầm gần [DATE], mình và team bắt đầu dự án …" at bounding box center [267, 83] width 295 height 45
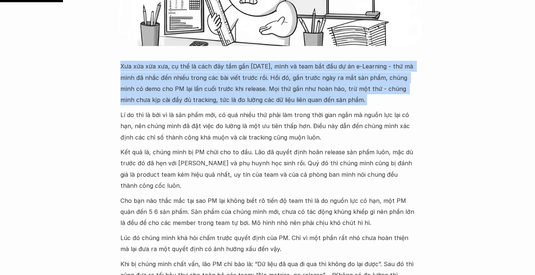
click at [172, 62] on p "Xưa xửa xừa xưa, cụ thể là cách đây tầm gần [DATE], mình và team bắt đầu dự án …" at bounding box center [267, 83] width 295 height 45
click at [173, 80] on p "Xưa xửa xừa xưa, cụ thể là cách đây tầm gần [DATE], mình và team bắt đầu dự án …" at bounding box center [267, 83] width 295 height 45
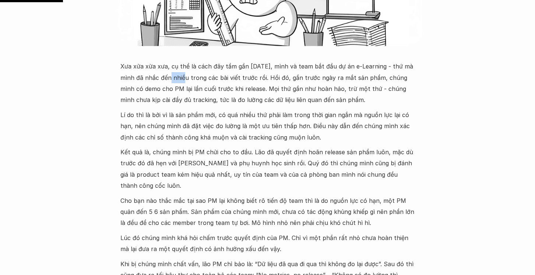
click at [173, 80] on p "Xưa xửa xừa xưa, cụ thể là cách đây tầm gần [DATE], mình và team bắt đầu dự án …" at bounding box center [267, 83] width 295 height 45
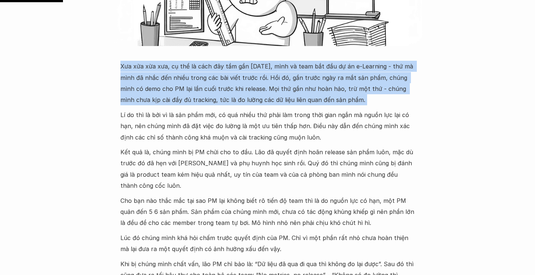
click at [173, 80] on p "Xưa xửa xừa xưa, cụ thể là cách đây tầm gần [DATE], mình và team bắt đầu dự án …" at bounding box center [267, 83] width 295 height 45
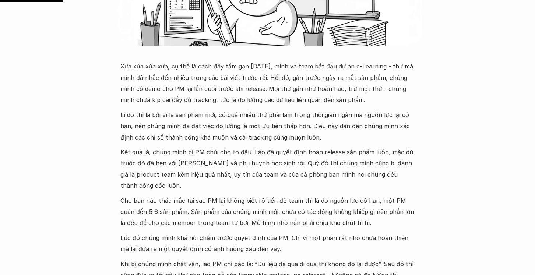
click at [268, 76] on p "Xưa xửa xừa xưa, cụ thể là cách đây tầm gần [DATE], mình và team bắt đầu dự án …" at bounding box center [267, 83] width 295 height 45
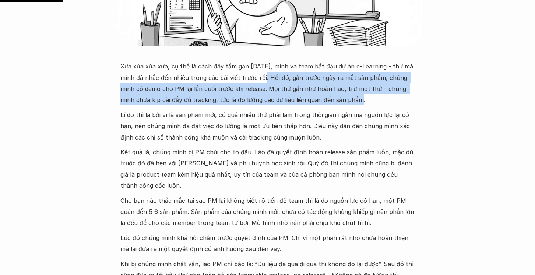
drag, startPoint x: 272, startPoint y: 77, endPoint x: 341, endPoint y: 100, distance: 72.9
click at [341, 100] on p "Xưa xửa xừa xưa, cụ thể là cách đây tầm gần [DATE], mình và team bắt đầu dự án …" at bounding box center [267, 83] width 295 height 45
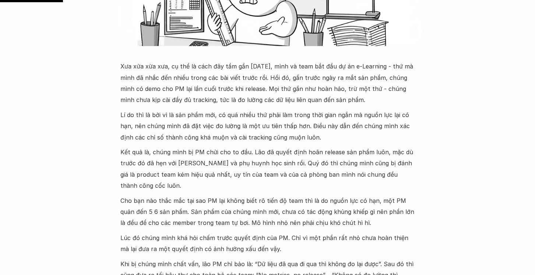
click at [149, 116] on p "Lí do thì là bởi vì là sản phẩm mới, có quá nhiều thứ phải làm trong thời gian …" at bounding box center [267, 126] width 295 height 34
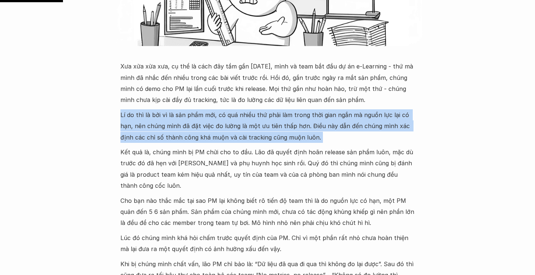
click at [149, 116] on p "Lí do thì là bởi vì là sản phẩm mới, có quá nhiều thứ phải làm trong thời gian …" at bounding box center [267, 126] width 295 height 34
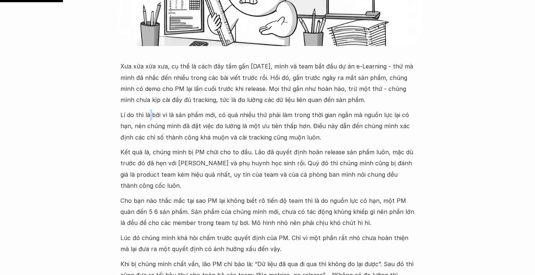
click at [149, 116] on p "Lí do thì là bởi vì là sản phẩm mới, có quá nhiều thứ phải làm trong thời gian …" at bounding box center [267, 126] width 295 height 34
drag, startPoint x: 119, startPoint y: 113, endPoint x: 215, endPoint y: 118, distance: 96.3
click at [218, 117] on p "Lí do thì là bởi vì là sản phẩm mới, có quá nhiều thứ phải làm trong thời gian …" at bounding box center [267, 126] width 295 height 34
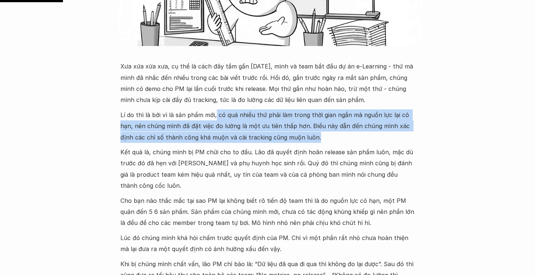
drag, startPoint x: 243, startPoint y: 117, endPoint x: 315, endPoint y: 144, distance: 77.3
click at [315, 144] on div "Xưa xửa xừa xưa, cụ thể là cách đây tầm gần [DATE], mình và team bắt đầu dự án …" at bounding box center [267, 190] width 295 height 258
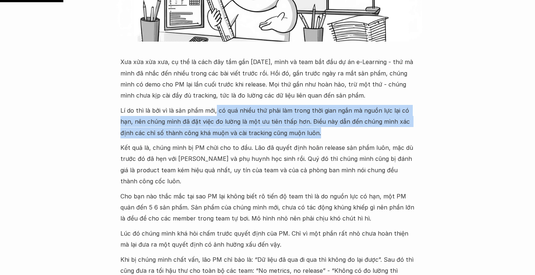
scroll to position [297, 0]
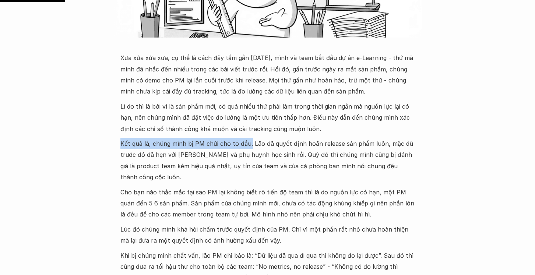
drag, startPoint x: 111, startPoint y: 140, endPoint x: 248, endPoint y: 147, distance: 137.2
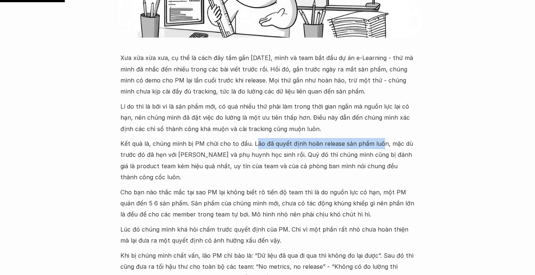
drag, startPoint x: 253, startPoint y: 146, endPoint x: 376, endPoint y: 148, distance: 123.4
click at [376, 148] on p "Kết quả là, chúng mình bị PM chửi cho to đầu. Lão đã quyết định hoãn release sả…" at bounding box center [267, 160] width 295 height 45
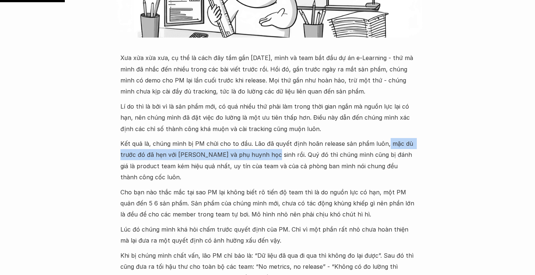
drag, startPoint x: 381, startPoint y: 145, endPoint x: 263, endPoint y: 155, distance: 118.0
click at [263, 155] on p "Kết quả là, chúng mình bị PM chửi cho to đầu. Lão đã quyết định hoãn release sả…" at bounding box center [267, 160] width 295 height 45
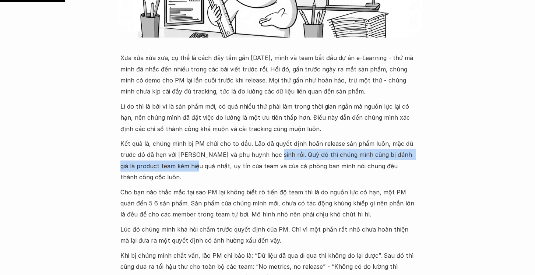
drag, startPoint x: 266, startPoint y: 154, endPoint x: 188, endPoint y: 169, distance: 79.5
click at [188, 169] on p "Kết quả là, chúng mình bị PM chửi cho to đầu. Lão đã quyết định hoãn release sả…" at bounding box center [267, 160] width 295 height 45
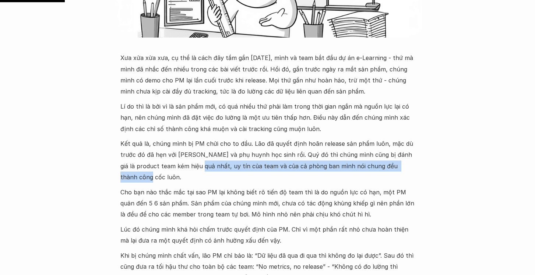
drag, startPoint x: 191, startPoint y: 166, endPoint x: 446, endPoint y: 166, distance: 254.9
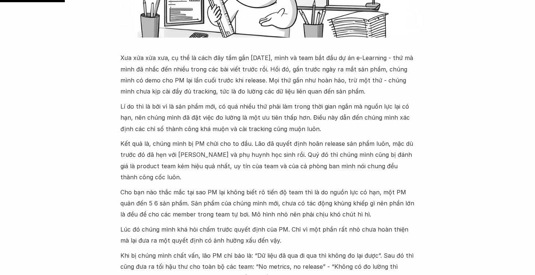
click at [141, 187] on p "Cho bạn nào thắc mắc tại sao PM lại không biết rõ tiến độ team thì là do nguồn …" at bounding box center [267, 204] width 295 height 34
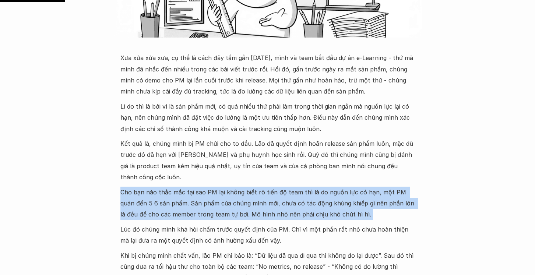
click at [141, 187] on p "Cho bạn nào thắc mắc tại sao PM lại không biết rõ tiến độ team thì là do nguồn …" at bounding box center [267, 204] width 295 height 34
click at [281, 187] on p "Cho bạn nào thắc mắc tại sao PM lại không biết rõ tiến độ team thì là do nguồn …" at bounding box center [267, 204] width 295 height 34
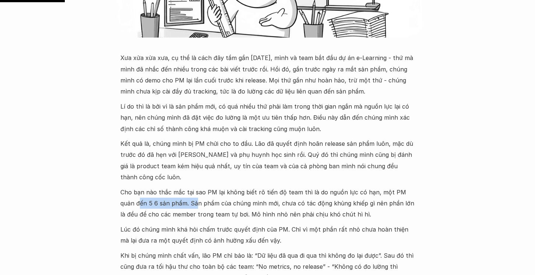
drag, startPoint x: 123, startPoint y: 190, endPoint x: 181, endPoint y: 192, distance: 57.9
click at [181, 192] on p "Cho bạn nào thắc mắc tại sao PM lại không biết rõ tiến độ team thì là do nguồn …" at bounding box center [267, 204] width 295 height 34
click at [177, 192] on p "Cho bạn nào thắc mắc tại sao PM lại không biết rõ tiến độ team thì là do nguồn …" at bounding box center [267, 204] width 295 height 34
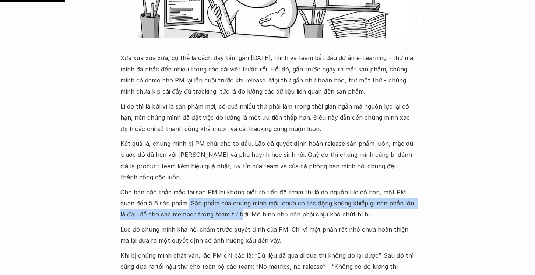
drag, startPoint x: 172, startPoint y: 192, endPoint x: 221, endPoint y: 207, distance: 51.4
click at [221, 207] on p "Cho bạn nào thắc mắc tại sao PM lại không biết rõ tiến độ team thì là do nguồn …" at bounding box center [267, 204] width 295 height 34
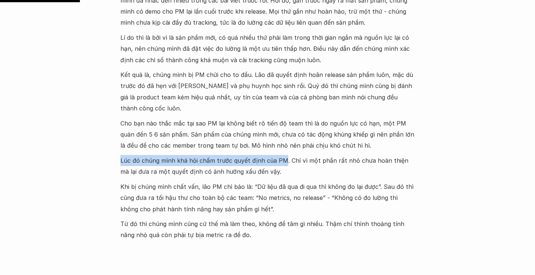
drag, startPoint x: 119, startPoint y: 151, endPoint x: 282, endPoint y: 154, distance: 162.8
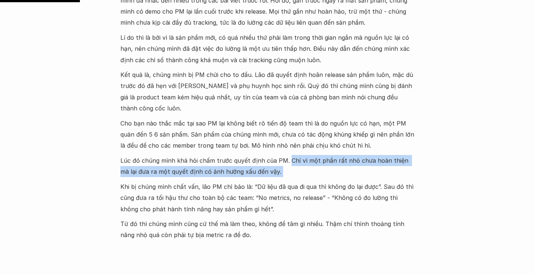
drag, startPoint x: 286, startPoint y: 151, endPoint x: 195, endPoint y: 165, distance: 92.1
click at [251, 168] on div "Xưa xửa xừa xưa, cụ thể là cách đây tầm gần [DATE], mình và team bắt đầu dự án …" at bounding box center [267, 112] width 295 height 258
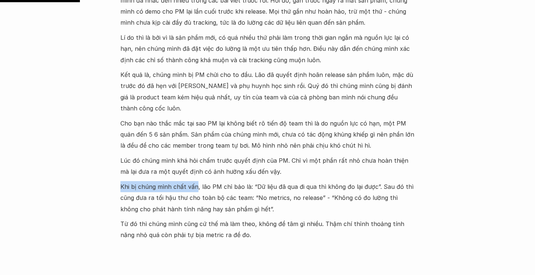
drag, startPoint x: 110, startPoint y: 175, endPoint x: 195, endPoint y: 173, distance: 85.1
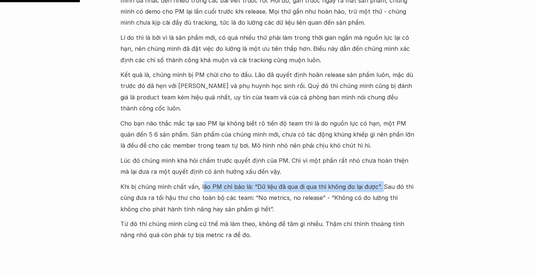
drag, startPoint x: 201, startPoint y: 172, endPoint x: 376, endPoint y: 173, distance: 174.6
click at [376, 181] on p "Khi bị chúng mình chất vấn, lão PM chỉ bảo là: “Dữ liệu đã qua đi qua thì không…" at bounding box center [267, 198] width 295 height 34
click at [277, 181] on p "Khi bị chúng mình chất vấn, lão PM chỉ bảo là: “Dữ liệu đã qua đi qua thì không…" at bounding box center [267, 198] width 295 height 34
drag, startPoint x: 199, startPoint y: 176, endPoint x: 372, endPoint y: 172, distance: 172.8
click at [372, 181] on p "Khi bị chúng mình chất vấn, lão PM chỉ bảo là: “Dữ liệu đã qua đi qua thì không…" at bounding box center [267, 198] width 295 height 34
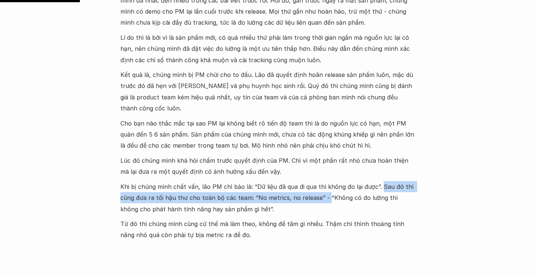
drag, startPoint x: 378, startPoint y: 173, endPoint x: 324, endPoint y: 185, distance: 55.9
click at [324, 185] on p "Khi bị chúng mình chất vấn, lão PM chỉ bảo là: “Dữ liệu đã qua đi qua thì không…" at bounding box center [267, 198] width 295 height 34
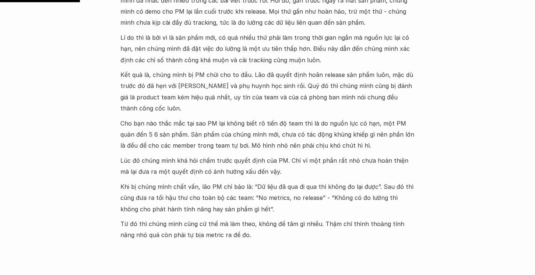
click at [332, 185] on p "Khi bị chúng mình chất vấn, lão PM chỉ bảo là: “Dữ liệu đã qua đi qua thì không…" at bounding box center [267, 198] width 295 height 34
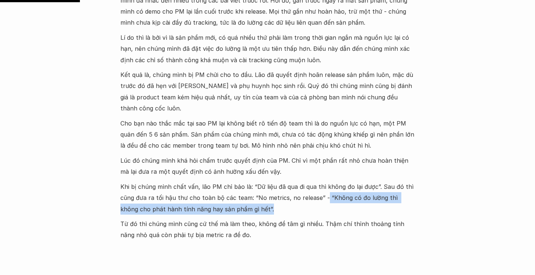
drag, startPoint x: 323, startPoint y: 185, endPoint x: 259, endPoint y: 193, distance: 64.6
click at [259, 193] on p "Khi bị chúng mình chất vấn, lão PM chỉ bảo là: “Dữ liệu đã qua đi qua thì không…" at bounding box center [267, 198] width 295 height 34
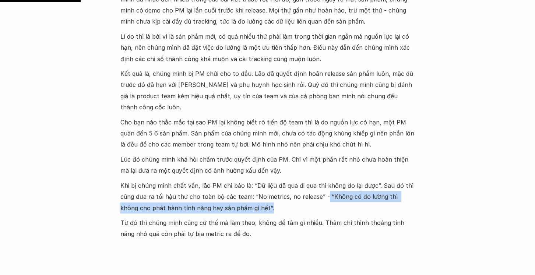
scroll to position [374, 0]
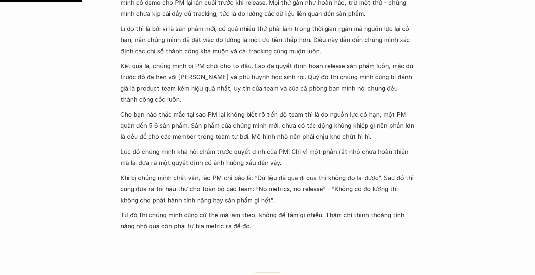
click at [162, 210] on p "Từ đó thì chúng mình cũng cứ thế mà làm theo, không để tâm gì nhiều. Thậm chí t…" at bounding box center [267, 221] width 295 height 22
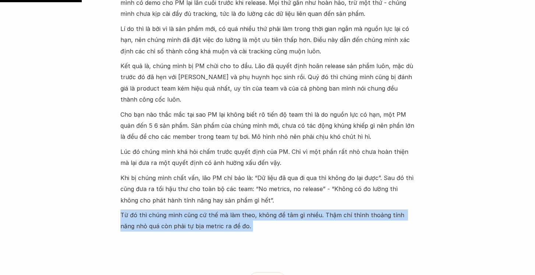
click at [162, 210] on p "Từ đó thì chúng mình cũng cứ thế mà làm theo, không để tâm gì nhiều. Thậm chí t…" at bounding box center [267, 221] width 295 height 22
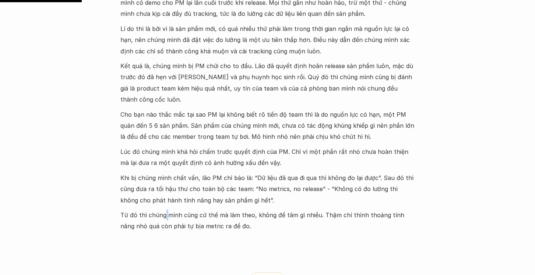
click at [162, 210] on p "Từ đó thì chúng mình cũng cứ thế mà làm theo, không để tâm gì nhiều. Thậm chí t…" at bounding box center [267, 221] width 295 height 22
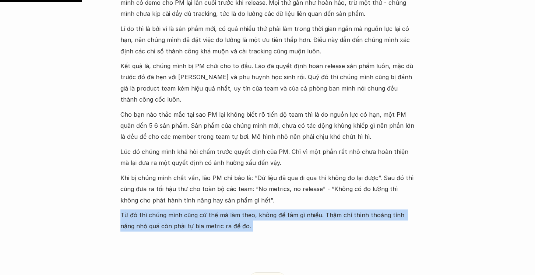
click at [162, 210] on p "Từ đó thì chúng mình cũng cứ thế mà làm theo, không để tâm gì nhiều. Thậm chí t…" at bounding box center [267, 221] width 295 height 22
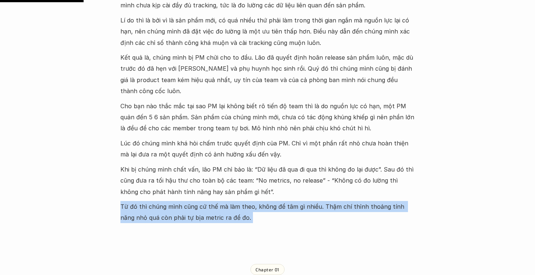
scroll to position [383, 0]
click at [162, 205] on p "Từ đó thì chúng mình cũng cứ thế mà làm theo, không để tâm gì nhiều. Thậm chí t…" at bounding box center [267, 211] width 295 height 22
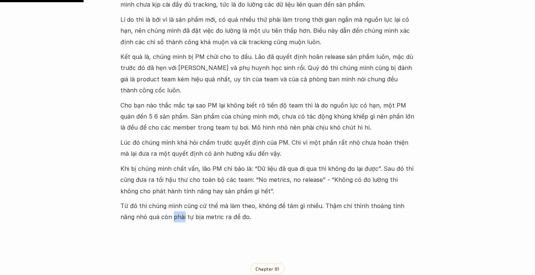
click at [162, 205] on p "Từ đó thì chúng mình cũng cứ thế mà làm theo, không để tâm gì nhiều. Thậm chí t…" at bounding box center [267, 211] width 295 height 22
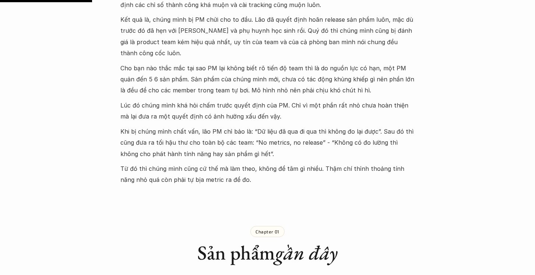
scroll to position [562, 0]
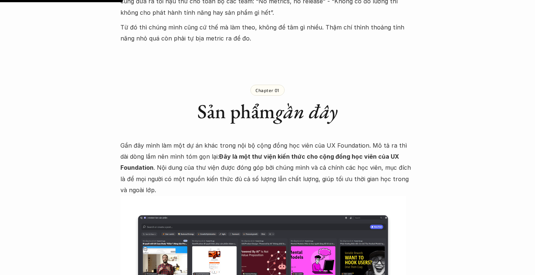
click at [147, 140] on p "Gần đây mình làm một dự án khác trong nội bộ cộng đồng học viên của UX Foundati…" at bounding box center [267, 168] width 295 height 56
click at [237, 140] on p "Gần đây mình làm một dự án khác trong nội bộ cộng đồng học viên của UX Foundati…" at bounding box center [267, 168] width 295 height 56
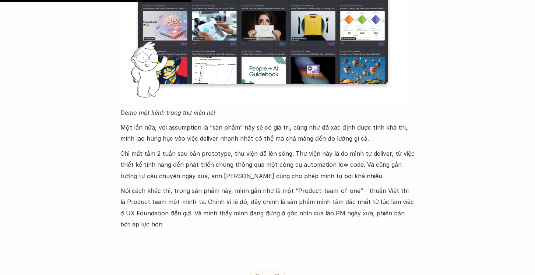
scroll to position [880, 0]
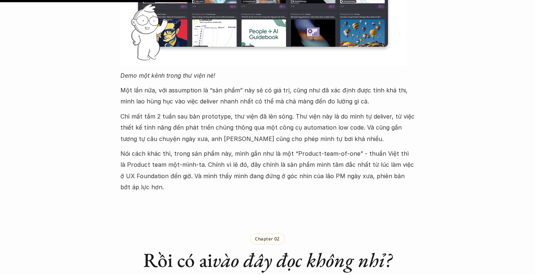
click at [231, 85] on p "Một lần nữa, với assumption là “sản phẩm” này sẽ có giá trị, cũng như đã xác đị…" at bounding box center [267, 96] width 295 height 22
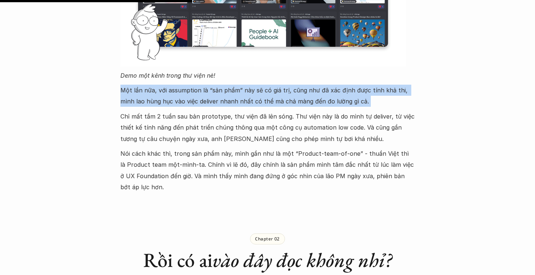
click at [231, 85] on p "Một lần nữa, với assumption là “sản phẩm” này sẽ có giá trị, cũng như đã xác đị…" at bounding box center [267, 96] width 295 height 22
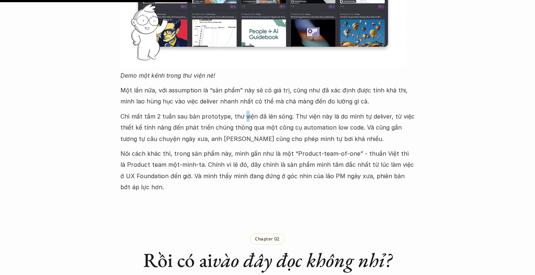
click at [239, 111] on p "Chỉ mất tầm 2 tuần sau bản prototype, thư viện đã lên sóng. Thư viện này là do …" at bounding box center [267, 128] width 295 height 34
click at [234, 111] on p "Chỉ mất tầm 2 tuần sau bản prototype, thư viện đã lên sóng. Thư viện này là do …" at bounding box center [267, 128] width 295 height 34
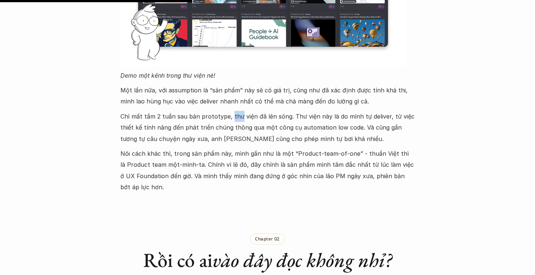
click at [234, 111] on p "Chỉ mất tầm 2 tuần sau bản prototype, thư viện đã lên sóng. Thư viện này là do …" at bounding box center [267, 128] width 295 height 34
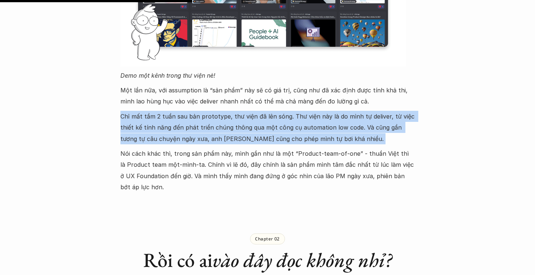
click at [234, 111] on p "Chỉ mất tầm 2 tuần sau bản prototype, thư viện đã lên sóng. Thư viện này là do …" at bounding box center [267, 128] width 295 height 34
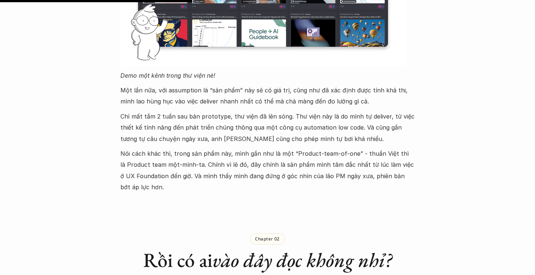
click at [195, 121] on p "Chỉ mất tầm 2 tuần sau bản prototype, thư viện đã lên sóng. Thư viện này là do …" at bounding box center [267, 128] width 295 height 34
click at [195, 120] on p "Chỉ mất tầm 2 tuần sau bản prototype, thư viện đã lên sóng. Thư viện này là do …" at bounding box center [267, 128] width 295 height 34
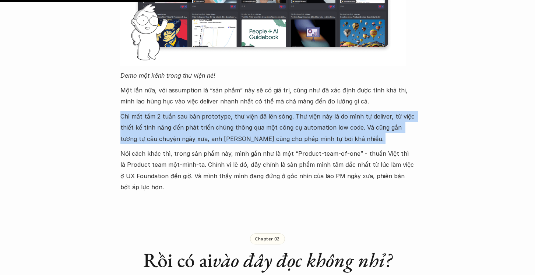
click at [195, 120] on p "Chỉ mất tầm 2 tuần sau bản prototype, thư viện đã lên sóng. Thư viện này là do …" at bounding box center [267, 128] width 295 height 34
click at [276, 112] on p "Chỉ mất tầm 2 tuần sau bản prototype, thư viện đã lên sóng. Thư viện này là do …" at bounding box center [267, 128] width 295 height 34
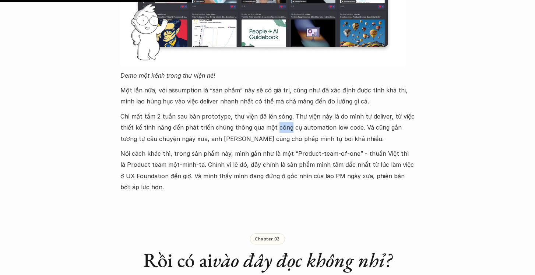
click at [276, 112] on p "Chỉ mất tầm 2 tuần sau bản prototype, thư viện đã lên sóng. Thư viện này là do …" at bounding box center [267, 128] width 295 height 34
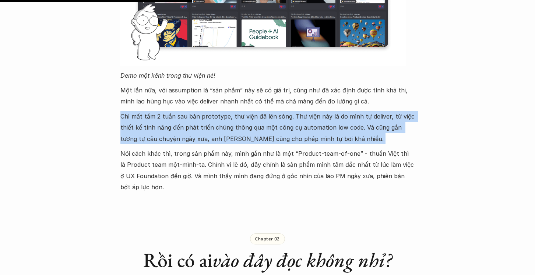
click at [276, 112] on p "Chỉ mất tầm 2 tuần sau bản prototype, thư viện đã lên sóng. Thư viện này là do …" at bounding box center [267, 128] width 295 height 34
click at [343, 113] on p "Chỉ mất tầm 2 tuần sau bản prototype, thư viện đã lên sóng. Thư viện này là do …" at bounding box center [267, 128] width 295 height 34
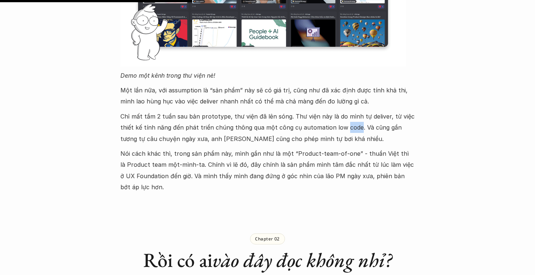
click at [343, 113] on p "Chỉ mất tầm 2 tuần sau bản prototype, thư viện đã lên sóng. Thư viện này là do …" at bounding box center [267, 128] width 295 height 34
click at [225, 117] on p "Chỉ mất tầm 2 tuần sau bản prototype, thư viện đã lên sóng. Thư viện này là do …" at bounding box center [267, 128] width 295 height 34
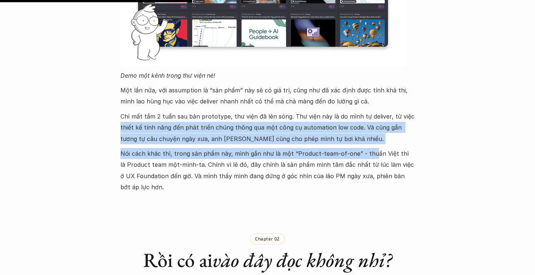
drag, startPoint x: 118, startPoint y: 115, endPoint x: 367, endPoint y: 137, distance: 250.4
click at [210, 136] on div "Gần đây mình làm một dự án khác trong nội bộ cộng đồng học viên của UX Foundati…" at bounding box center [267, 7] width 295 height 371
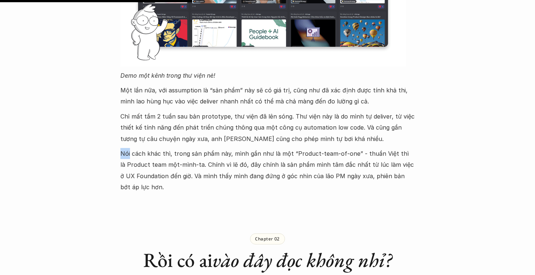
click at [210, 136] on div "Gần đây mình làm một dự án khác trong nội bộ cộng đồng học viên của UX Foundati…" at bounding box center [267, 7] width 295 height 371
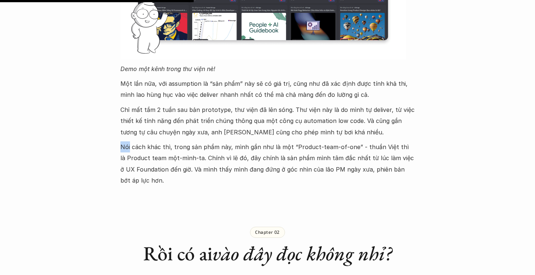
scroll to position [887, 0]
click at [197, 141] on p "Nói cách khác thì, trong sản phẩm này, mình gần như là một “Product-team-of-one…" at bounding box center [267, 163] width 295 height 45
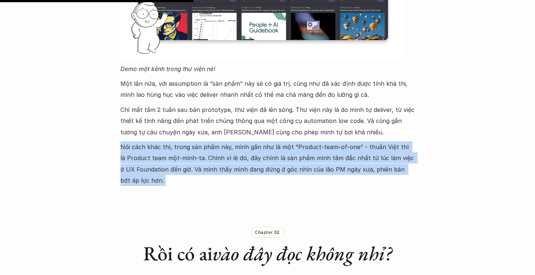
click at [197, 141] on p "Nói cách khác thì, trong sản phẩm này, mình gần như là một “Product-team-of-one…" at bounding box center [267, 163] width 295 height 45
click at [292, 141] on p "Nói cách khác thì, trong sản phẩm này, mình gần như là một “Product-team-of-one…" at bounding box center [267, 163] width 295 height 45
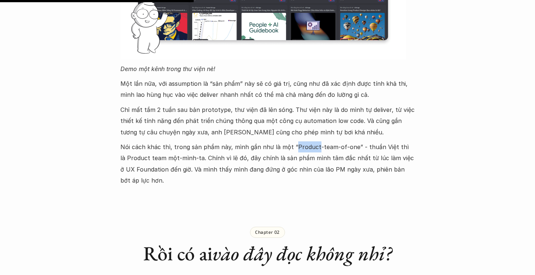
click at [292, 141] on p "Nói cách khác thì, trong sản phẩm này, mình gần như là một “Product-team-of-one…" at bounding box center [267, 163] width 295 height 45
click at [185, 144] on p "Nói cách khác thì, trong sản phẩm này, mình gần như là một “Product-team-of-one…" at bounding box center [267, 163] width 295 height 45
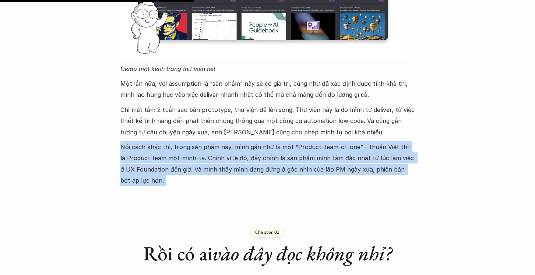
click at [185, 144] on p "Nói cách khác thì, trong sản phẩm này, mình gần như là một “Product-team-of-one…" at bounding box center [267, 163] width 295 height 45
click at [241, 143] on p "Nói cách khác thì, trong sản phẩm này, mình gần như là một “Product-team-of-one…" at bounding box center [267, 163] width 295 height 45
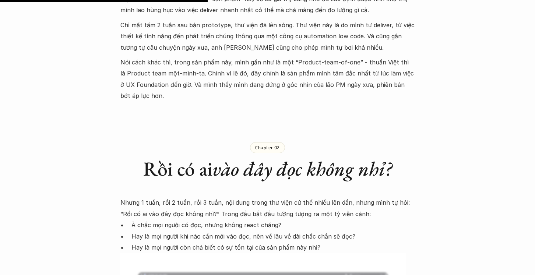
scroll to position [1039, 0]
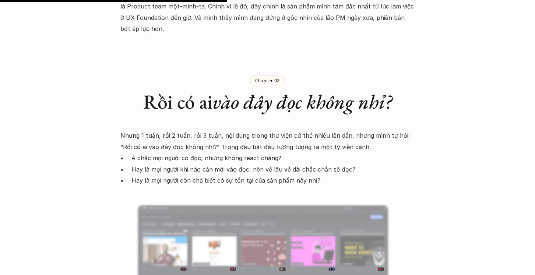
click at [157, 130] on p "Nhưng 1 tuần, rồi 2 tuần, rồi 3 tuần, nội dung trong thư viện cứ thế nhiều lên …" at bounding box center [267, 141] width 295 height 22
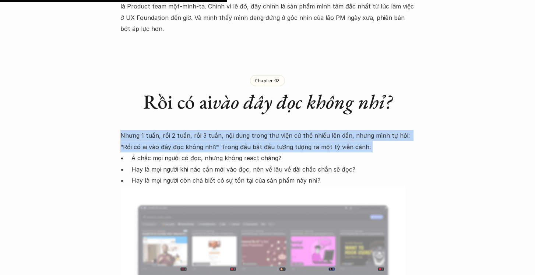
click at [157, 130] on p "Nhưng 1 tuần, rồi 2 tuần, rồi 3 tuần, nội dung trong thư viện cứ thế nhiều lên …" at bounding box center [267, 141] width 295 height 22
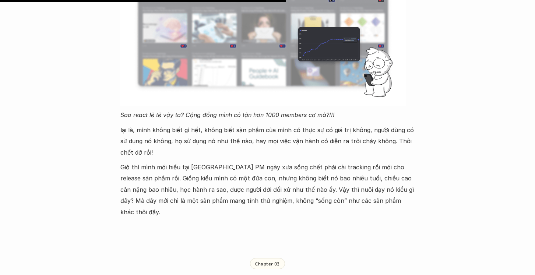
scroll to position [1310, 0]
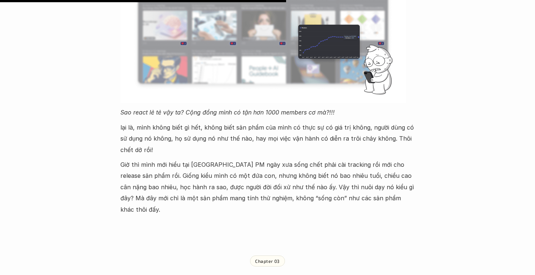
click at [127, 122] on p "lại là, mình không biết gì hết, không biết sản phẩm của mình có thực sự có giá …" at bounding box center [267, 139] width 295 height 34
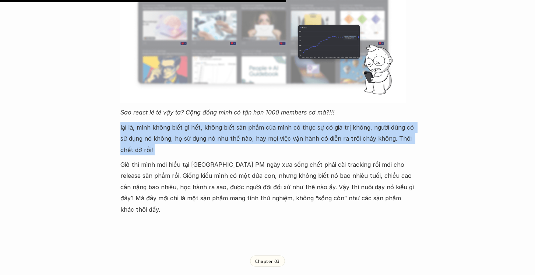
click at [127, 122] on p "lại là, mình không biết gì hết, không biết sản phẩm của mình có thực sự có giá …" at bounding box center [267, 139] width 295 height 34
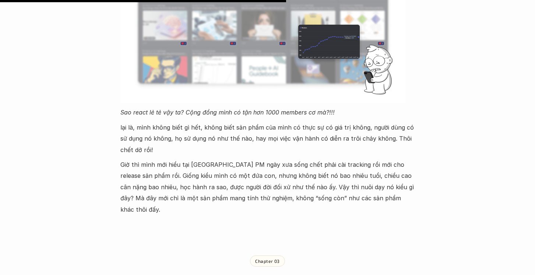
click at [178, 159] on p "Giờ thì mình mới hiểu tại [GEOGRAPHIC_DATA] PM ngày xưa sống chết phải cài trac…" at bounding box center [267, 187] width 295 height 56
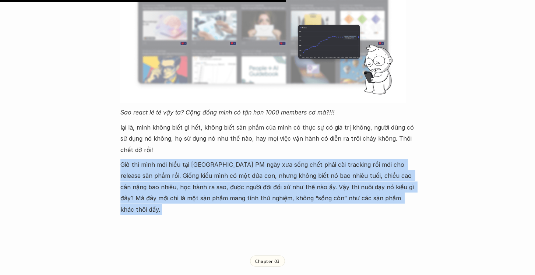
click at [178, 159] on p "Giờ thì mình mới hiểu tại [GEOGRAPHIC_DATA] PM ngày xưa sống chết phải cài trac…" at bounding box center [267, 187] width 295 height 56
click at [125, 165] on p "Giờ thì mình mới hiểu tại [GEOGRAPHIC_DATA] PM ngày xưa sống chết phải cài trac…" at bounding box center [267, 187] width 295 height 56
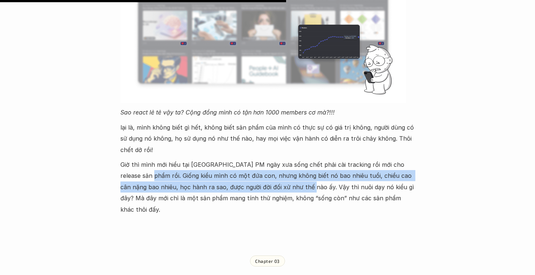
drag, startPoint x: 132, startPoint y: 164, endPoint x: 281, endPoint y: 176, distance: 149.7
click at [281, 176] on p "Giờ thì mình mới hiểu tại [GEOGRAPHIC_DATA] PM ngày xưa sống chết phải cài trac…" at bounding box center [267, 187] width 295 height 56
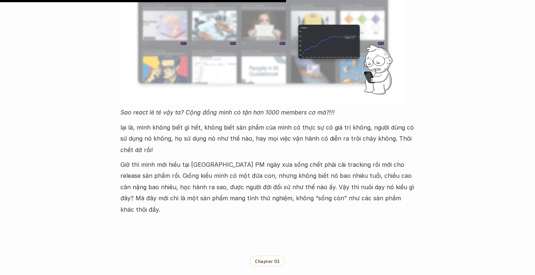
click at [323, 173] on p "Giờ thì mình mới hiểu tại [GEOGRAPHIC_DATA] PM ngày xưa sống chết phải cài trac…" at bounding box center [267, 187] width 295 height 56
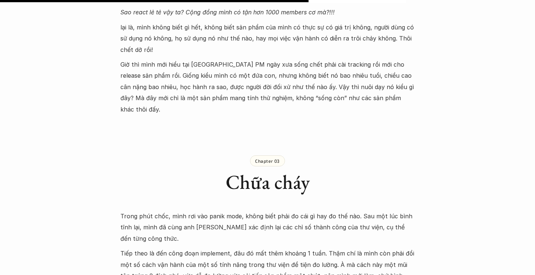
scroll to position [1421, 0]
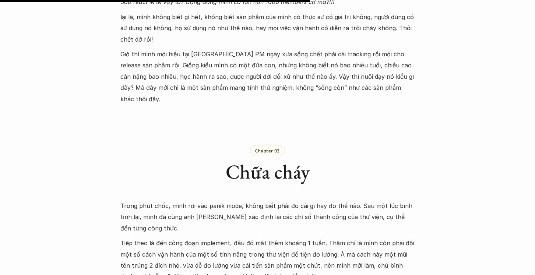
click at [145, 200] on p "Trong phút chốc, mình rơi vào panik mode, không biết phải đo cái gì hay đo thế …" at bounding box center [267, 217] width 295 height 34
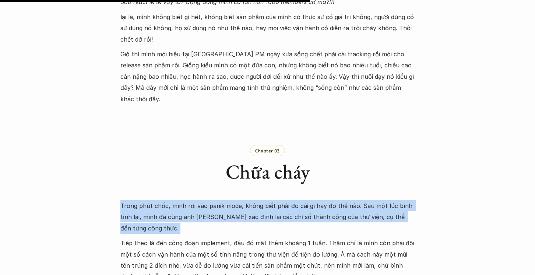
click at [145, 200] on p "Trong phút chốc, mình rơi vào panik mode, không biết phải đo cái gì hay đo thế …" at bounding box center [267, 217] width 295 height 34
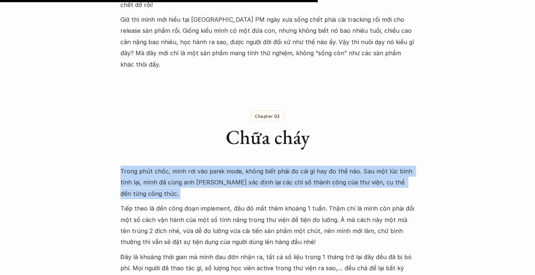
scroll to position [1456, 0]
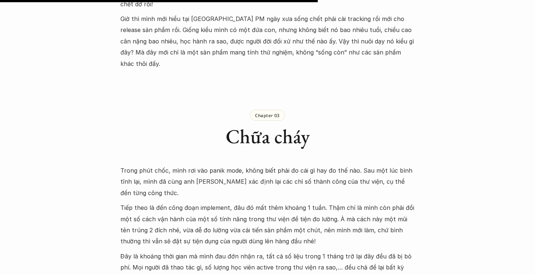
click at [145, 202] on p "Tiếp theo là đến công đoạn implement, đâu đó mất thêm khoảng 1 tuần. Thậm chí l…" at bounding box center [267, 224] width 295 height 45
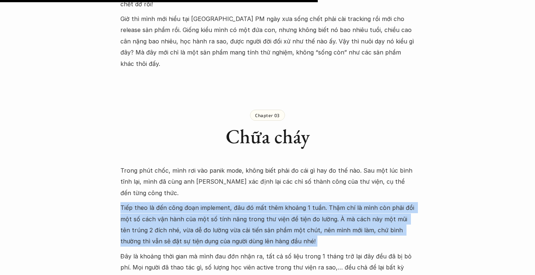
click at [145, 202] on p "Tiếp theo là đến công đoạn implement, đâu đó mất thêm khoảng 1 tuần. Thậm chí l…" at bounding box center [267, 224] width 295 height 45
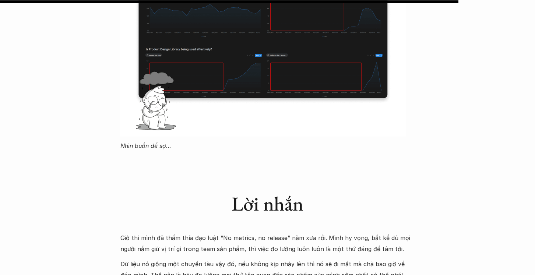
scroll to position [1960, 0]
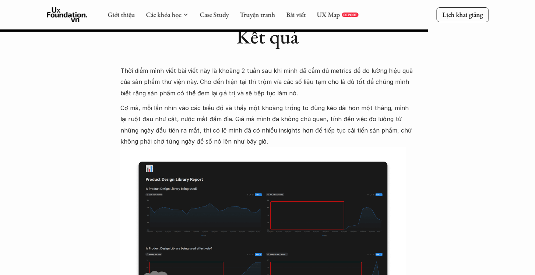
click at [181, 184] on img at bounding box center [263, 241] width 286 height 189
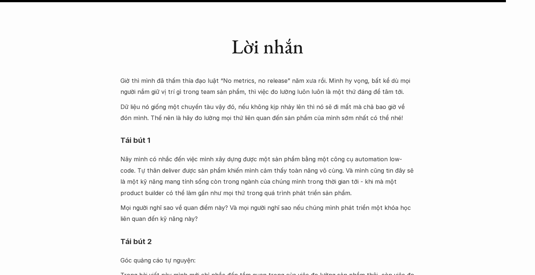
scroll to position [2317, 0]
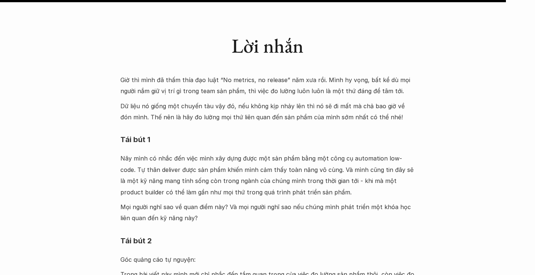
click at [143, 153] on p "Nãy mình có nhắc đến việc mình xây dựng được một sản phẩm bằng một công cụ auto…" at bounding box center [267, 175] width 295 height 45
click at [142, 153] on p "Nãy mình có nhắc đến việc mình xây dựng được một sản phẩm bằng một công cụ auto…" at bounding box center [267, 175] width 295 height 45
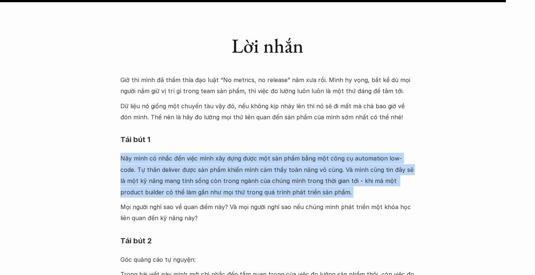
click at [142, 153] on p "Nãy mình có nhắc đến việc mình xây dựng được một sản phẩm bằng một công cụ auto…" at bounding box center [267, 175] width 295 height 45
click at [160, 153] on p "Nãy mình có nhắc đến việc mình xây dựng được một sản phẩm bằng một công cụ auto…" at bounding box center [267, 175] width 295 height 45
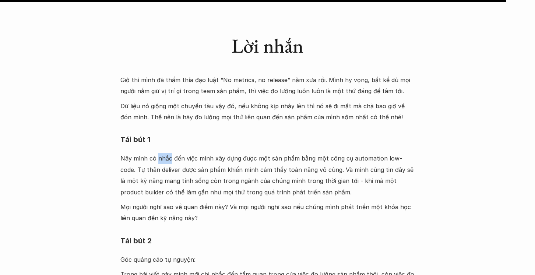
click at [160, 153] on p "Nãy mình có nhắc đến việc mình xây dựng được một sản phẩm bằng một công cụ auto…" at bounding box center [267, 175] width 295 height 45
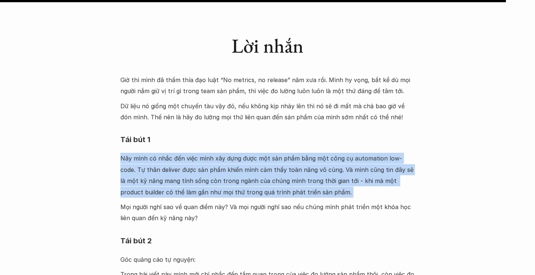
click at [160, 153] on p "Nãy mình có nhắc đến việc mình xây dựng được một sản phẩm bằng một công cụ auto…" at bounding box center [267, 175] width 295 height 45
click at [251, 153] on p "Nãy mình có nhắc đến việc mình xây dựng được một sản phẩm bằng một công cụ auto…" at bounding box center [267, 175] width 295 height 45
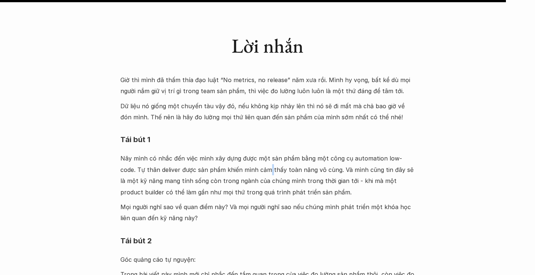
click at [251, 153] on p "Nãy mình có nhắc đến việc mình xây dựng được một sản phẩm bằng một công cụ auto…" at bounding box center [267, 175] width 295 height 45
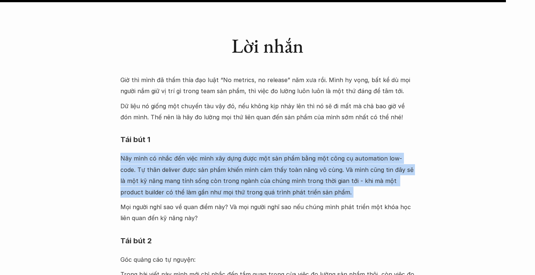
click at [251, 153] on p "Nãy mình có nhắc đến việc mình xây dựng được một sản phẩm bằng một công cụ auto…" at bounding box center [267, 175] width 295 height 45
click at [190, 153] on p "Nãy mình có nhắc đến việc mình xây dựng được một sản phẩm bằng một công cụ auto…" at bounding box center [267, 175] width 295 height 45
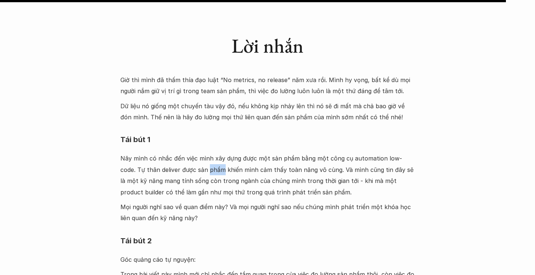
click at [190, 153] on p "Nãy mình có nhắc đến việc mình xây dựng được một sản phẩm bằng một công cụ auto…" at bounding box center [267, 175] width 295 height 45
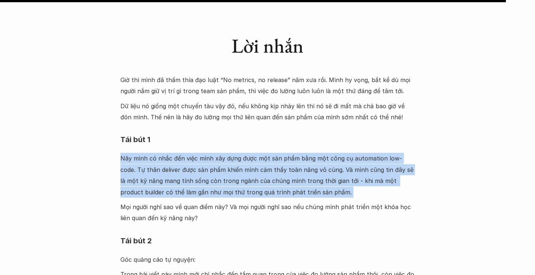
click at [190, 153] on p "Nãy mình có nhắc đến việc mình xây dựng được một sản phẩm bằng một công cụ auto…" at bounding box center [267, 175] width 295 height 45
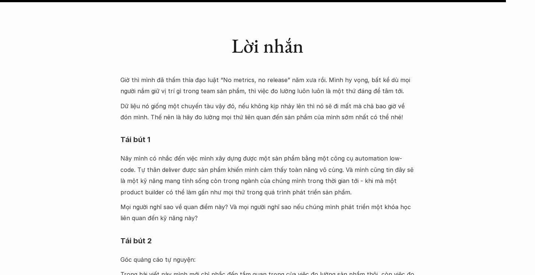
click at [153, 202] on p "Mọi người nghĩ sao về quan điểm này? Và mọi người nghĩ sao nếu chúng mình phát …" at bounding box center [267, 213] width 295 height 22
click at [276, 158] on p "Nãy mình có nhắc đến việc mình xây dựng được một sản phẩm bằng một công cụ auto…" at bounding box center [267, 175] width 295 height 45
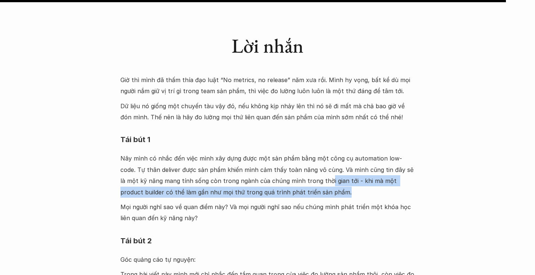
drag, startPoint x: 308, startPoint y: 151, endPoint x: 321, endPoint y: 158, distance: 15.0
click at [338, 158] on p "Nãy mình có nhắc đến việc mình xây dựng được một sản phẩm bằng một công cụ auto…" at bounding box center [267, 175] width 295 height 45
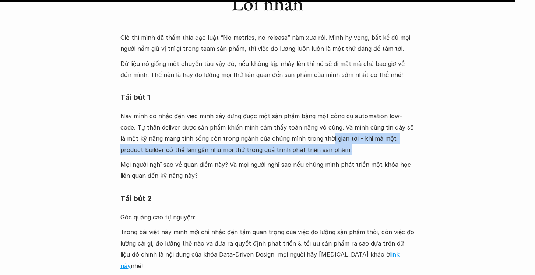
scroll to position [2368, 0]
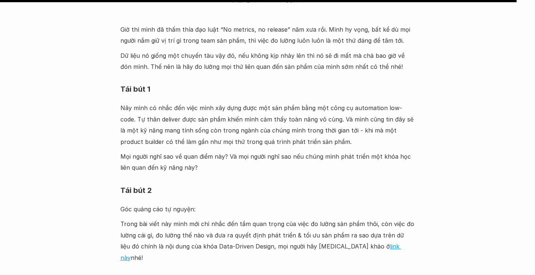
click at [136, 204] on p "Góc quảng cáo tự nguyện:" at bounding box center [267, 209] width 295 height 11
click at [176, 218] on p "Trong bài viết này mình mới chỉ nhắc đến tầm quan trọng của việc đo lường sản p…" at bounding box center [267, 240] width 295 height 45
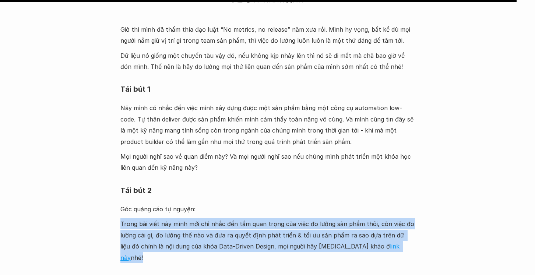
click at [176, 218] on p "Trong bài viết này mình mới chỉ nhắc đến tầm quan trọng của việc đo lường sản p…" at bounding box center [267, 240] width 295 height 45
click at [363, 218] on p "Trong bài viết này mình mới chỉ nhắc đến tầm quan trọng của việc đo lường sản p…" at bounding box center [267, 240] width 295 height 45
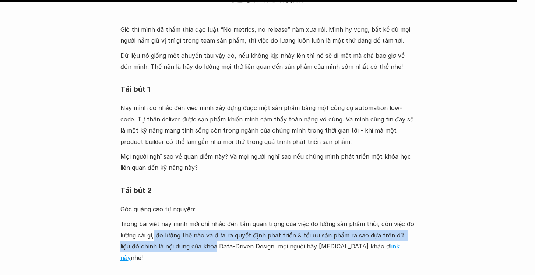
drag, startPoint x: 154, startPoint y: 203, endPoint x: 194, endPoint y: 210, distance: 40.5
click at [194, 218] on p "Trong bài viết này mình mới chỉ nhắc đến tầm quan trọng của việc đo lường sản p…" at bounding box center [267, 240] width 295 height 45
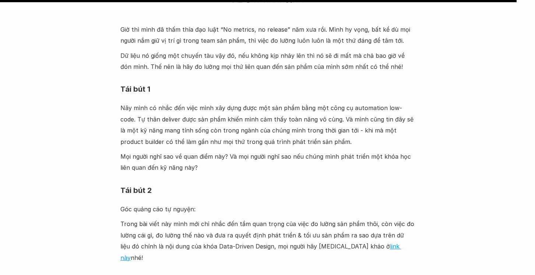
click at [232, 218] on p "Trong bài viết này mình mới chỉ nhắc đến tầm quan trọng của việc đo lường sản p…" at bounding box center [267, 240] width 295 height 45
drag, startPoint x: 199, startPoint y: 208, endPoint x: 270, endPoint y: 209, distance: 71.5
click at [270, 218] on p "Trong bài viết này mình mới chỉ nhắc đến tầm quan trọng của việc đo lường sản p…" at bounding box center [267, 240] width 295 height 45
click at [336, 243] on link "link này" at bounding box center [260, 252] width 281 height 18
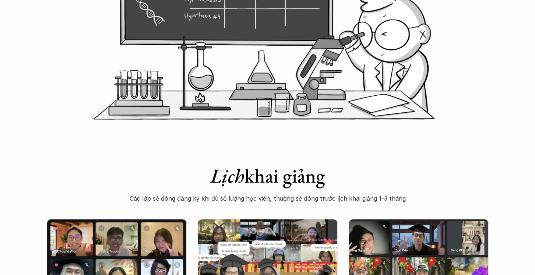
scroll to position [263, 0]
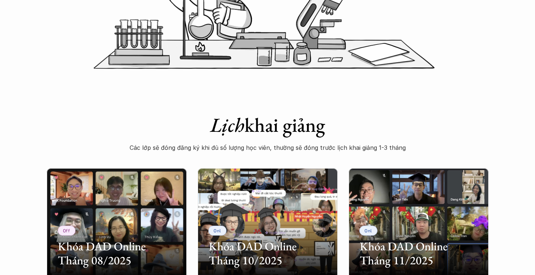
click at [195, 151] on p "Các lớp sẽ đóng đăng ký khi đủ số lượng học viên, thường sẽ đóng trước lịch kha…" at bounding box center [267, 147] width 295 height 11
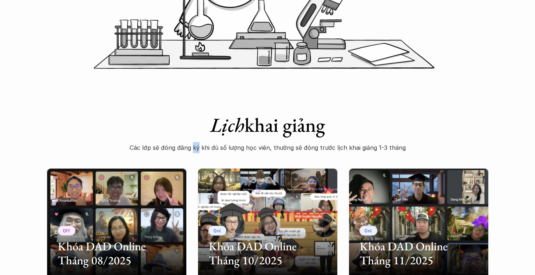
click at [195, 151] on p "Các lớp sẽ đóng đăng ký khi đủ số lượng học viên, thường sẽ đóng trước lịch kha…" at bounding box center [267, 147] width 295 height 11
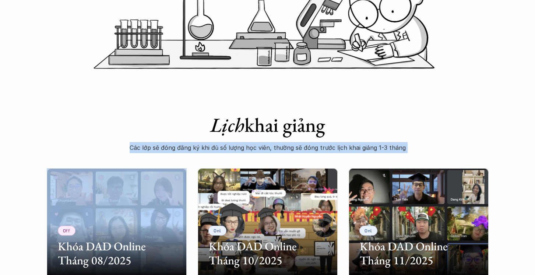
click at [195, 151] on p "Các lớp sẽ đóng đăng ký khi đủ số lượng học viên, thường sẽ đóng trước lịch kha…" at bounding box center [267, 147] width 295 height 11
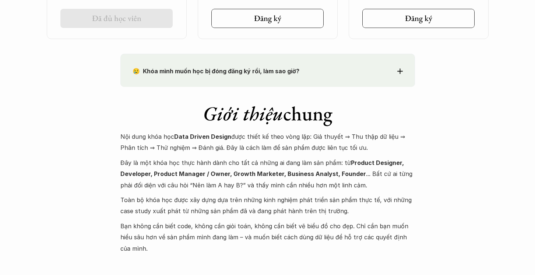
scroll to position [666, 0]
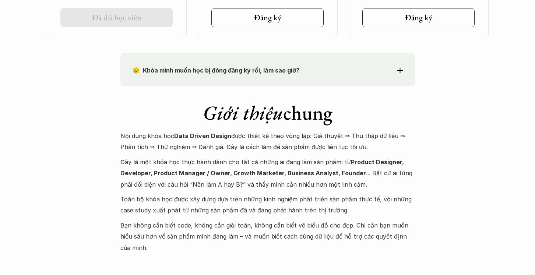
click at [192, 151] on p "Nội dung khóa học Data Driven Design được thiết kế theo vòng lặp: Giả thuyết ⇒ …" at bounding box center [267, 141] width 295 height 22
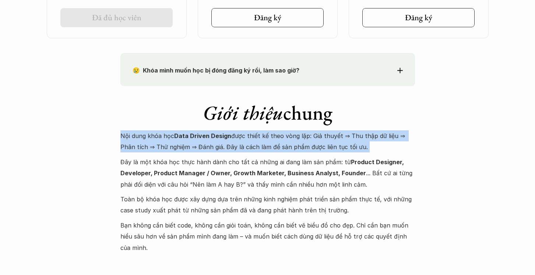
click at [192, 151] on p "Nội dung khóa học Data Driven Design được thiết kế theo vòng lặp: Giả thuyết ⇒ …" at bounding box center [267, 141] width 295 height 22
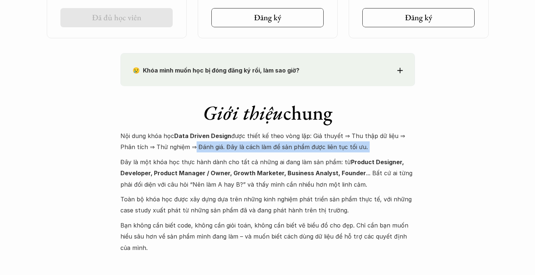
click at [191, 151] on p "Nội dung khóa học Data Driven Design được thiết kế theo vòng lặp: Giả thuyết ⇒ …" at bounding box center [267, 141] width 295 height 22
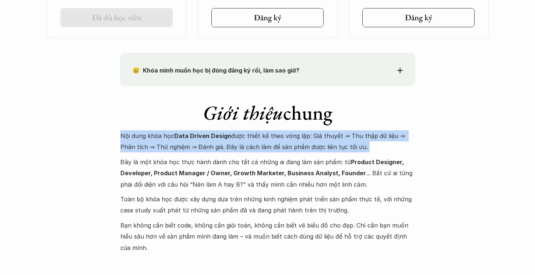
click at [191, 151] on p "Nội dung khóa học Data Driven Design được thiết kế theo vòng lặp: Giả thuyết ⇒ …" at bounding box center [267, 141] width 295 height 22
click at [295, 135] on p "Nội dung khóa học Data Driven Design được thiết kế theo vòng lặp: Giả thuyết ⇒ …" at bounding box center [267, 141] width 295 height 22
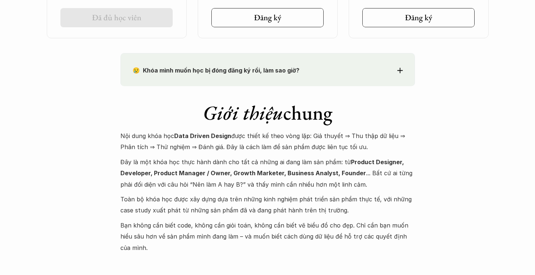
click at [337, 136] on p "Nội dung khóa học Data Driven Design được thiết kế theo vòng lặp: Giả thuyết ⇒ …" at bounding box center [267, 141] width 295 height 22
click at [312, 135] on p "Nội dung khóa học Data Driven Design được thiết kế theo vòng lặp: Giả thuyết ⇒ …" at bounding box center [267, 141] width 295 height 22
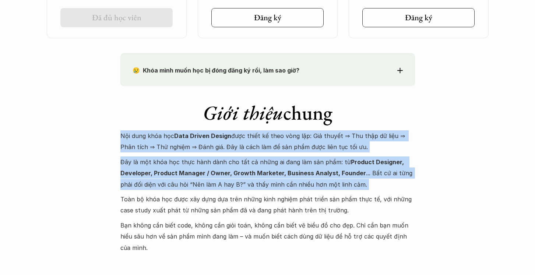
drag, startPoint x: 312, startPoint y: 135, endPoint x: 270, endPoint y: 168, distance: 53.0
click at [270, 168] on div "Nội dung khóa học Data Driven Design được thiết kế theo vòng lặp: Giả thuyết ⇒ …" at bounding box center [267, 191] width 295 height 123
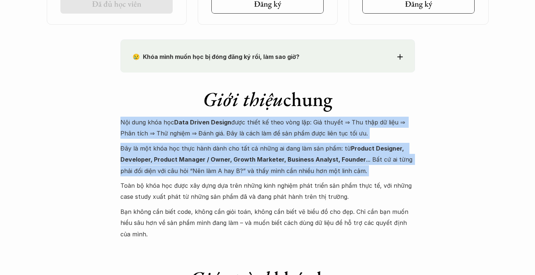
scroll to position [681, 0]
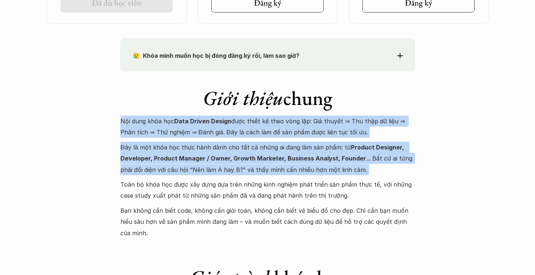
click at [267, 165] on p "Đây là một khóa học thực hành dành cho tất cả những ai đang làm sản phẩm: từ Pr…" at bounding box center [267, 159] width 295 height 34
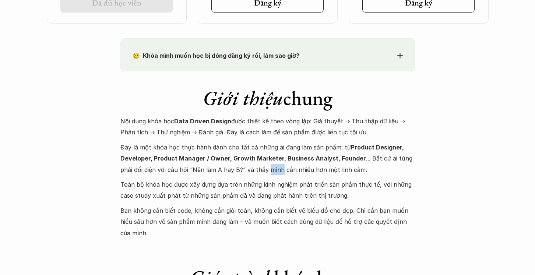
click at [267, 165] on p "Đây là một khóa học thực hành dành cho tất cả những ai đang làm sản phẩm: từ Pr…" at bounding box center [267, 159] width 295 height 34
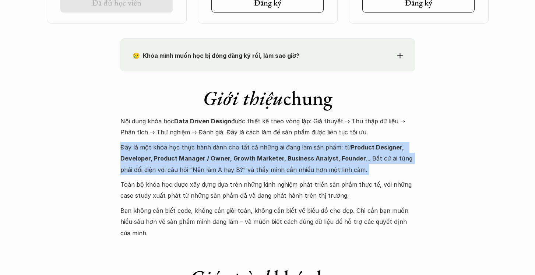
click at [267, 165] on p "Đây là một khóa học thực hành dành cho tất cả những ai đang làm sản phẩm: từ Pr…" at bounding box center [267, 159] width 295 height 34
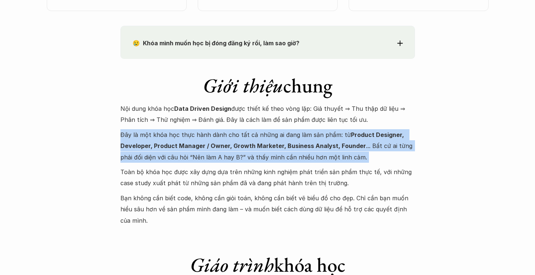
scroll to position [694, 0]
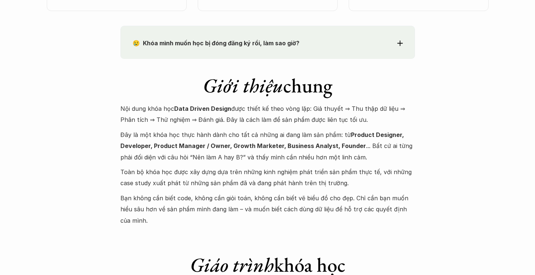
click at [126, 172] on p "Toàn bộ khóa học được xây dựng dựa trên những kinh nghiệm phát triển sản phẩm t…" at bounding box center [267, 178] width 295 height 22
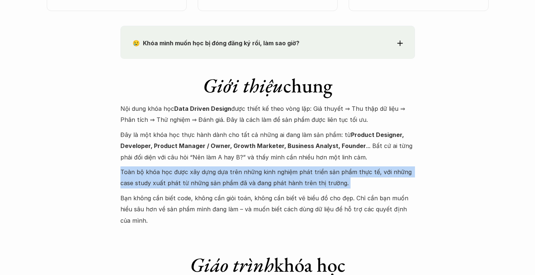
click at [126, 172] on p "Toàn bộ khóa học được xây dựng dựa trên những kinh nghiệm phát triển sản phẩm t…" at bounding box center [267, 178] width 295 height 22
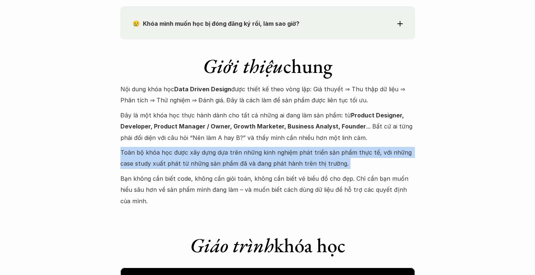
scroll to position [757, 0]
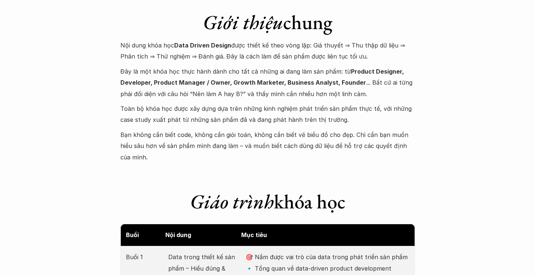
click at [157, 148] on p "Bạn không cần biết code, không cần giỏi toán, không cần biết vẽ biểu đồ cho đẹp…" at bounding box center [267, 146] width 295 height 34
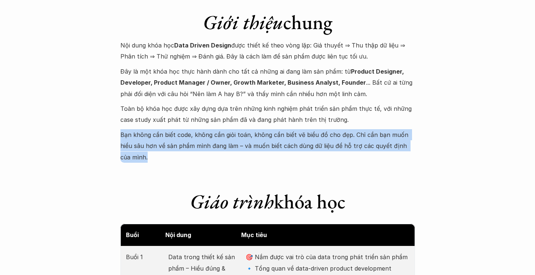
click at [157, 148] on p "Bạn không cần biết code, không cần giỏi toán, không cần biết vẽ biểu đồ cho đẹp…" at bounding box center [267, 146] width 295 height 34
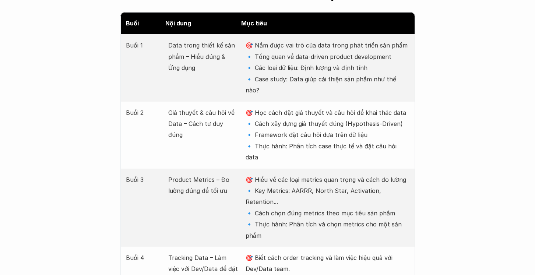
scroll to position [985, 0]
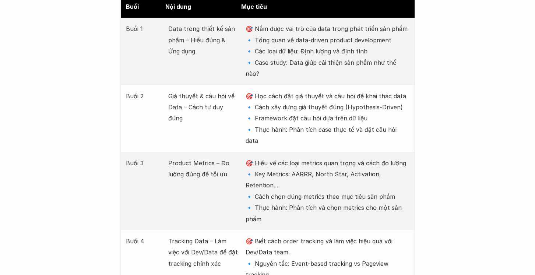
click at [210, 158] on p "Product Metrics – Đo lường đúng để tối ưu" at bounding box center [203, 169] width 70 height 22
click at [285, 158] on p "🎯 Hiểu về các loại metrics quan trọng và cách đo lường 🔹 Key Metrics: AARRR, No…" at bounding box center [328, 191] width 164 height 67
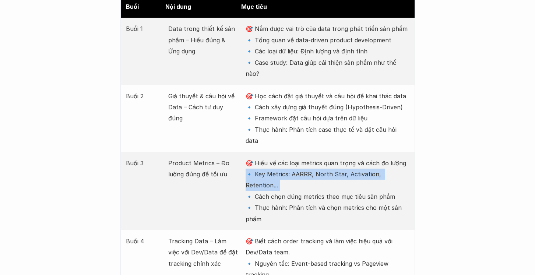
click at [285, 158] on p "🎯 Hiểu về các loại metrics quan trọng và cách đo lường 🔹 Key Metrics: AARRR, No…" at bounding box center [328, 191] width 164 height 67
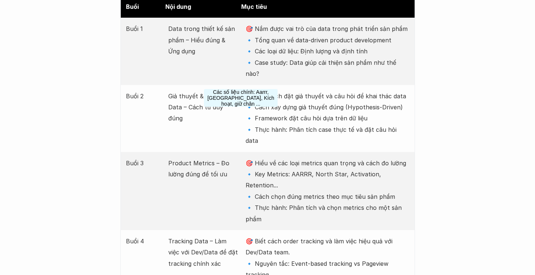
click at [241, 152] on div "Buổi 3 Product Metrics – Đo lường đúng để tối ưu 🎯 Hiểu về các loại metrics qua…" at bounding box center [267, 191] width 295 height 78
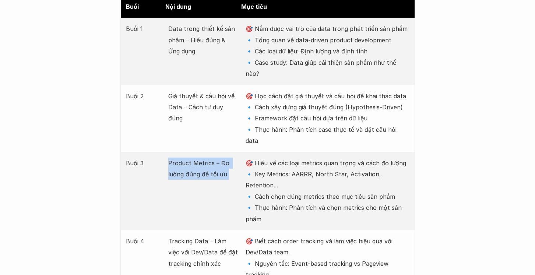
click at [241, 152] on div "Buổi 3 Product Metrics – Đo lường đúng để tối ưu 🎯 Hiểu về các loại metrics qua…" at bounding box center [267, 191] width 295 height 78
click at [280, 158] on p "🎯 Hiểu về các loại metrics quan trọng và cách đo lường 🔹 Key Metrics: AARRR, No…" at bounding box center [328, 191] width 164 height 67
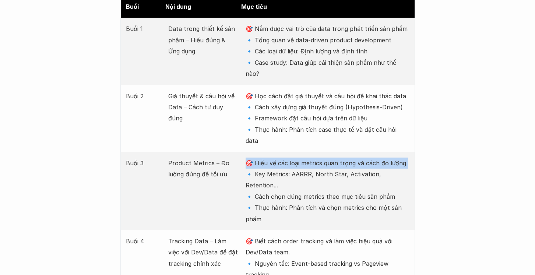
click at [280, 158] on p "🎯 Hiểu về các loại metrics quan trọng và cách đo lường 🔹 Key Metrics: AARRR, No…" at bounding box center [328, 191] width 164 height 67
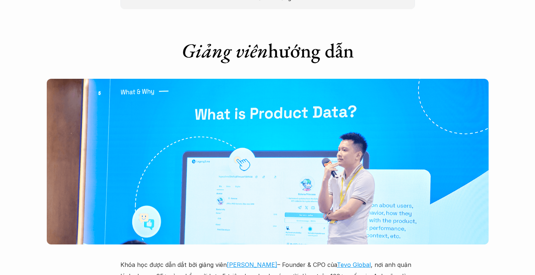
scroll to position [1992, 0]
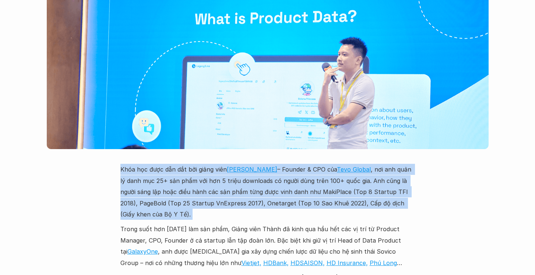
scroll to position [2086, 0]
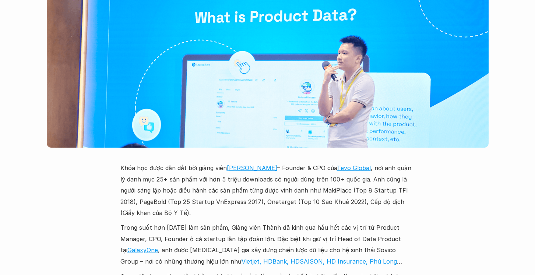
click at [152, 222] on p "Trong suốt hơn 15 năm làm sản phẩm, Giảng viên Thành đã kinh qua hầu hết các vị…" at bounding box center [267, 244] width 295 height 45
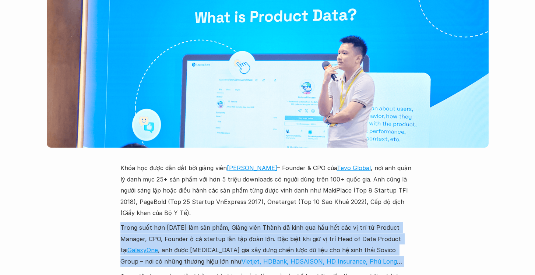
click at [152, 222] on p "Trong suốt hơn 15 năm làm sản phẩm, Giảng viên Thành đã kinh qua hầu hết các vị…" at bounding box center [267, 244] width 295 height 45
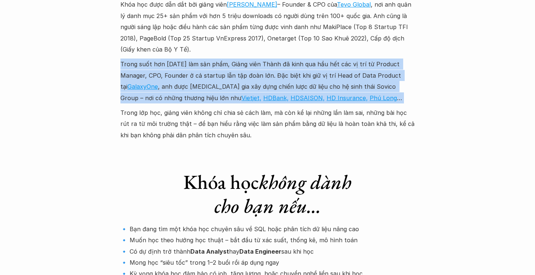
scroll to position [2250, 0]
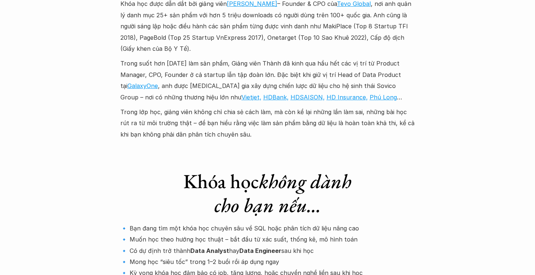
click at [126, 223] on p "🔹 Bạn đang tìm một khóa học chuyên sâu về SQL hoặc phân tích dữ liệu nâng cao 🔹…" at bounding box center [267, 251] width 295 height 56
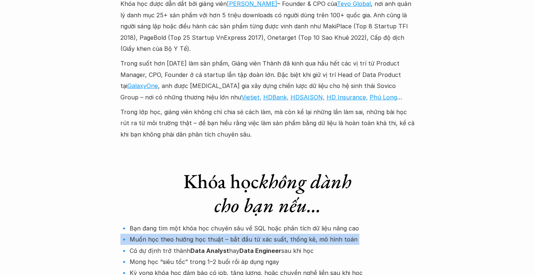
click at [126, 223] on p "🔹 Bạn đang tìm một khóa học chuyên sâu về SQL hoặc phân tích dữ liệu nâng cao 🔹…" at bounding box center [267, 251] width 295 height 56
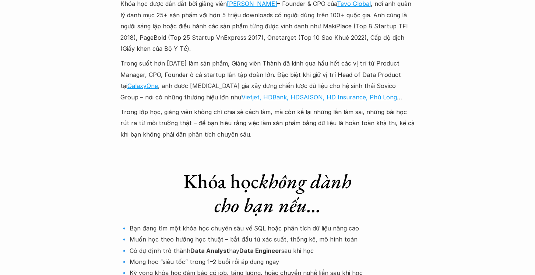
click at [147, 223] on p "🔹 Bạn đang tìm một khóa học chuyên sâu về SQL hoặc phân tích dữ liệu nâng cao 🔹…" at bounding box center [267, 251] width 295 height 56
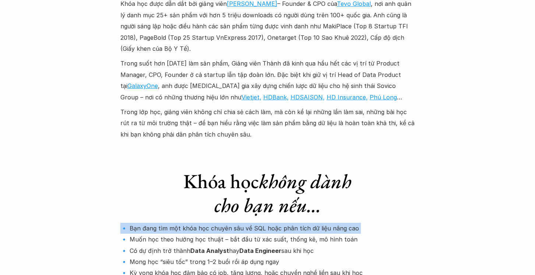
click at [147, 223] on p "🔹 Bạn đang tìm một khóa học chuyên sâu về SQL hoặc phân tích dữ liệu nâng cao 🔹…" at bounding box center [267, 251] width 295 height 56
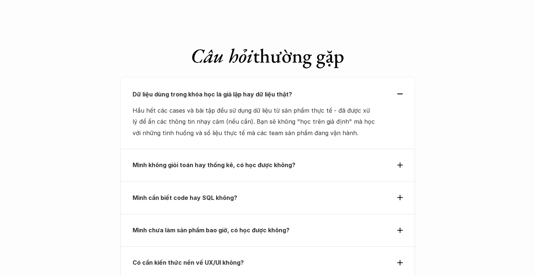
scroll to position [2532, 0]
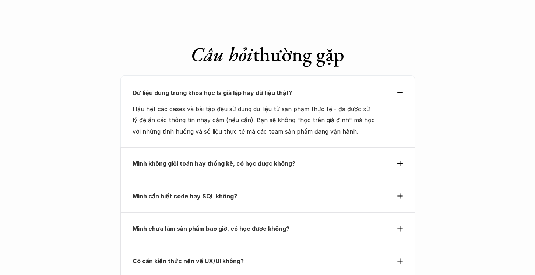
click at [398, 191] on div "Mình cần biết code hay SQL không?" at bounding box center [268, 196] width 270 height 11
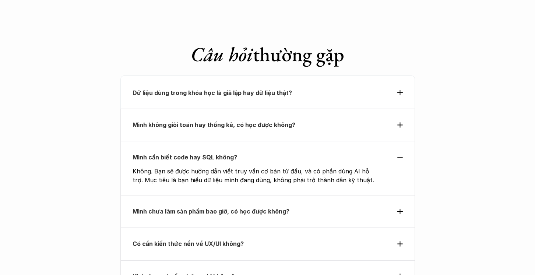
click at [401, 206] on div "Mình chưa làm sản phẩm bao giờ, có học được không?" at bounding box center [268, 211] width 270 height 11
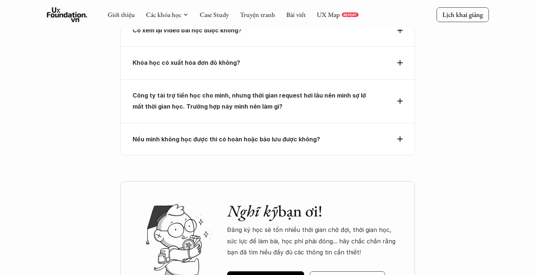
scroll to position [2819, 0]
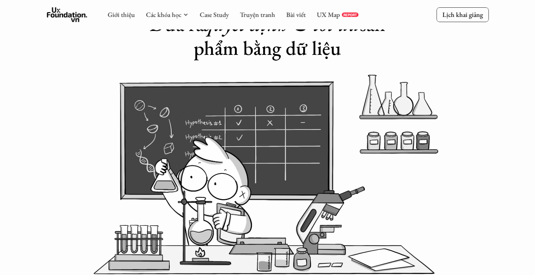
scroll to position [0, 0]
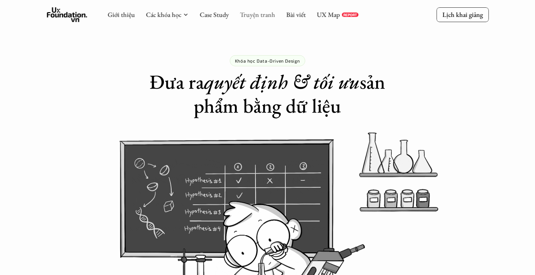
click at [254, 13] on link "Truyện tranh" at bounding box center [257, 14] width 35 height 8
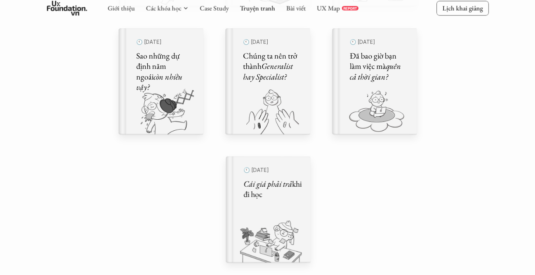
scroll to position [497, 0]
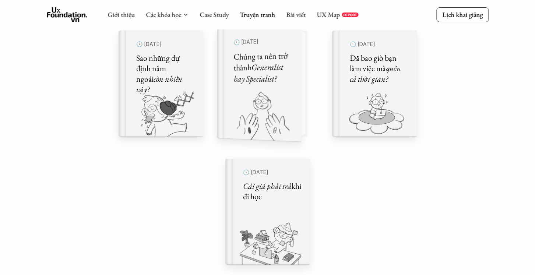
click at [265, 101] on img at bounding box center [255, 116] width 76 height 51
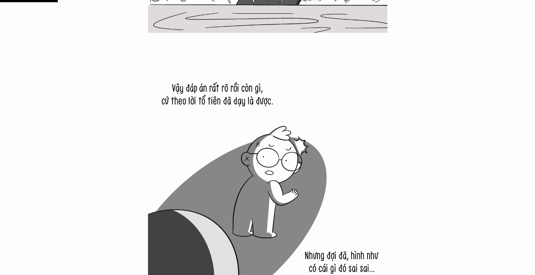
scroll to position [1649, 0]
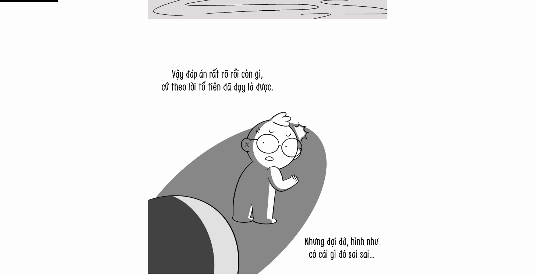
click at [188, 74] on img at bounding box center [267, 154] width 239 height 239
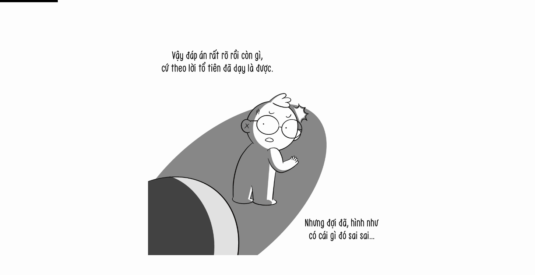
scroll to position [1689, 0]
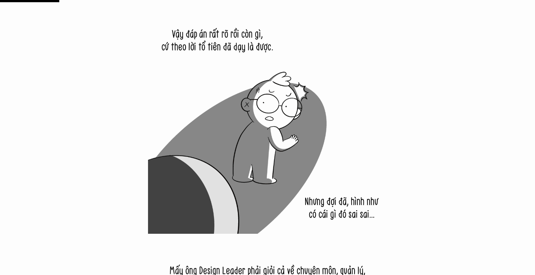
click at [226, 41] on img at bounding box center [267, 113] width 239 height 239
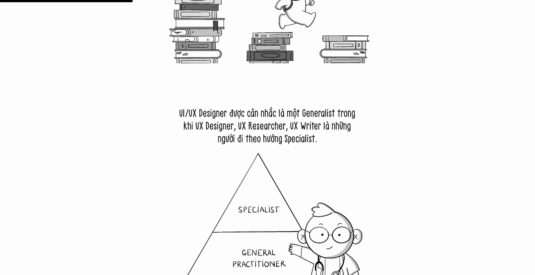
scroll to position [3648, 0]
click at [220, 107] on img at bounding box center [267, 199] width 239 height 239
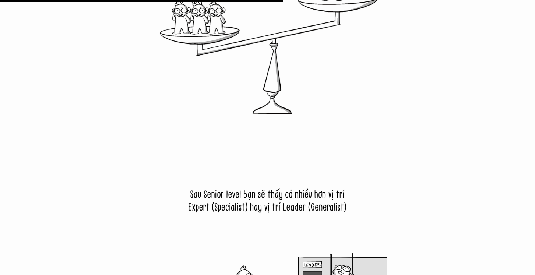
scroll to position [7678, 0]
click at [207, 191] on img at bounding box center [267, 255] width 239 height 239
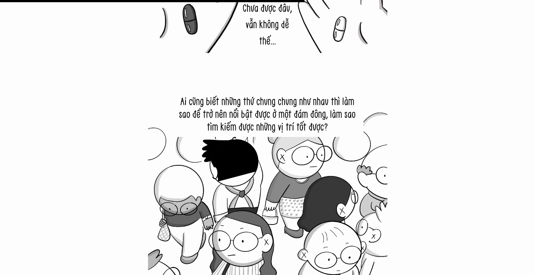
scroll to position [8257, 0]
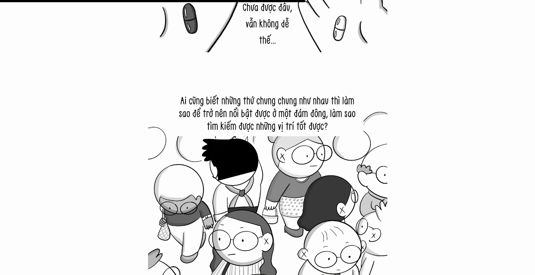
click at [213, 101] on img at bounding box center [267, 187] width 239 height 239
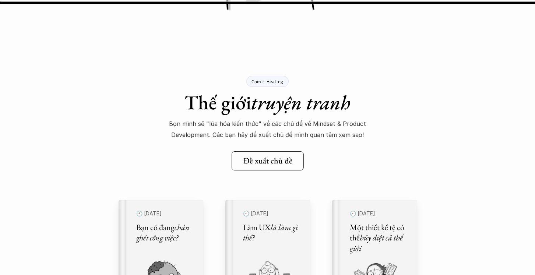
scroll to position [14605, 0]
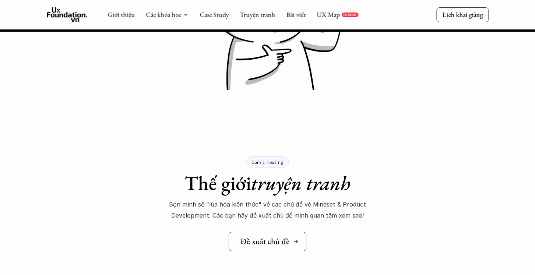
click at [272, 246] on h5 "Đề xuất chủ đề" at bounding box center [265, 242] width 49 height 10
click at [250, 19] on link "Truyện tranh" at bounding box center [257, 14] width 35 height 8
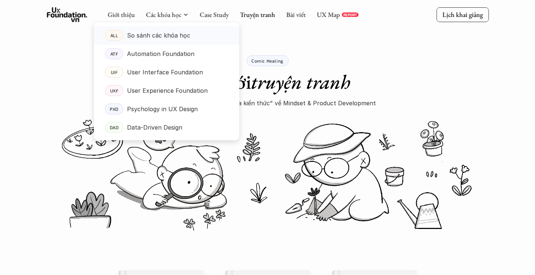
click at [172, 34] on p "So sánh các khóa học" at bounding box center [158, 35] width 63 height 11
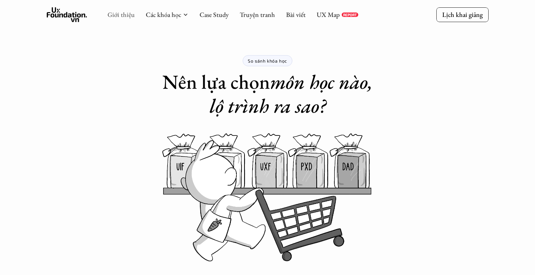
click at [116, 10] on link "Giới thiệu" at bounding box center [121, 14] width 27 height 8
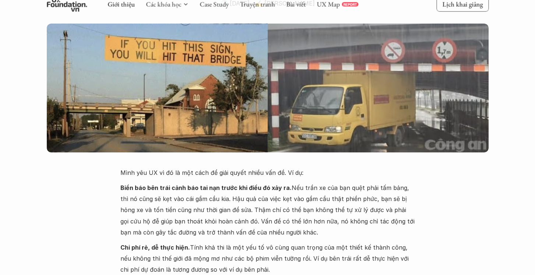
scroll to position [101, 0]
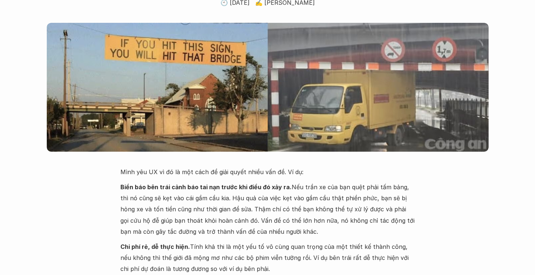
click at [141, 172] on p "Mình yêu UX vì đó là một cách để giải quyết nhiều vấn đề. Ví dụ:" at bounding box center [267, 172] width 295 height 11
click at [134, 188] on strong "Biển báo bên trái cảnh báo tai nạn trước khi điều đó xảy ra." at bounding box center [205, 186] width 171 height 7
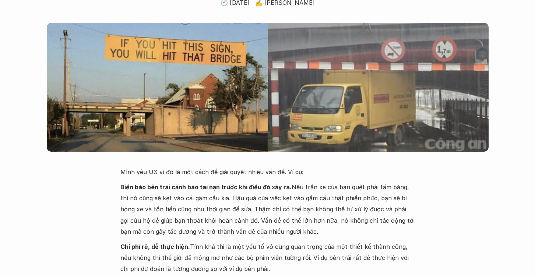
click at [134, 188] on strong "Biển báo bên trái cảnh báo tai nạn trước khi điều đó xảy ra." at bounding box center [205, 186] width 171 height 7
click at [148, 188] on strong "Biển báo bên trái cảnh báo tai nạn trước khi điều đó xảy ra." at bounding box center [205, 186] width 171 height 7
drag, startPoint x: 290, startPoint y: 187, endPoint x: 127, endPoint y: 177, distance: 163.9
drag, startPoint x: 337, startPoint y: 184, endPoint x: 321, endPoint y: 183, distance: 15.8
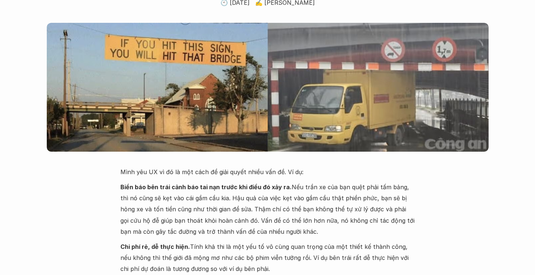
click at [338, 184] on p "Biển báo bên trái cảnh báo tai nạn trước khi điều đó xảy ra. Nếu trần xe của bạ…" at bounding box center [267, 210] width 295 height 56
drag, startPoint x: 319, startPoint y: 199, endPoint x: 256, endPoint y: 222, distance: 67.0
click at [259, 223] on p "Biển báo bên trái cảnh báo tai nạn trước khi điều đó xảy ra. Nếu trần xe của bạ…" at bounding box center [267, 210] width 295 height 56
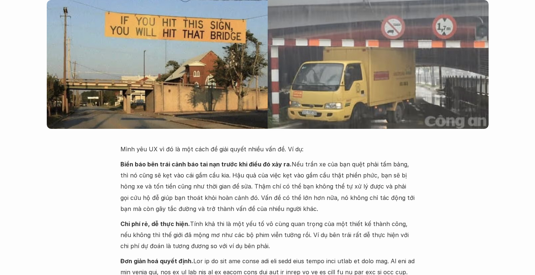
scroll to position [129, 0]
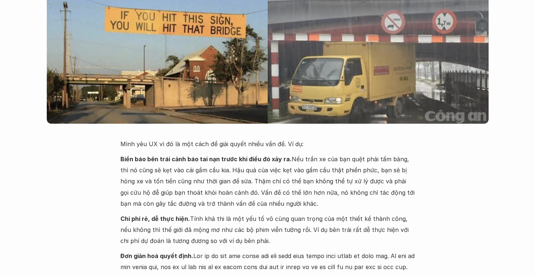
drag, startPoint x: 134, startPoint y: 221, endPoint x: 242, endPoint y: 241, distance: 110.5
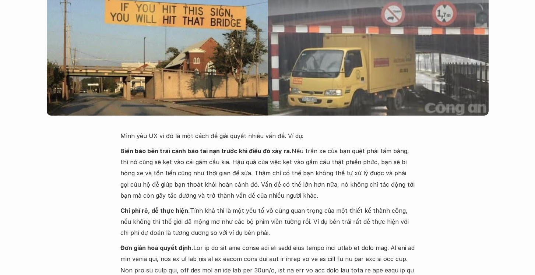
scroll to position [137, 0]
drag, startPoint x: 128, startPoint y: 151, endPoint x: 287, endPoint y: 155, distance: 158.8
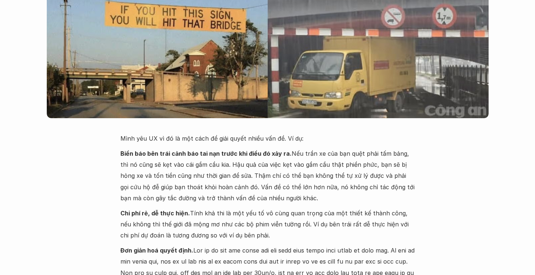
scroll to position [134, 0]
drag, startPoint x: 185, startPoint y: 213, endPoint x: 244, endPoint y: 237, distance: 63.6
click at [244, 237] on p "Chi phí rẻ, dễ thực hiện. Tính khả thi là một yếu tố vô cùng quan trọng của một…" at bounding box center [267, 224] width 295 height 34
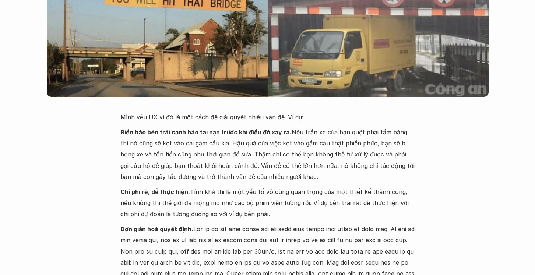
scroll to position [158, 0]
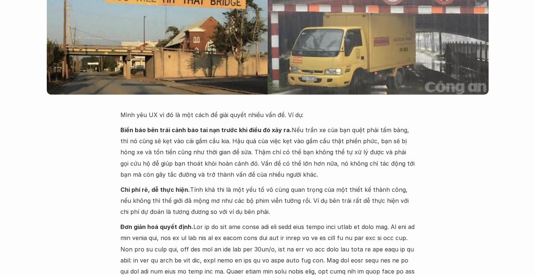
click at [185, 229] on strong "Đơn giản hoá quyết định." at bounding box center [156, 226] width 73 height 7
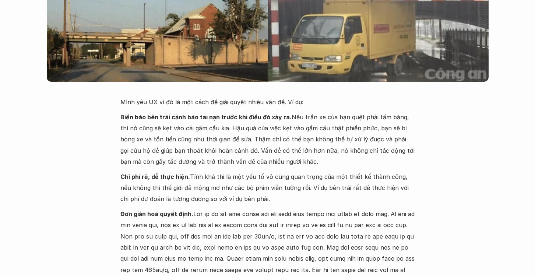
scroll to position [174, 0]
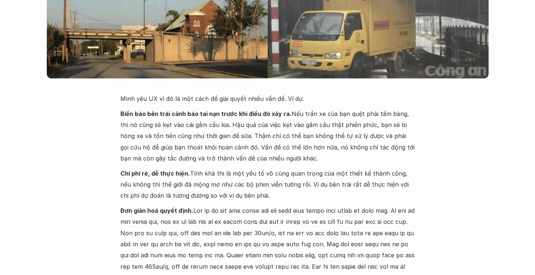
click at [146, 210] on strong "Đơn giản hoá quyết định." at bounding box center [156, 210] width 73 height 7
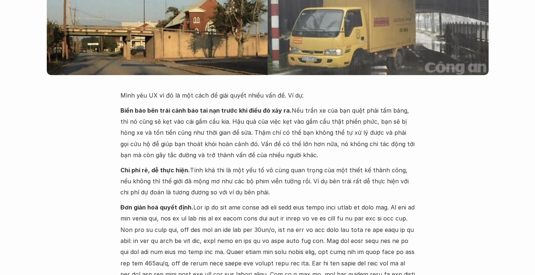
scroll to position [183, 0]
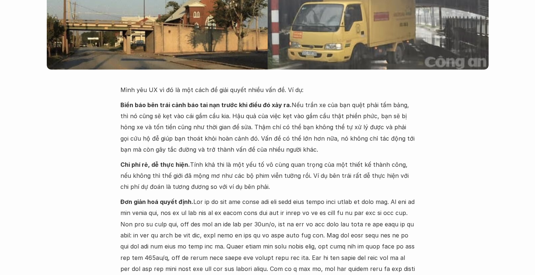
click at [280, 205] on p "Đơn giản hoá quyết định." at bounding box center [267, 252] width 295 height 112
click at [376, 204] on p "Đơn giản hoá quyết định." at bounding box center [267, 252] width 295 height 112
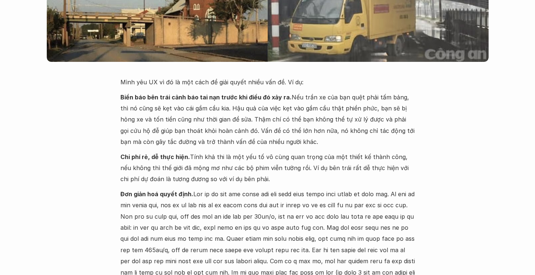
scroll to position [192, 0]
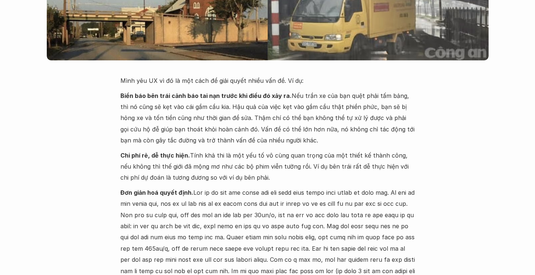
click at [206, 240] on p "Đơn giản hoá quyết định." at bounding box center [267, 243] width 295 height 112
click at [228, 239] on p "Đơn giản hoá quyết định." at bounding box center [267, 243] width 295 height 112
drag, startPoint x: 228, startPoint y: 239, endPoint x: 176, endPoint y: 246, distance: 52.8
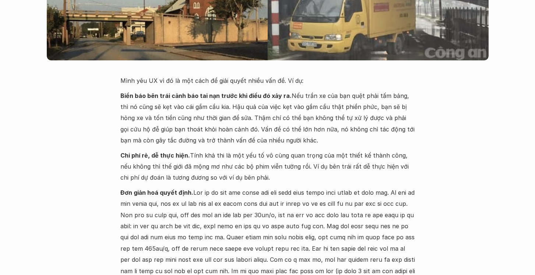
click at [176, 246] on p "Đơn giản hoá quyết định." at bounding box center [267, 243] width 295 height 112
drag, startPoint x: 186, startPoint y: 248, endPoint x: 329, endPoint y: 251, distance: 142.6
click at [329, 251] on p "Đơn giản hoá quyết định." at bounding box center [267, 243] width 295 height 112
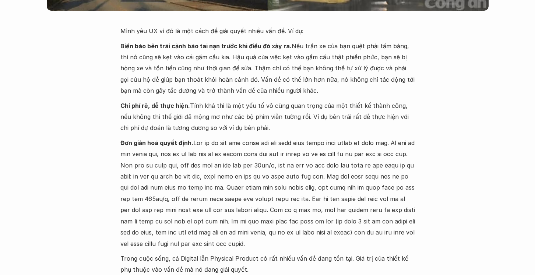
scroll to position [246, 0]
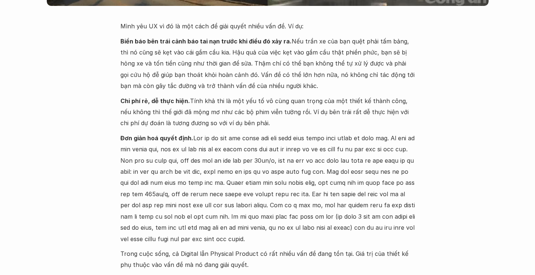
click at [127, 205] on p "Đơn giản hoá quyết định." at bounding box center [267, 189] width 295 height 112
click at [242, 209] on p "Đơn giản hoá quyết định." at bounding box center [267, 189] width 295 height 112
drag, startPoint x: 295, startPoint y: 203, endPoint x: 181, endPoint y: 227, distance: 116.2
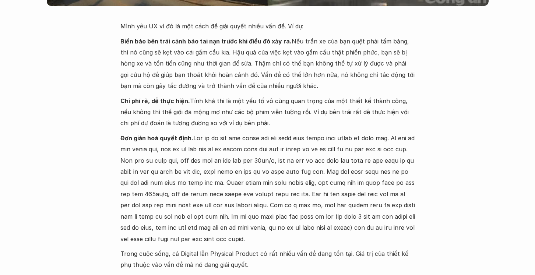
click at [181, 227] on p "Đơn giản hoá quyết định." at bounding box center [267, 189] width 295 height 112
click at [314, 223] on p "Đơn giản hoá quyết định." at bounding box center [267, 189] width 295 height 112
drag, startPoint x: 187, startPoint y: 226, endPoint x: 304, endPoint y: 228, distance: 117.2
click at [304, 228] on p "Đơn giản hoá quyết định." at bounding box center [267, 189] width 295 height 112
drag, startPoint x: 308, startPoint y: 228, endPoint x: 392, endPoint y: 230, distance: 84.0
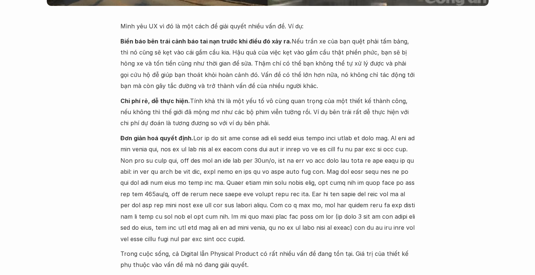
click at [392, 230] on p "Đơn giản hoá quyết định." at bounding box center [267, 189] width 295 height 112
drag, startPoint x: 396, startPoint y: 229, endPoint x: 239, endPoint y: 234, distance: 156.3
click at [308, 239] on p "Đơn giản hoá quyết định." at bounding box center [267, 189] width 295 height 112
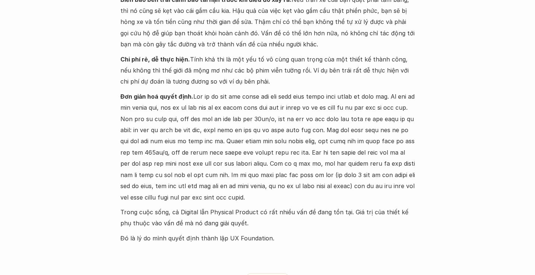
scroll to position [301, 0]
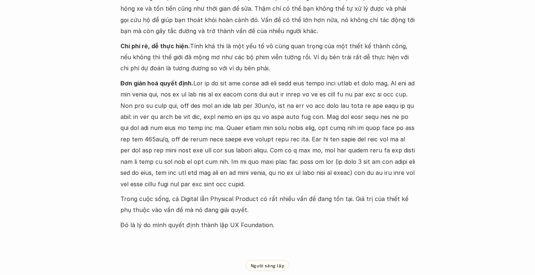
click at [161, 196] on p "Trong cuộc sống, cả Digital lẫn Physical Product có rất nhiều vấn đề đang tồn t…" at bounding box center [267, 204] width 295 height 22
click at [279, 199] on p "Trong cuộc sống, cả Digital lẫn Physical Product có rất nhiều vấn đề đang tồn t…" at bounding box center [267, 204] width 295 height 22
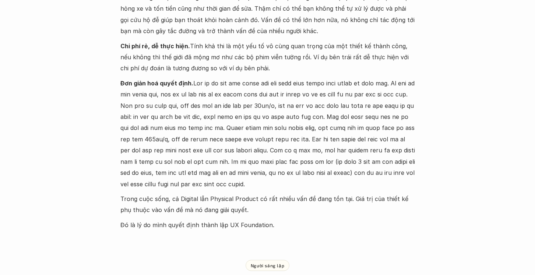
click at [279, 199] on p "Trong cuộc sống, cả Digital lẫn Physical Product có rất nhiều vấn đề đang tồn t…" at bounding box center [267, 204] width 295 height 22
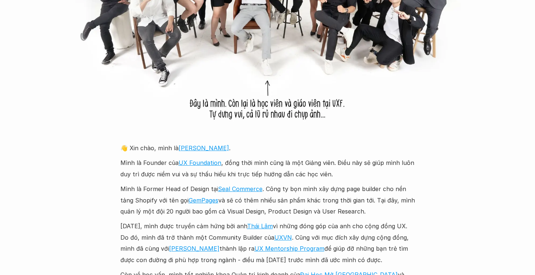
scroll to position [715, 0]
click at [161, 169] on p "Mình là Founder của UX Foundation , đồng thời mình cũng là một Giảng viên. Điều…" at bounding box center [267, 168] width 295 height 22
click at [143, 198] on p "Mình là Former Head of Design tại Seal Commerce . Công ty bọn mình xây dựng pag…" at bounding box center [267, 200] width 295 height 34
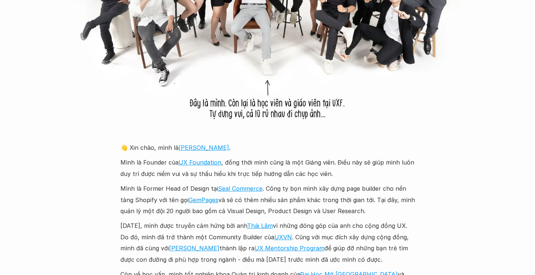
click at [143, 197] on p "Mình là Former Head of Design tại Seal Commerce . Công ty bọn mình xây dựng pag…" at bounding box center [267, 200] width 295 height 34
click at [144, 194] on p "Mình là Former Head of Design tại Seal Commerce . Công ty bọn mình xây dựng pag…" at bounding box center [267, 200] width 295 height 34
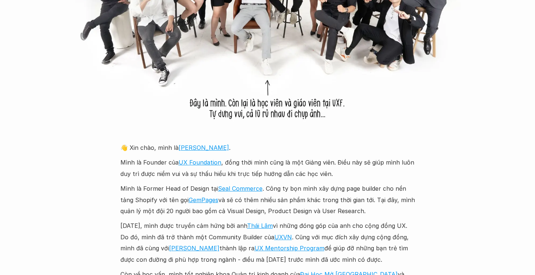
click at [180, 201] on p "Mình là Former Head of Design tại Seal Commerce . Công ty bọn mình xây dựng pag…" at bounding box center [267, 200] width 295 height 34
click at [151, 188] on p "Mình là Former Head of Design tại Seal Commerce . Công ty bọn mình xây dựng pag…" at bounding box center [267, 200] width 295 height 34
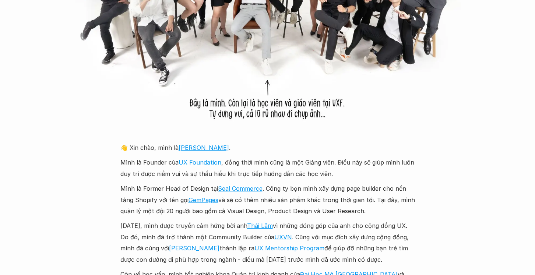
click at [151, 188] on p "Mình là Former Head of Design tại Seal Commerce . Công ty bọn mình xây dựng pag…" at bounding box center [267, 200] width 295 height 34
click at [136, 197] on p "Mình là Former Head of Design tại Seal Commerce . Công ty bọn mình xây dựng pag…" at bounding box center [267, 200] width 295 height 34
click at [153, 195] on p "Mình là Former Head of Design tại Seal Commerce . Công ty bọn mình xây dựng pag…" at bounding box center [267, 200] width 295 height 34
click at [232, 188] on link "Seal Commerce" at bounding box center [240, 188] width 45 height 7
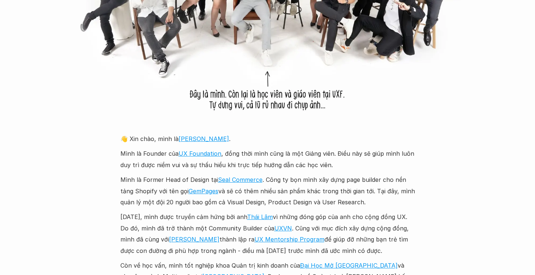
scroll to position [731, 0]
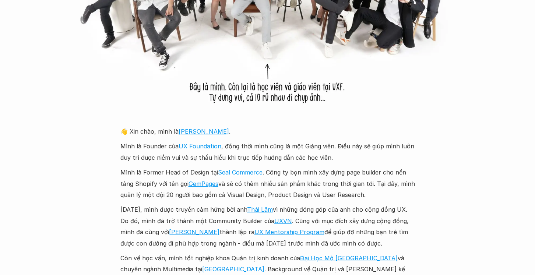
click at [293, 172] on p "Mình là Former Head of Design tại Seal Commerce . Công ty bọn mình xây dựng pag…" at bounding box center [267, 184] width 295 height 34
click at [276, 189] on p "Mình là Former Head of Design tại Seal Commerce . Công ty bọn mình xây dựng pag…" at bounding box center [267, 184] width 295 height 34
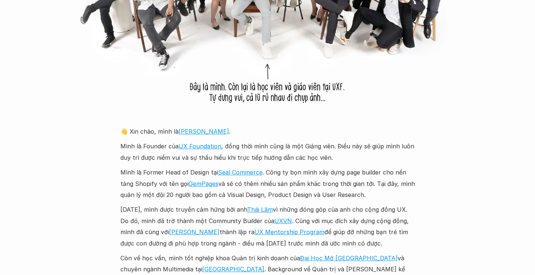
click at [276, 189] on p "Mình là Former Head of Design tại Seal Commerce . Công ty bọn mình xây dựng pag…" at bounding box center [267, 184] width 295 height 34
click at [147, 180] on p "Mình là Former Head of Design tại Seal Commerce . Công ty bọn mình xây dựng pag…" at bounding box center [267, 184] width 295 height 34
click at [249, 187] on p "Mình là Former Head of Design tại Seal Commerce . Công ty bọn mình xây dựng pag…" at bounding box center [267, 184] width 295 height 34
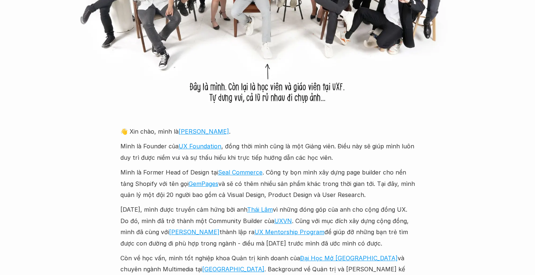
click at [249, 187] on p "Mình là Former Head of Design tại Seal Commerce . Công ty bọn mình xây dựng pag…" at bounding box center [267, 184] width 295 height 34
click at [318, 188] on p "Mình là Former Head of Design tại Seal Commerce . Công ty bọn mình xây dựng pag…" at bounding box center [267, 184] width 295 height 34
click at [233, 187] on p "Mình là Former Head of Design tại Seal Commerce . Công ty bọn mình xây dựng pag…" at bounding box center [267, 184] width 295 height 34
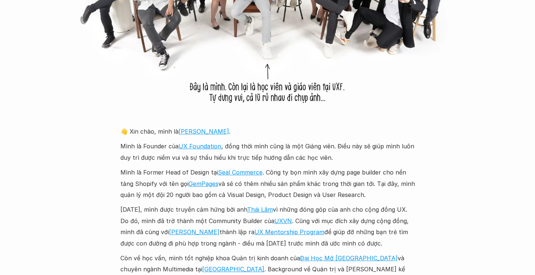
click at [233, 187] on p "Mình là Former Head of Design tại Seal Commerce . Công ty bọn mình xây dựng pag…" at bounding box center [267, 184] width 295 height 34
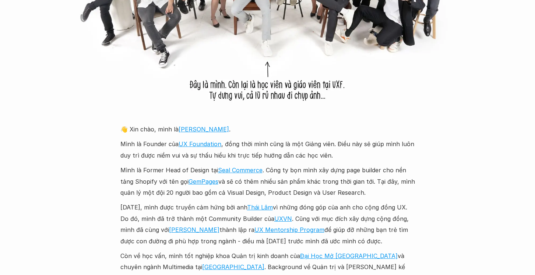
scroll to position [734, 0]
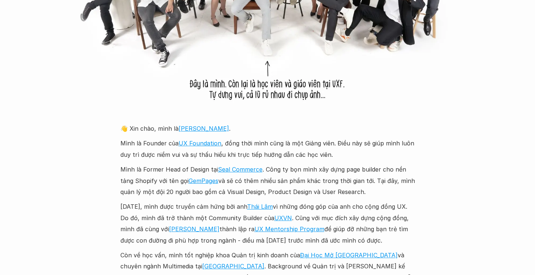
click at [182, 205] on p "Năm 2018, mình được truyền cảm hứng bởi anh Thái Lâm vì những đóng góp của anh …" at bounding box center [267, 223] width 295 height 45
click at [237, 203] on p "Năm 2018, mình được truyền cảm hứng bởi anh Thái Lâm vì những đóng góp của anh …" at bounding box center [267, 223] width 295 height 45
click at [328, 202] on p "Năm 2018, mình được truyền cảm hứng bởi anh Thái Lâm vì những đóng góp của anh …" at bounding box center [267, 223] width 295 height 45
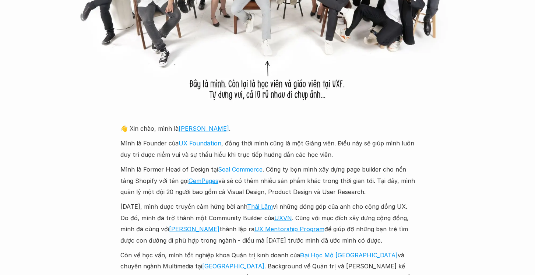
click at [328, 202] on p "Năm 2018, mình được truyền cảm hứng bởi anh Thái Lâm vì những đóng góp của anh …" at bounding box center [267, 223] width 295 height 45
click at [173, 200] on div "👋 Xin chào, mình là Chung . Mình là Founder của UX Foundation , đồng thời mình …" at bounding box center [267, 222] width 295 height 198
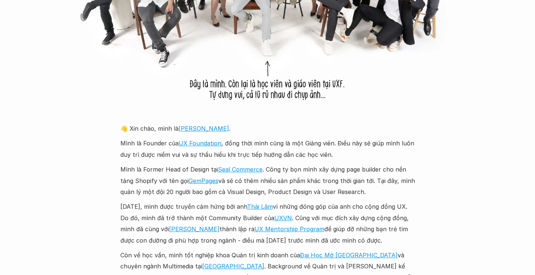
click at [175, 200] on div "👋 Xin chào, mình là Chung . Mình là Founder của UX Foundation , đồng thời mình …" at bounding box center [267, 222] width 295 height 198
click at [153, 204] on p "Năm 2018, mình được truyền cảm hứng bởi anh Thái Lâm vì những đóng góp của anh …" at bounding box center [267, 223] width 295 height 45
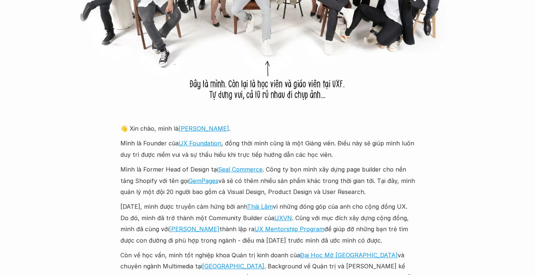
click at [173, 205] on p "Năm 2018, mình được truyền cảm hứng bởi anh Thái Lâm vì những đóng góp của anh …" at bounding box center [267, 223] width 295 height 45
click at [218, 205] on p "Năm 2018, mình được truyền cảm hứng bởi anh Thái Lâm vì những đóng góp của anh …" at bounding box center [267, 223] width 295 height 45
click at [309, 211] on p "Năm 2018, mình được truyền cảm hứng bởi anh Thái Lâm vì những đóng góp của anh …" at bounding box center [267, 223] width 295 height 45
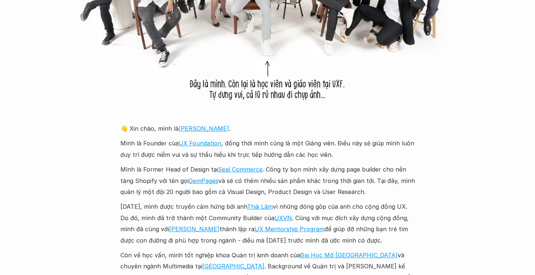
click at [309, 211] on p "Năm 2018, mình được truyền cảm hứng bởi anh Thái Lâm vì những đóng góp của anh …" at bounding box center [267, 223] width 295 height 45
click at [291, 211] on p "Năm 2018, mình được truyền cảm hứng bởi anh Thái Lâm vì những đóng góp của anh …" at bounding box center [267, 223] width 295 height 45
click at [267, 209] on link "Thái Lâm" at bounding box center [260, 206] width 26 height 7
click at [167, 202] on p "Năm 2018, mình được truyền cảm hứng bởi anh Thái Lâm vì những đóng góp của anh …" at bounding box center [267, 223] width 295 height 45
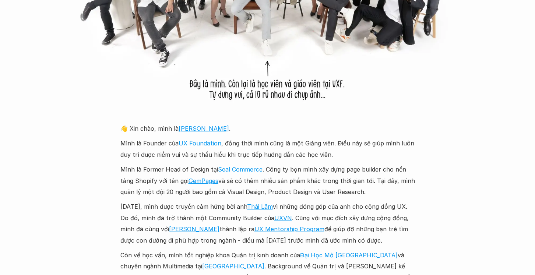
click at [167, 202] on p "Năm 2018, mình được truyền cảm hứng bởi anh Thái Lâm vì những đóng góp của anh …" at bounding box center [267, 223] width 295 height 45
click at [265, 205] on link "Thái Lâm" at bounding box center [260, 206] width 26 height 7
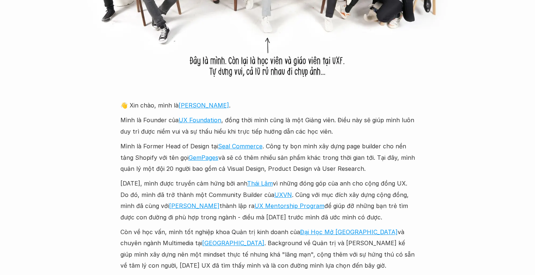
scroll to position [761, 0]
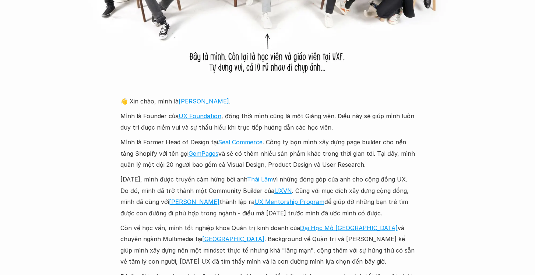
click at [225, 182] on p "Năm 2018, mình được truyền cảm hứng bởi anh Thái Lâm vì những đóng góp của anh …" at bounding box center [267, 196] width 295 height 45
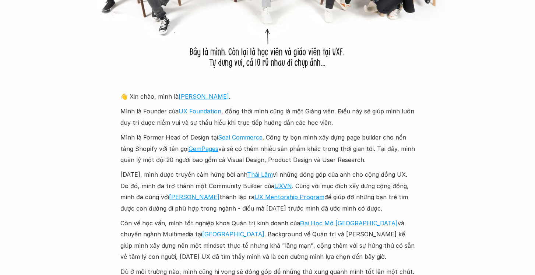
scroll to position [770, 0]
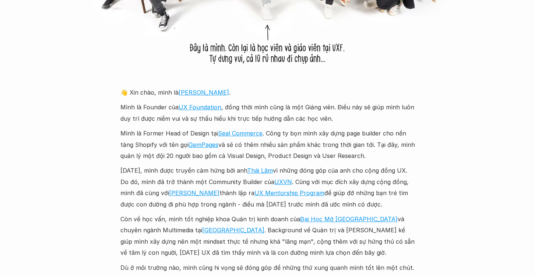
click at [172, 182] on p "Năm 2018, mình được truyền cảm hứng bởi anh Thái Lâm vì những đóng góp của anh …" at bounding box center [267, 187] width 295 height 45
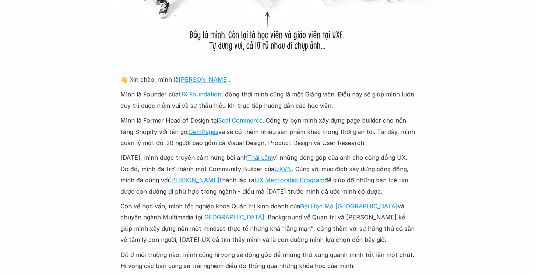
scroll to position [785, 0]
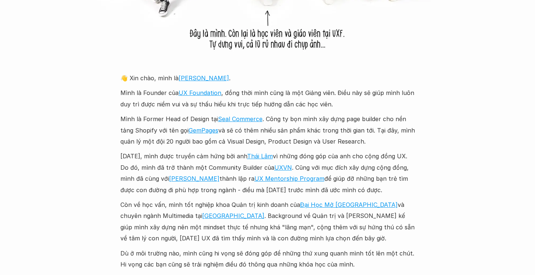
click at [137, 181] on p "Năm 2018, mình được truyền cảm hứng bởi anh Thái Lâm vì những đóng góp của anh …" at bounding box center [267, 173] width 295 height 45
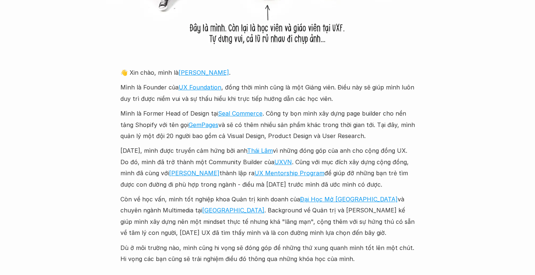
scroll to position [791, 0]
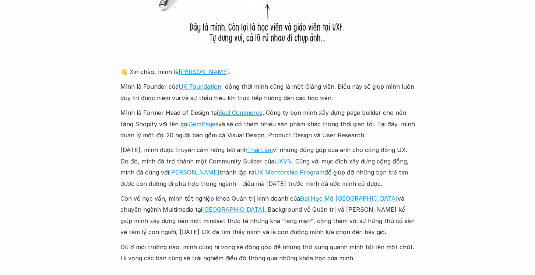
click at [137, 181] on p "Năm 2018, mình được truyền cảm hứng bởi anh Thái Lâm vì những đóng góp của anh …" at bounding box center [267, 166] width 295 height 45
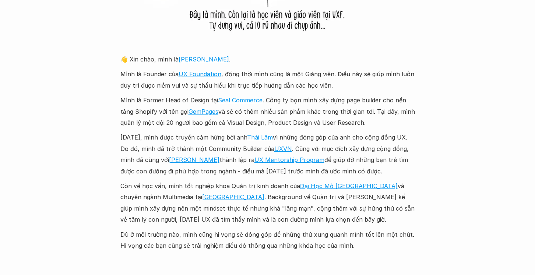
scroll to position [806, 0]
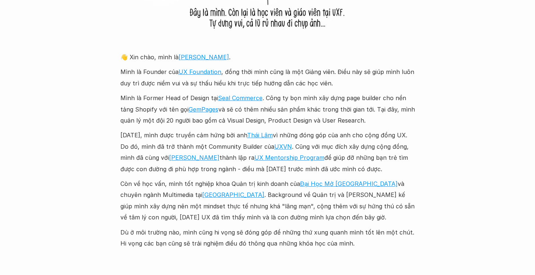
click at [136, 181] on p "Còn về học vấn, mình tốt nghiệp khoa Quản trị kinh doanh của Đại Học Mở Hà Nội …" at bounding box center [267, 200] width 295 height 45
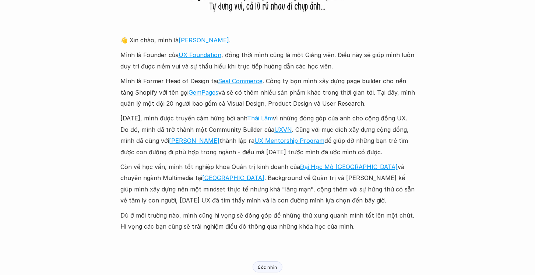
scroll to position [830, 0]
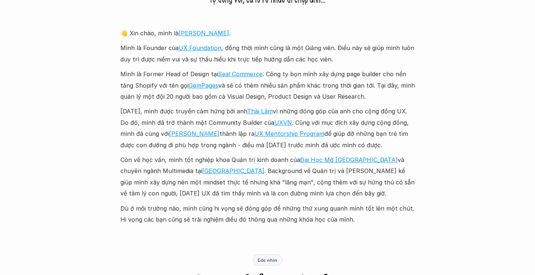
click at [136, 180] on p "Còn về học vấn, mình tốt nghiệp khoa Quản trị kinh doanh của Đại Học Mở Hà Nội …" at bounding box center [267, 176] width 295 height 45
click at [137, 161] on p "Còn về học vấn, mình tốt nghiệp khoa Quản trị kinh doanh của Đại Học Mở Hà Nội …" at bounding box center [267, 176] width 295 height 45
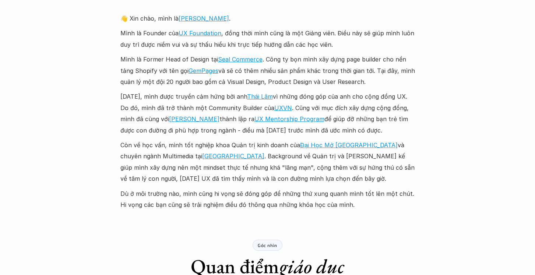
scroll to position [846, 0]
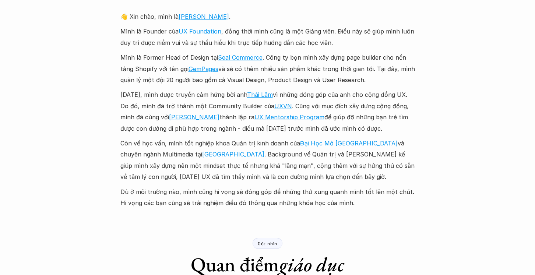
click at [231, 169] on p "Còn về học vấn, mình tốt nghiệp khoa Quản trị kinh doanh của Đại Học Mở Hà Nội …" at bounding box center [267, 160] width 295 height 45
click at [207, 165] on p "Còn về học vấn, mình tốt nghiệp khoa Quản trị kinh doanh của Đại Học Mở Hà Nội …" at bounding box center [267, 160] width 295 height 45
drag, startPoint x: 185, startPoint y: 164, endPoint x: 310, endPoint y: 186, distance: 127.2
click at [310, 186] on div "👋 Xin chào, mình là Chung . Mình là Founder của UX Foundation , đồng thời mình …" at bounding box center [267, 110] width 295 height 198
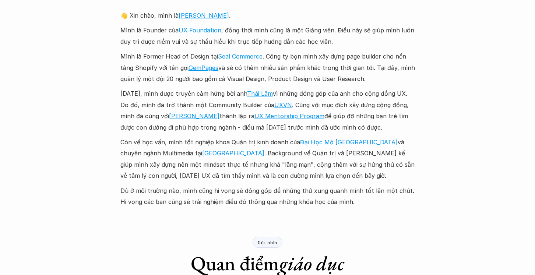
scroll to position [848, 0]
click at [185, 196] on p "Dù ở môi trường nào, mình cũng hi vọng sẽ đóng góp để những thứ xung quanh mình…" at bounding box center [267, 196] width 295 height 22
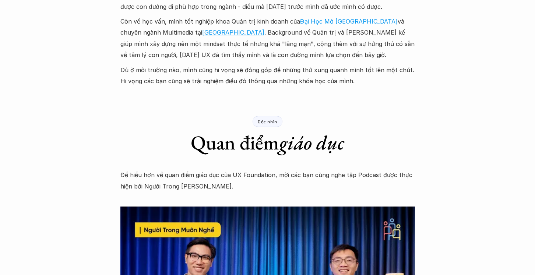
scroll to position [968, 0]
click at [218, 174] on p "Để hiểu hơn về quan điểm giáo dục của UX Foundation, mời các bạn cùng nghe tập …" at bounding box center [267, 180] width 295 height 22
click at [178, 178] on p "Để hiểu hơn về quan điểm giáo dục của UX Foundation, mời các bạn cùng nghe tập …" at bounding box center [267, 180] width 295 height 22
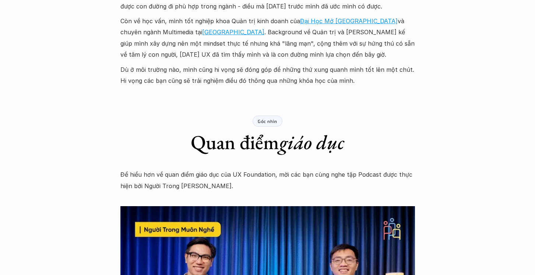
click at [178, 178] on p "Để hiểu hơn về quan điểm giáo dục của UX Foundation, mời các bạn cùng nghe tập …" at bounding box center [267, 180] width 295 height 22
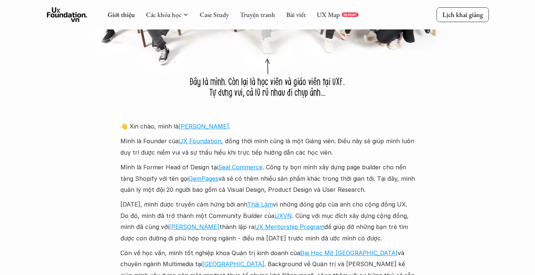
scroll to position [724, 0]
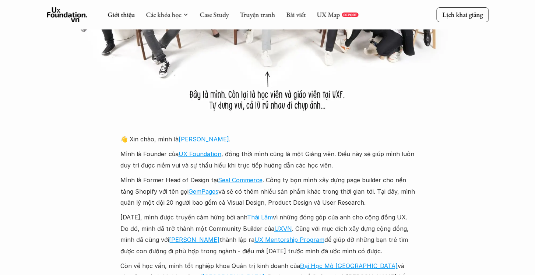
click at [74, 17] on use at bounding box center [67, 14] width 41 height 15
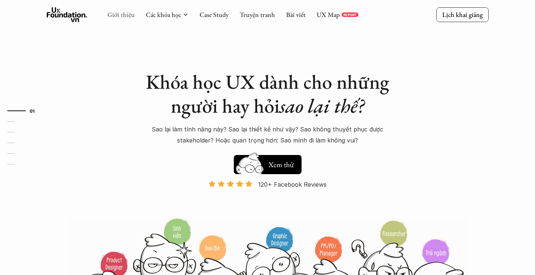
click at [121, 12] on link "Giới thiệu" at bounding box center [121, 14] width 27 height 8
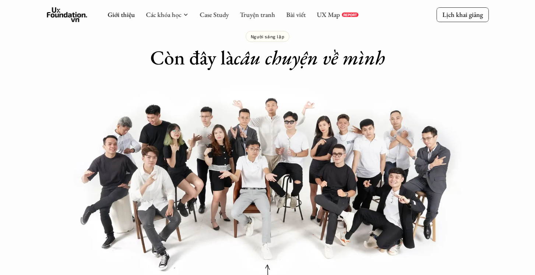
scroll to position [438, 0]
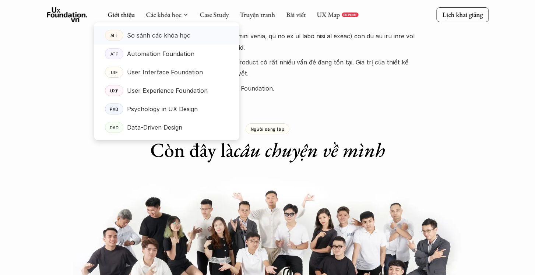
click at [140, 36] on p "So sánh các khóa học" at bounding box center [158, 35] width 63 height 11
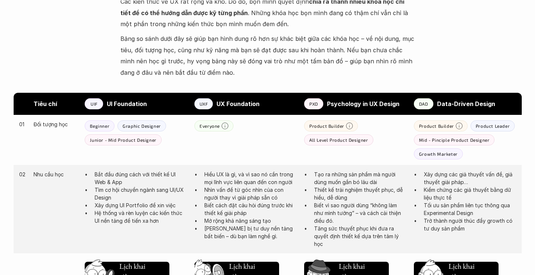
scroll to position [329, 0]
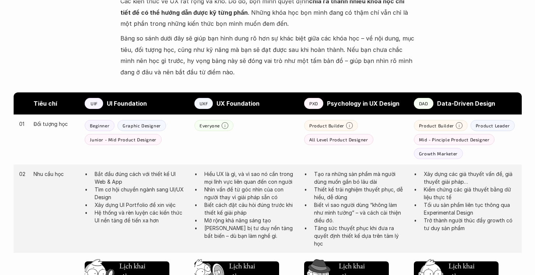
click at [129, 105] on strong "UI Foundation" at bounding box center [127, 103] width 40 height 7
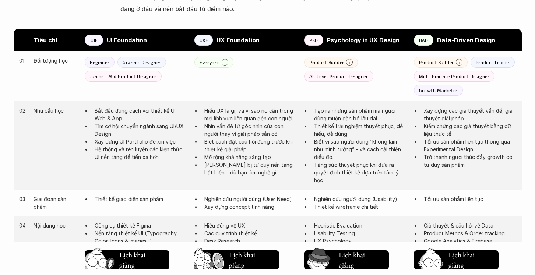
scroll to position [393, 0]
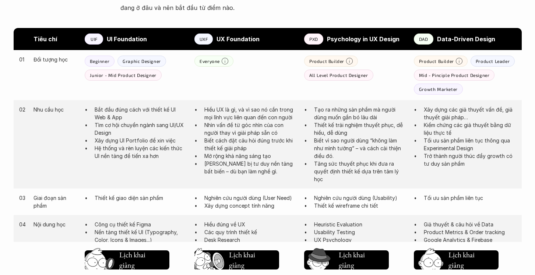
click at [114, 124] on p "Tìm cơ hội chuyển ngành sang UI/UX Design" at bounding box center [141, 128] width 92 height 15
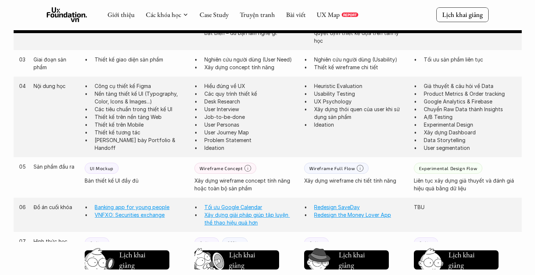
scroll to position [530, 0]
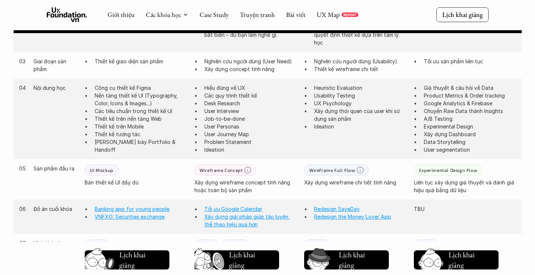
click at [425, 182] on p "Liên tục xây dựng giả thuyết và đánh giá hiệu quả bằng dữ liệu" at bounding box center [465, 186] width 102 height 15
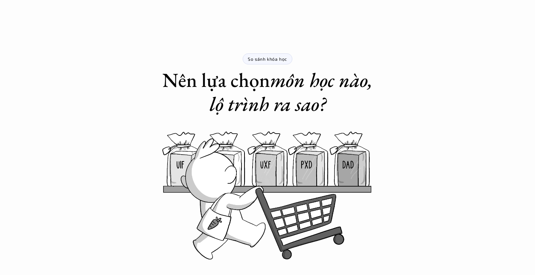
scroll to position [0, 0]
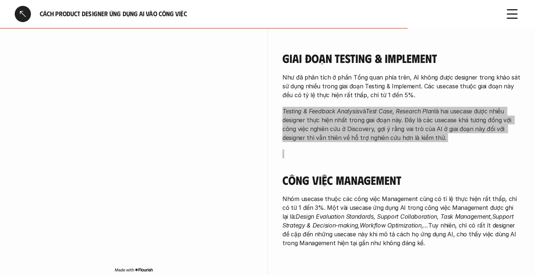
scroll to position [1261, 0]
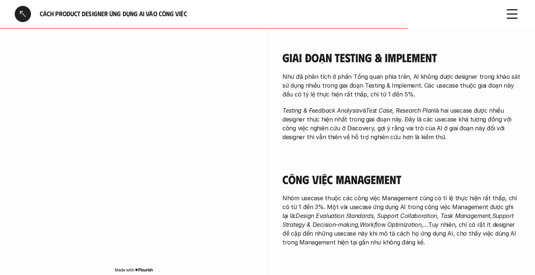
click at [337, 212] on em "Design Evaluation Standards, Support Collaboration, Task Management,Support Str…" at bounding box center [399, 220] width 233 height 16
click at [391, 110] on p "Testing & Feedback Analysis và Test Case, Research Plan là hai usecase được nhi…" at bounding box center [402, 123] width 238 height 35
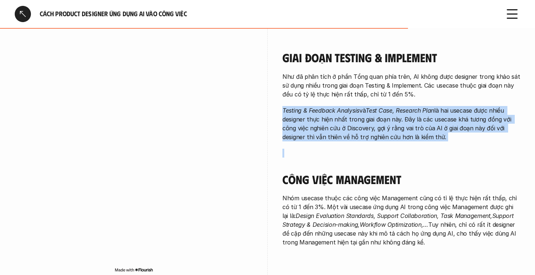
click at [391, 110] on p "Testing & Feedback Analysis và Test Case, Research Plan là hai usecase được nhi…" at bounding box center [402, 123] width 238 height 35
click at [349, 111] on p "Testing & Feedback Analysis và Test Case, Research Plan là hai usecase được nhi…" at bounding box center [402, 123] width 238 height 35
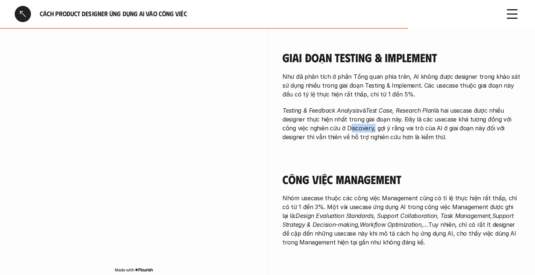
click at [349, 111] on p "Testing & Feedback Analysis và Test Case, Research Plan là hai usecase được nhi…" at bounding box center [402, 123] width 238 height 35
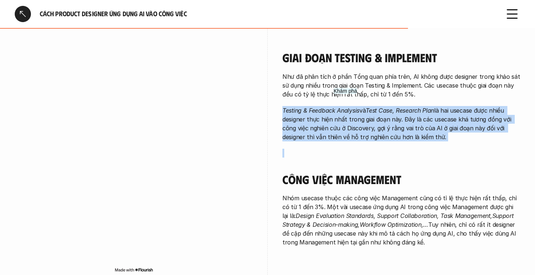
click at [349, 111] on p "Testing & Feedback Analysis và Test Case, Research Plan là hai usecase được nhi…" at bounding box center [402, 123] width 238 height 35
click at [416, 121] on p "Testing & Feedback Analysis và Test Case, Research Plan là hai usecase được nhi…" at bounding box center [402, 123] width 238 height 35
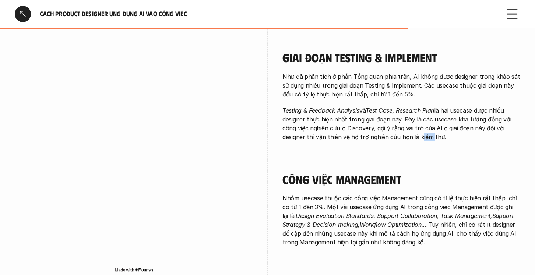
click at [416, 121] on p "Testing & Feedback Analysis và Test Case, Research Plan là hai usecase được nhi…" at bounding box center [402, 123] width 238 height 35
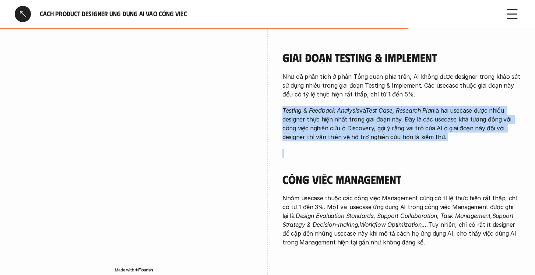
click at [416, 121] on p "Testing & Feedback Analysis và Test Case, Research Plan là hai usecase được nhi…" at bounding box center [402, 123] width 238 height 35
click at [315, 106] on p "Testing & Feedback Analysis và Test Case, Research Plan là hai usecase được nhi…" at bounding box center [402, 123] width 238 height 35
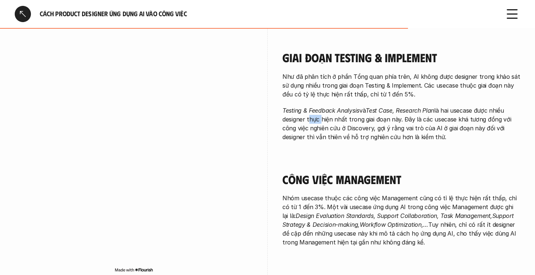
click at [315, 106] on p "Testing & Feedback Analysis và Test Case, Research Plan là hai usecase được nhi…" at bounding box center [402, 123] width 238 height 35
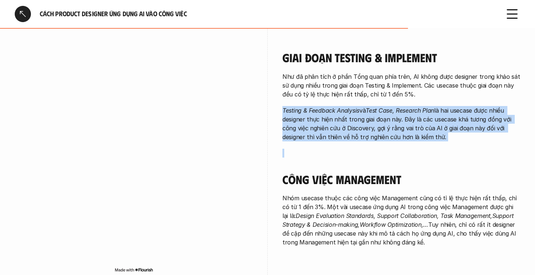
click at [315, 106] on p "Testing & Feedback Analysis và Test Case, Research Plan là hai usecase được nhi…" at bounding box center [402, 123] width 238 height 35
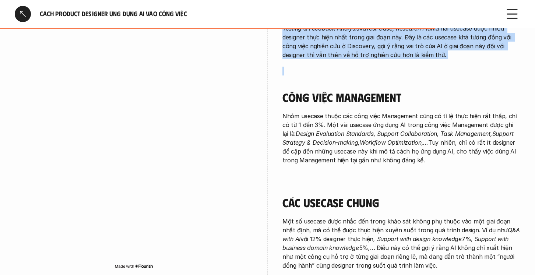
scroll to position [1342, 0]
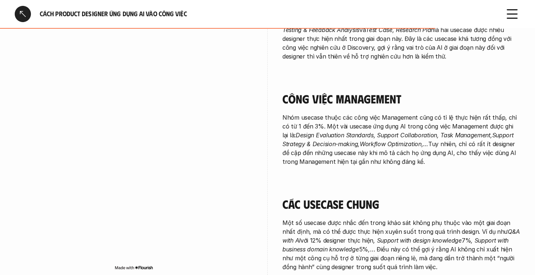
click at [321, 220] on p "Một số usecase được nhắc đến trong khảo sát không phụ thuộc vào một giai đoạn n…" at bounding box center [402, 244] width 238 height 53
click at [322, 218] on p "Một số usecase được nhắc đến trong khảo sát không phụ thuộc vào một giai đoạn n…" at bounding box center [402, 244] width 238 height 53
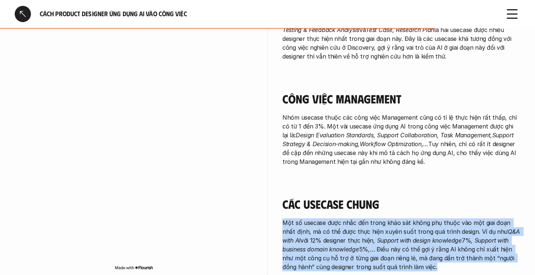
click at [322, 218] on p "Một số usecase được nhắc đến trong khảo sát không phụ thuộc vào một giai đoạn n…" at bounding box center [402, 244] width 238 height 53
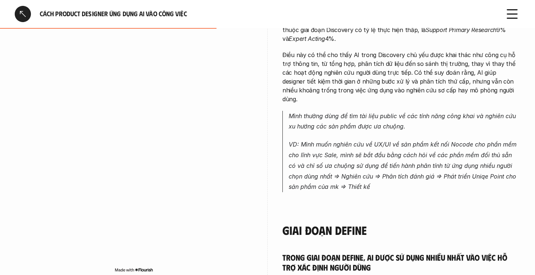
scroll to position [492, 0]
